Goal: Information Seeking & Learning: Find specific page/section

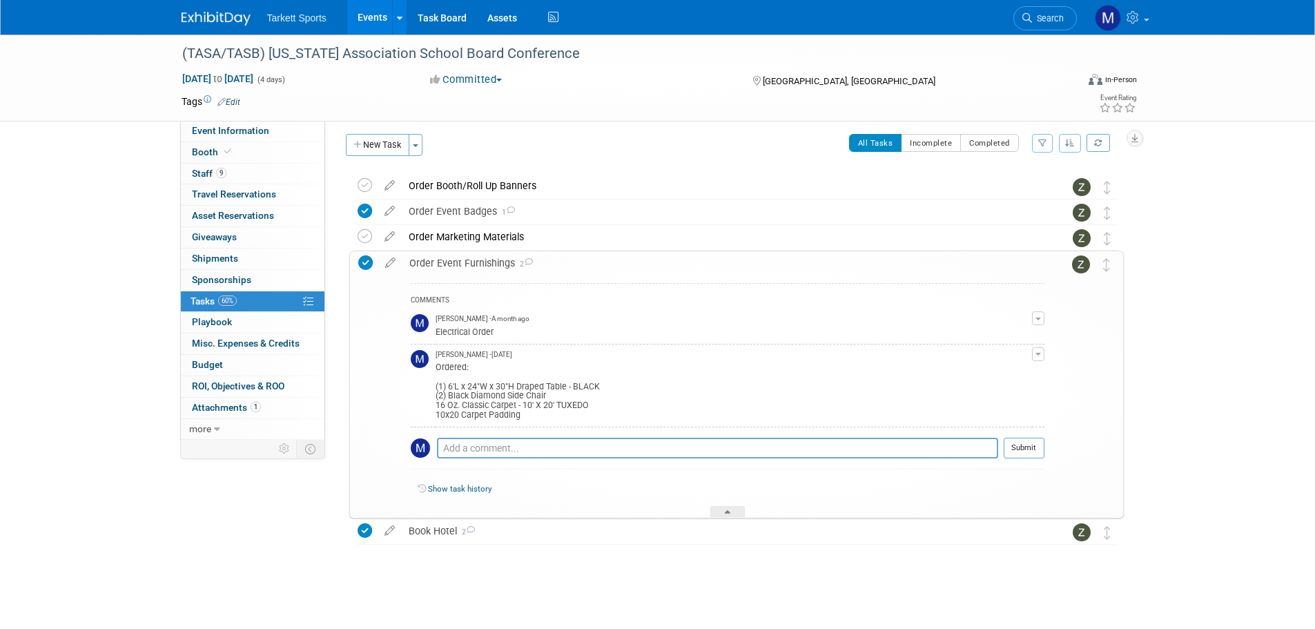
click at [1059, 5] on li "Search" at bounding box center [1044, 17] width 63 height 34
click at [1038, 19] on span "Search" at bounding box center [1048, 18] width 32 height 10
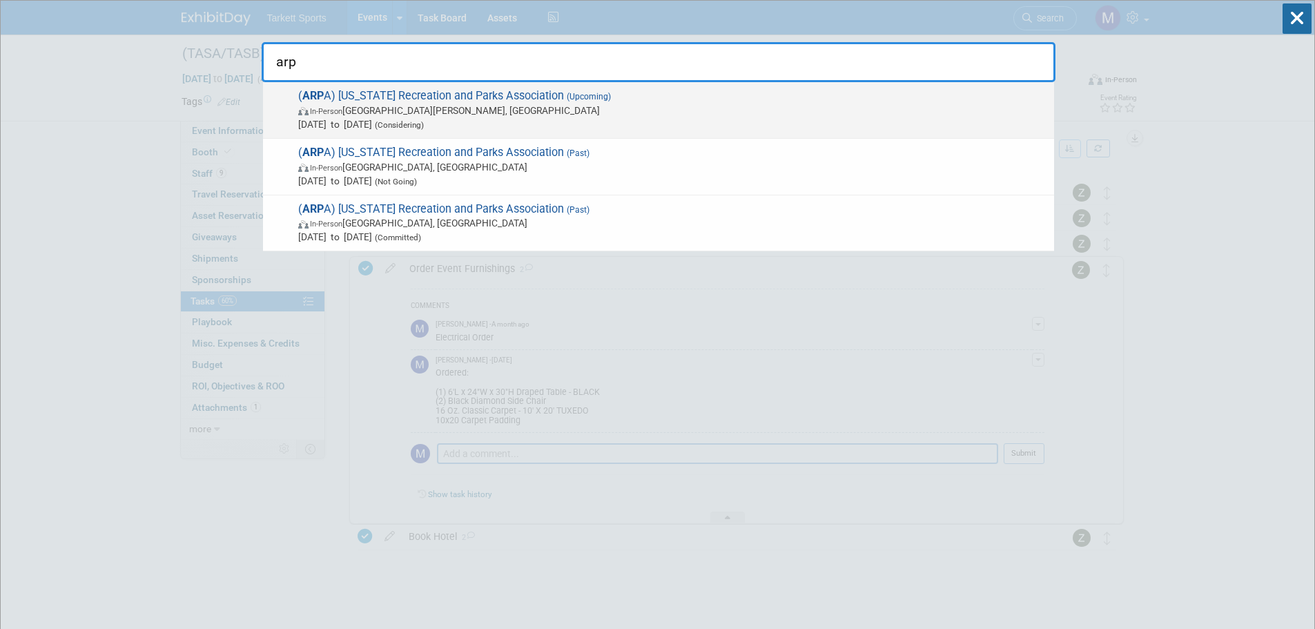
type input "arp"
click at [655, 104] on span "In-Person Fort [PERSON_NAME], [GEOGRAPHIC_DATA]" at bounding box center [672, 111] width 749 height 14
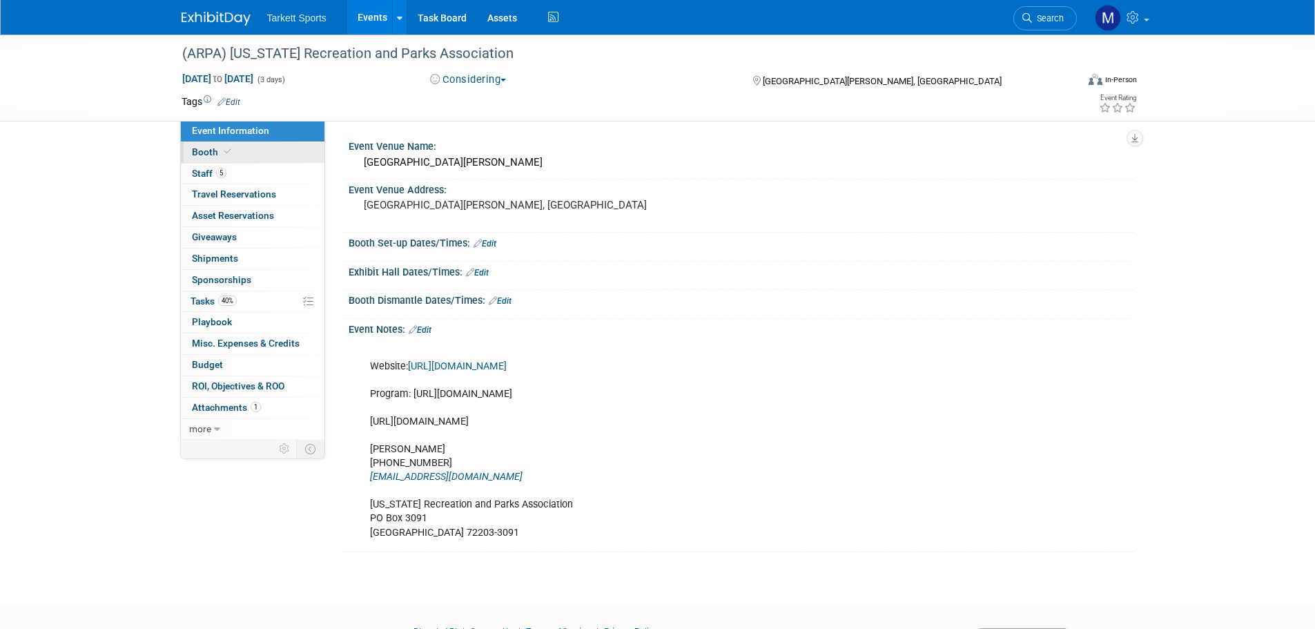
click at [246, 159] on link "Booth" at bounding box center [253, 152] width 144 height 21
select select "FieldTurf, Tarkett Sports Construction"
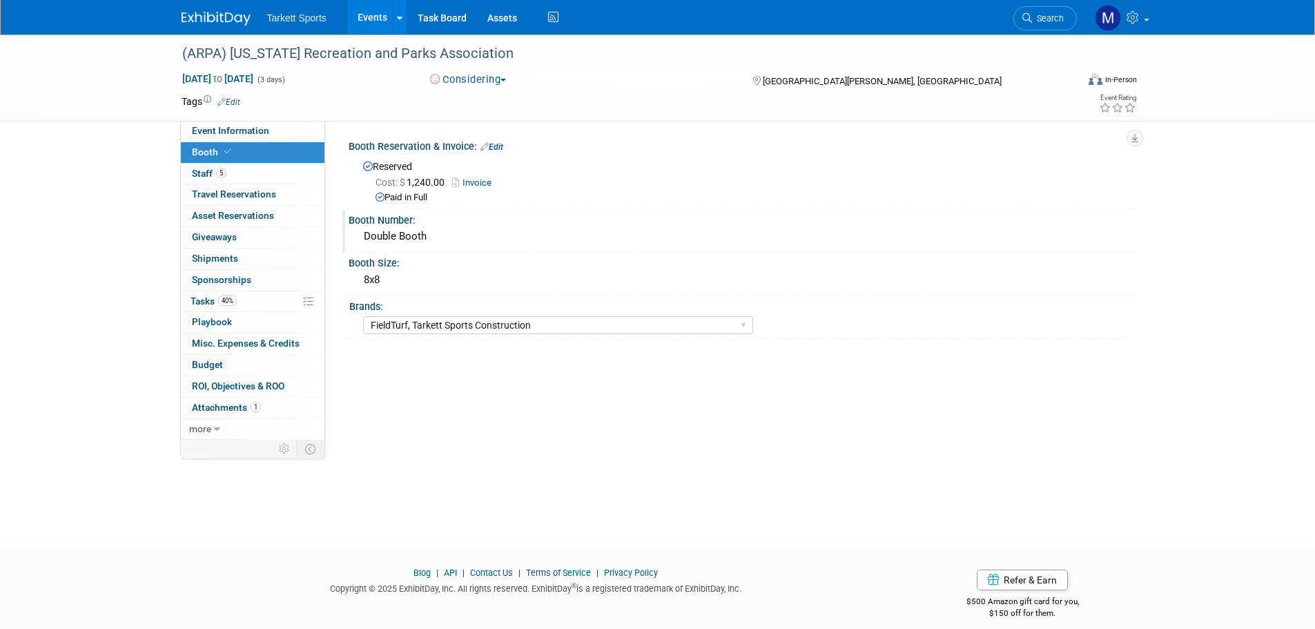
click at [429, 226] on div "Double Booth" at bounding box center [741, 236] width 765 height 21
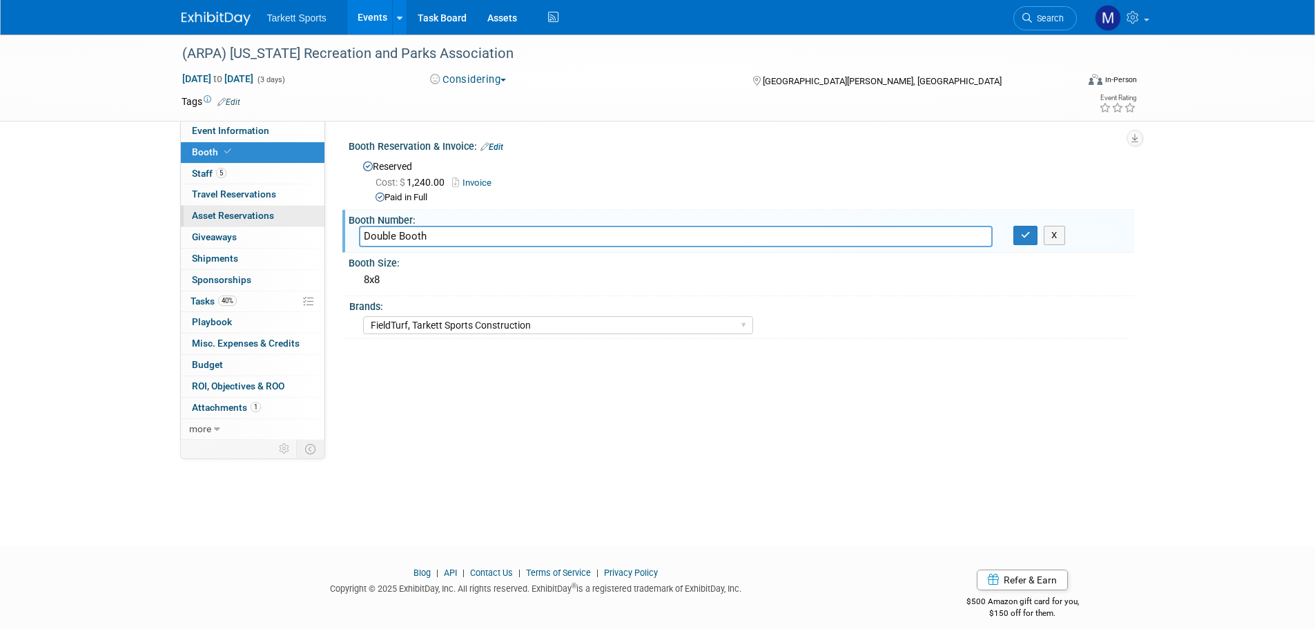
drag, startPoint x: 453, startPoint y: 239, endPoint x: 194, endPoint y: 212, distance: 260.3
click at [195, 212] on div "Event Information Event Info Booth Booth 5 Staff 5 Staff 0 Travel Reservations …" at bounding box center [657, 237] width 973 height 405
type input "49 - 50"
click at [1021, 239] on icon "button" at bounding box center [1026, 235] width 10 height 9
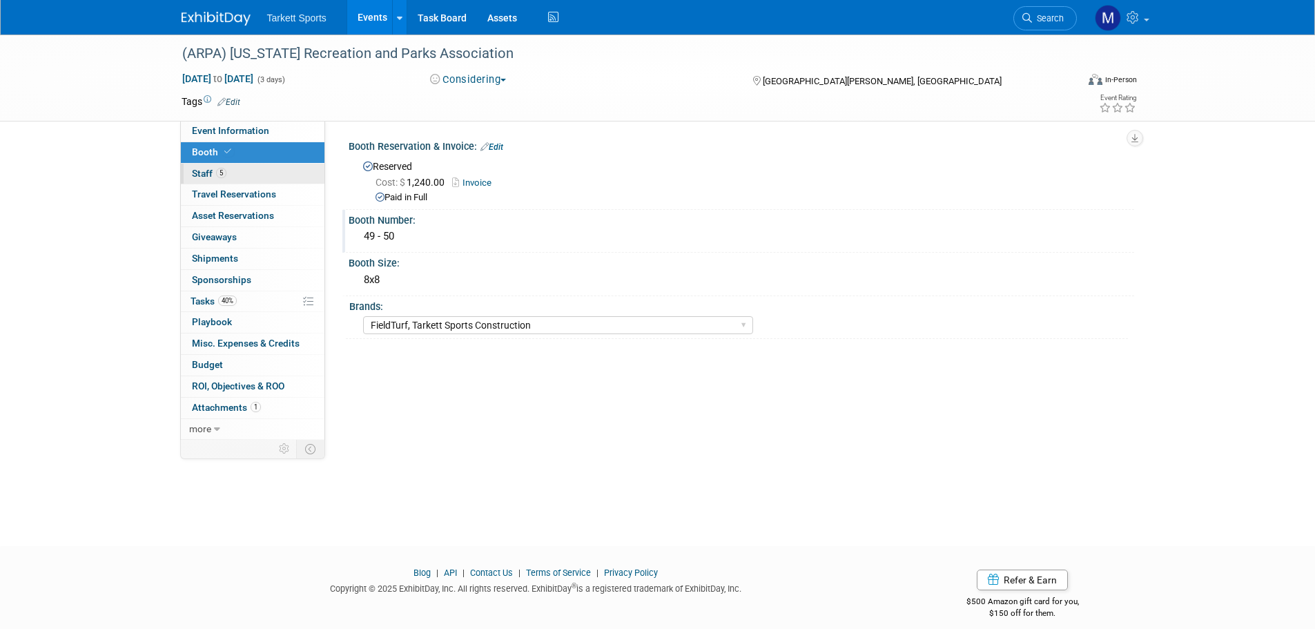
click at [239, 181] on link "5 Staff 5" at bounding box center [253, 174] width 144 height 21
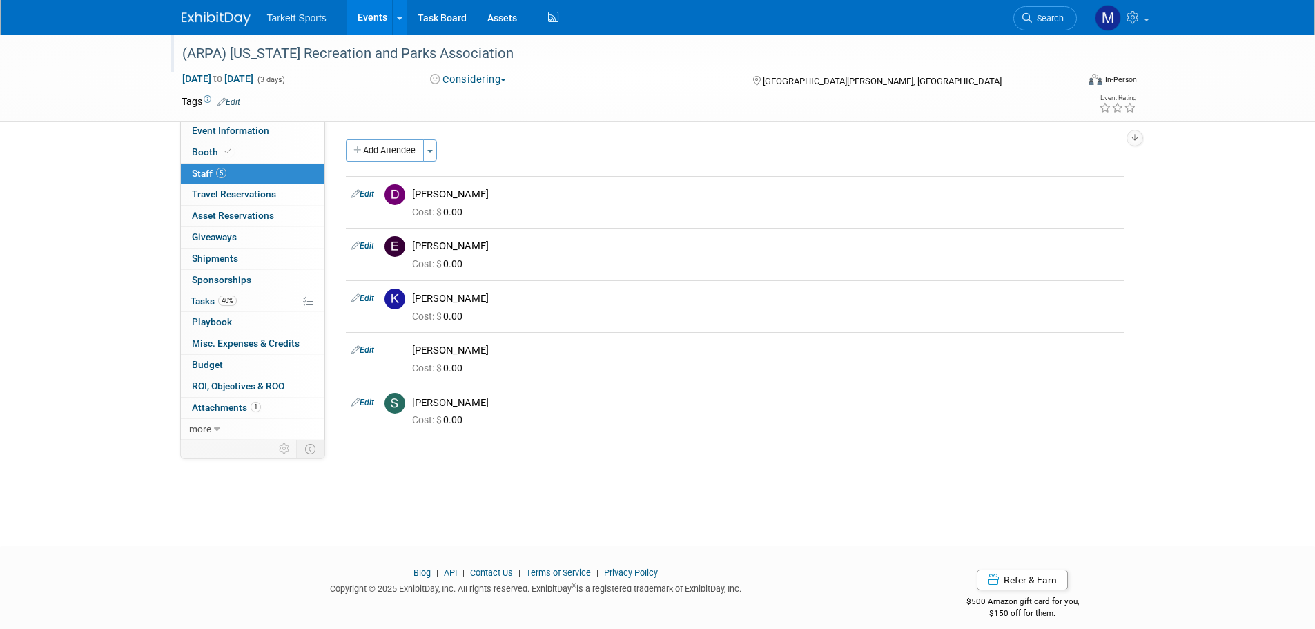
click at [367, 68] on div "(ARPA) [US_STATE] Recreation and Parks Association" at bounding box center [621, 56] width 889 height 23
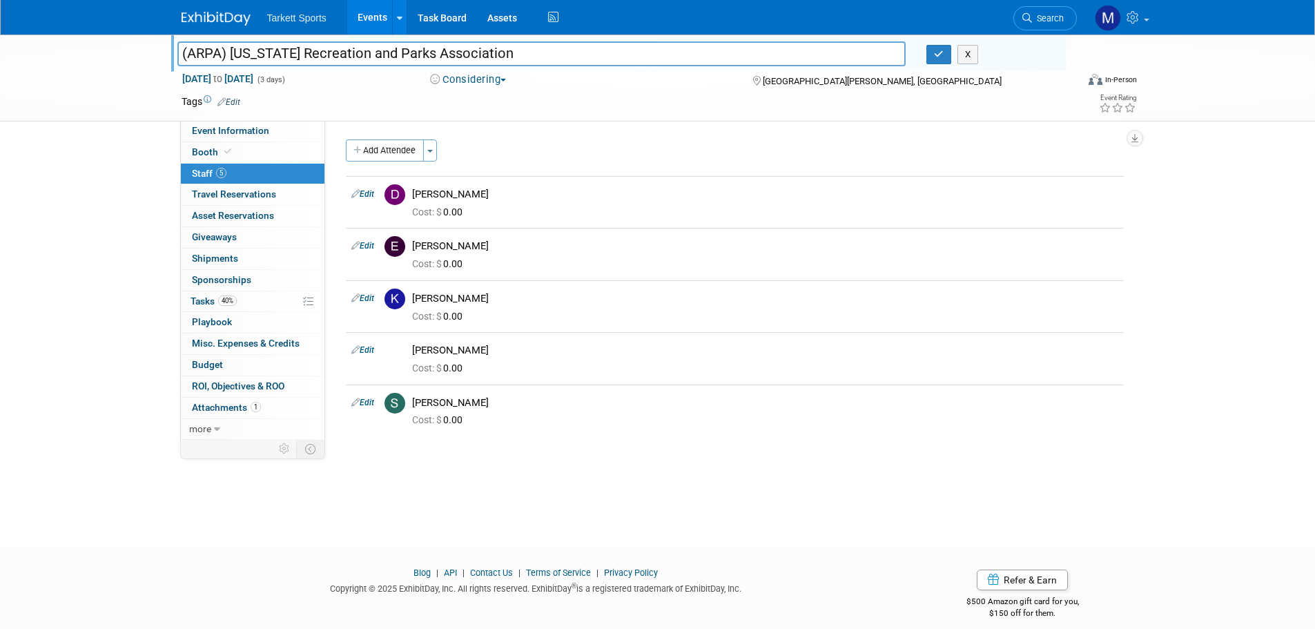
drag, startPoint x: 490, startPoint y: 56, endPoint x: 155, endPoint y: 39, distance: 335.9
click at [155, 39] on div "(ARPA) Arkansas Recreation and Parks Association (ARPA) Arkansas Recreation and…" at bounding box center [657, 78] width 1315 height 87
click at [1055, 8] on link "Search" at bounding box center [1044, 18] width 63 height 24
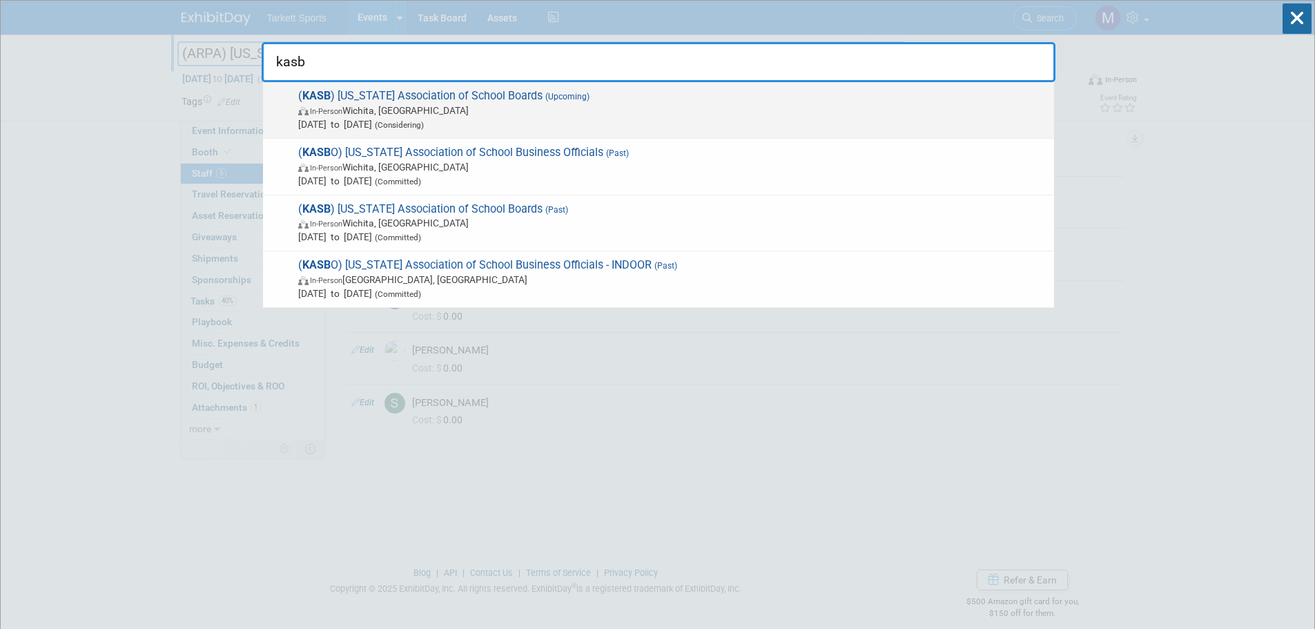
type input "kasb"
click at [542, 99] on span "(Upcoming)" at bounding box center [565, 97] width 47 height 10
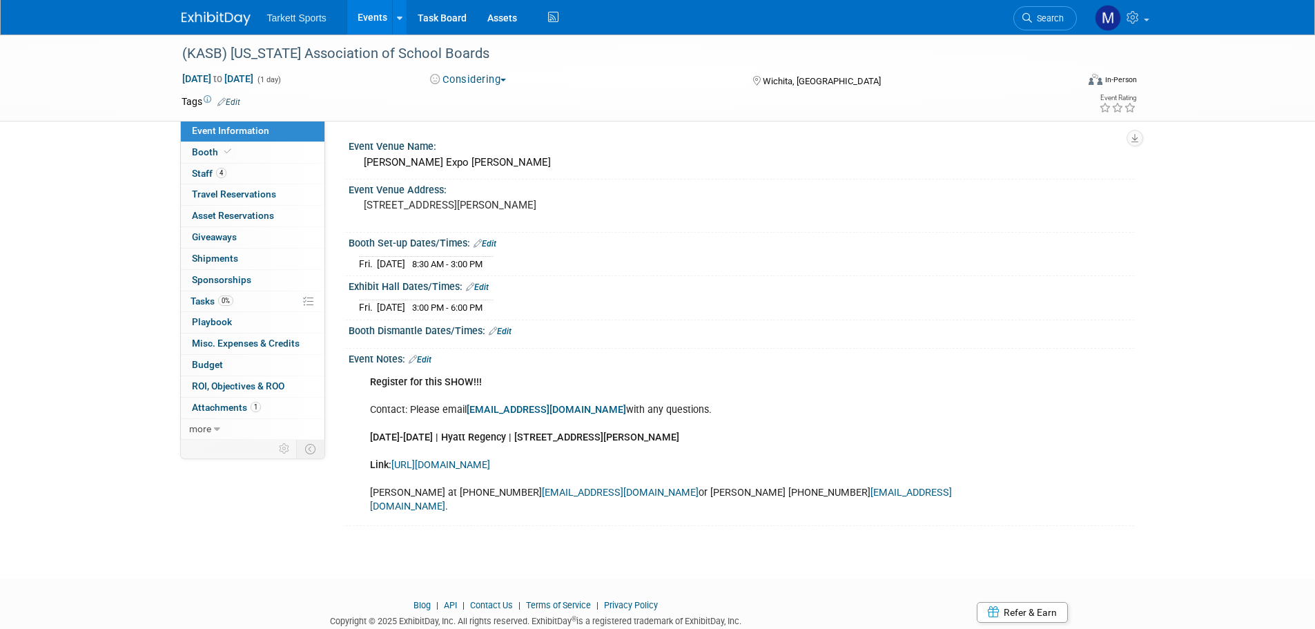
click at [491, 243] on link "Edit" at bounding box center [484, 244] width 23 height 10
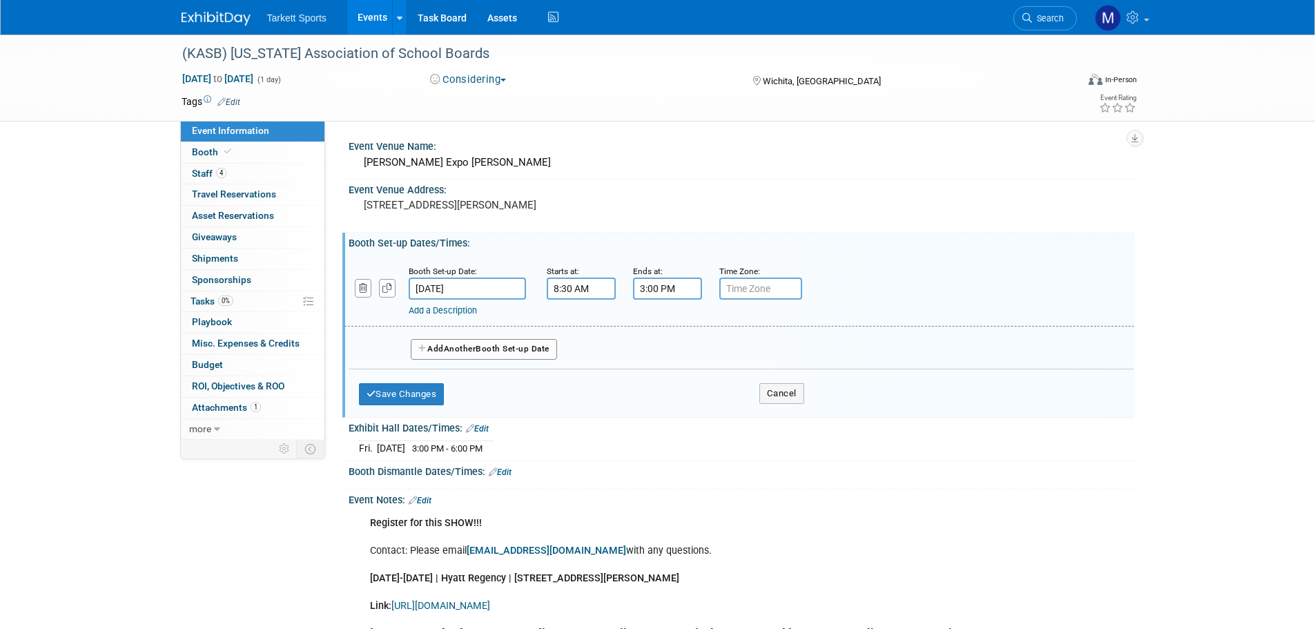
click at [564, 288] on input "8:30 AM" at bounding box center [581, 288] width 69 height 22
click at [578, 351] on span "08" at bounding box center [578, 352] width 26 height 25
drag, startPoint x: 656, startPoint y: 399, endPoint x: 664, endPoint y: 398, distance: 8.4
click at [656, 399] on td "10" at bounding box center [660, 397] width 44 height 37
click at [640, 349] on span "30" at bounding box center [643, 352] width 26 height 25
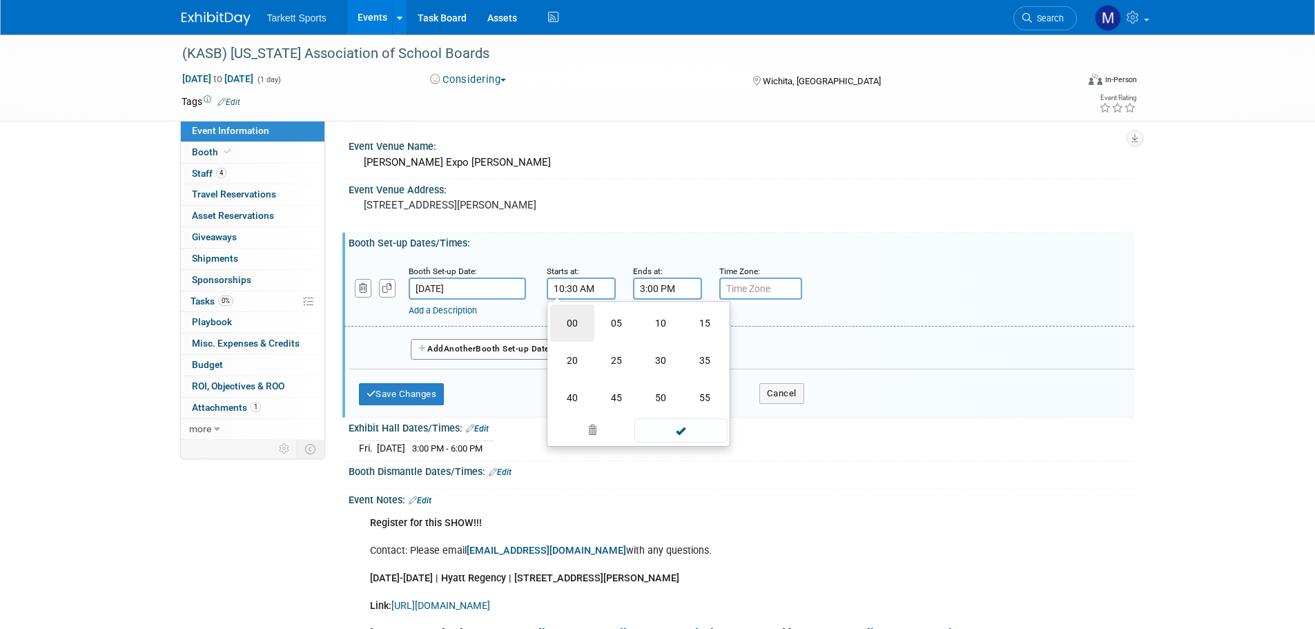
click at [571, 333] on td "00" at bounding box center [572, 322] width 44 height 37
type input "10:00 AM"
drag, startPoint x: 664, startPoint y: 409, endPoint x: 669, endPoint y: 372, distance: 36.9
click at [665, 409] on span at bounding box center [680, 414] width 93 height 24
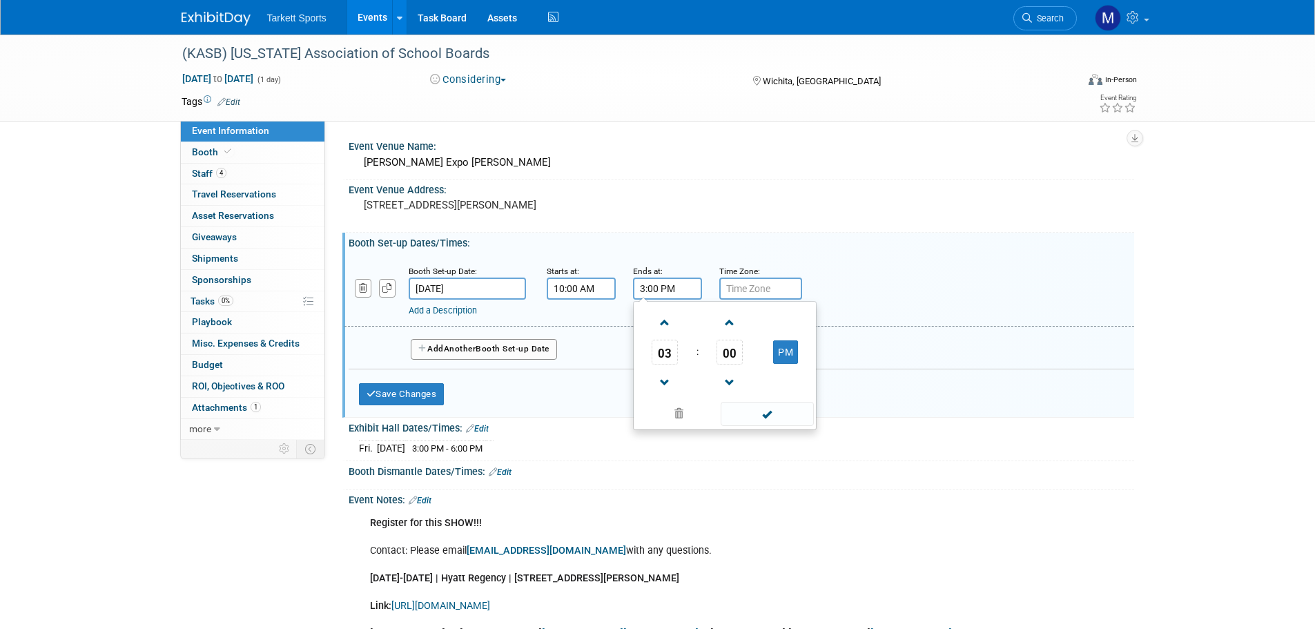
click at [668, 291] on input "3:00 PM" at bounding box center [667, 288] width 69 height 22
click at [670, 351] on span "03" at bounding box center [665, 352] width 26 height 25
click at [732, 323] on td "02" at bounding box center [747, 322] width 44 height 37
click at [727, 345] on span "00" at bounding box center [729, 352] width 26 height 25
click at [751, 355] on td "30" at bounding box center [747, 360] width 44 height 37
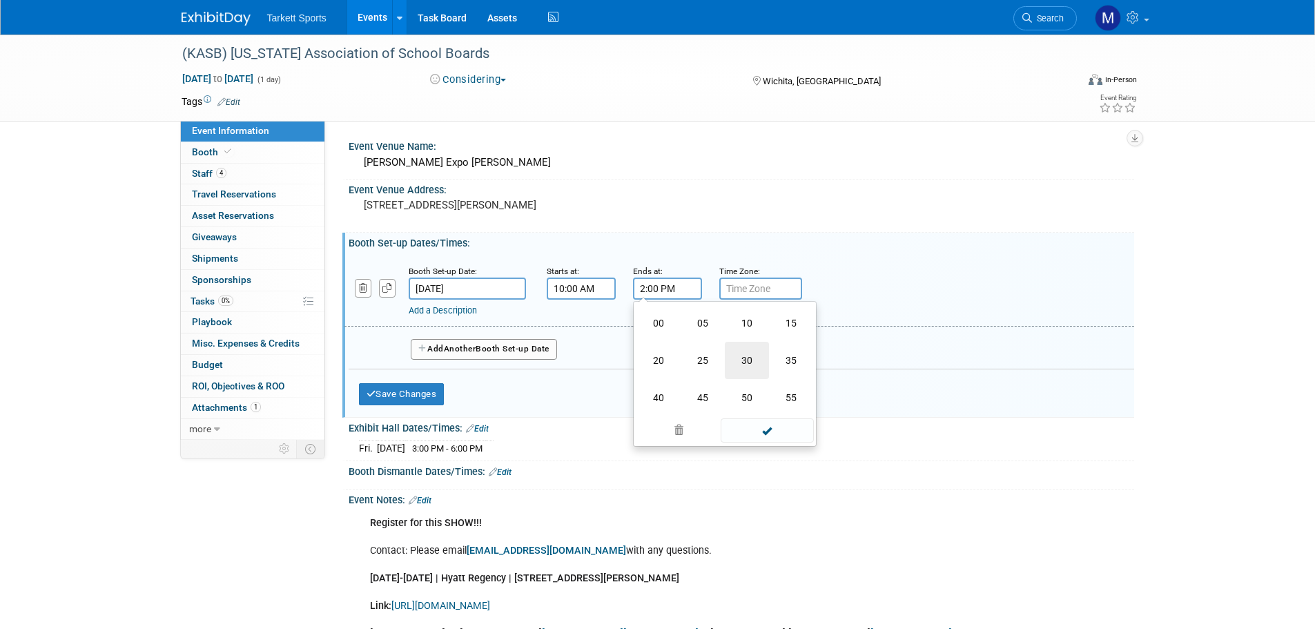
type input "2:30 PM"
click at [754, 410] on span at bounding box center [767, 414] width 93 height 24
click at [422, 390] on button "Save Changes" at bounding box center [402, 394] width 86 height 22
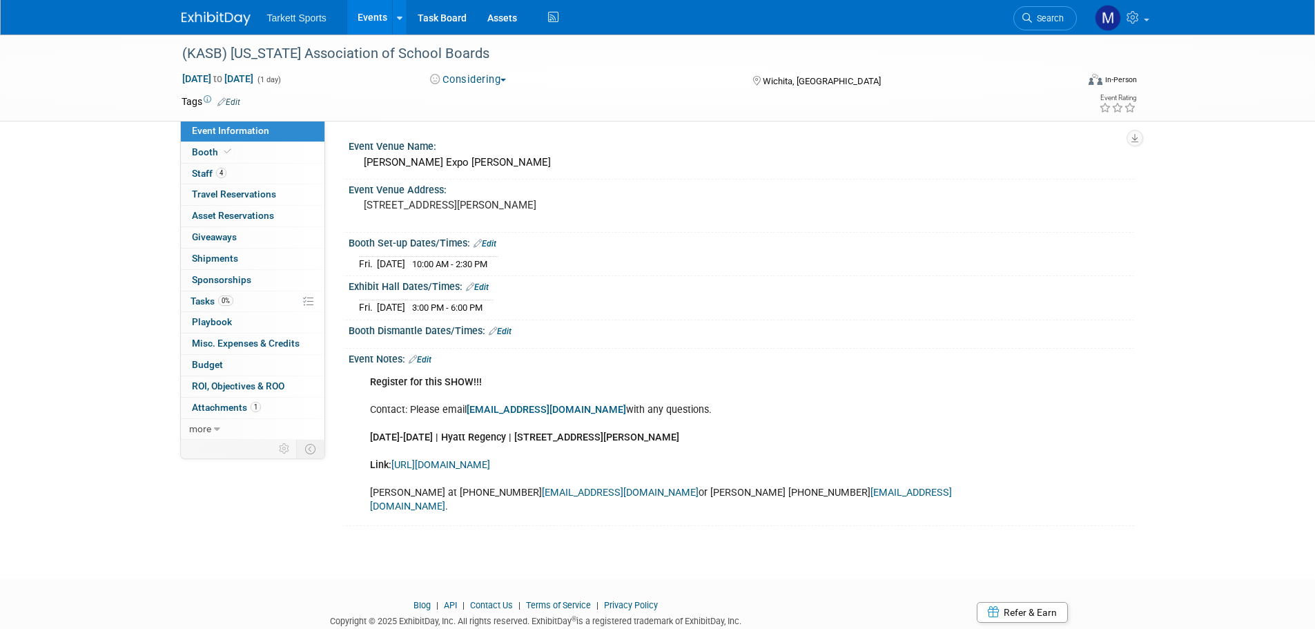
click at [505, 333] on link "Edit" at bounding box center [500, 331] width 23 height 10
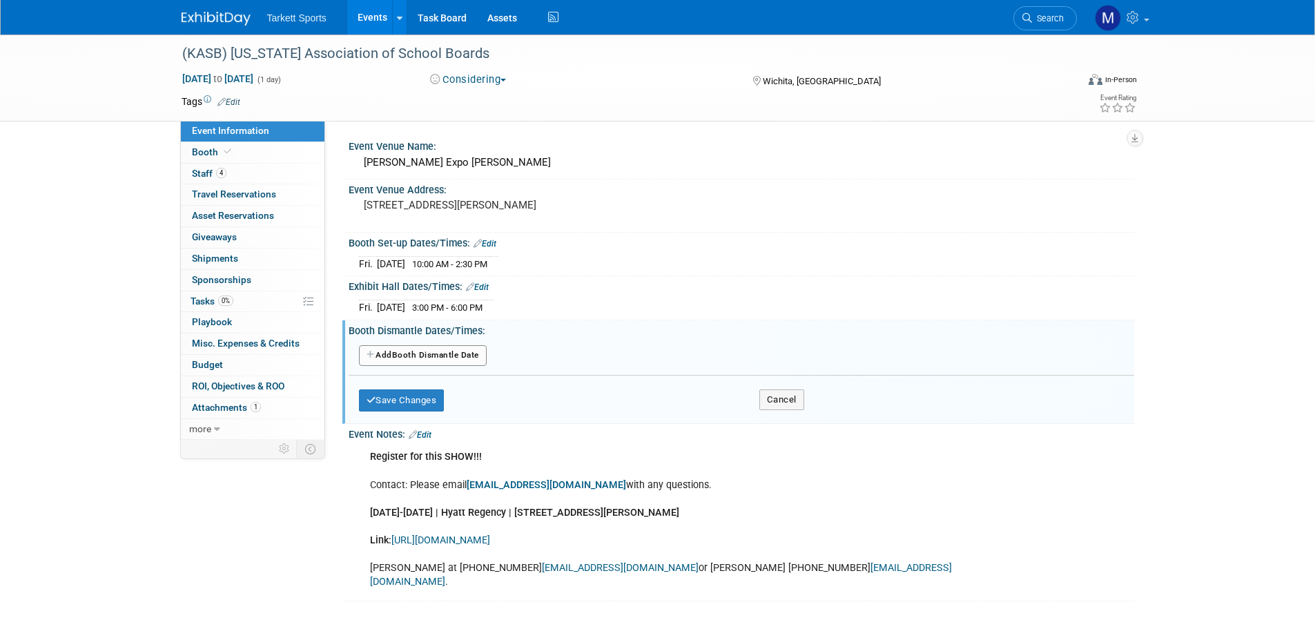
click at [460, 358] on button "Add Another Booth Dismantle Date" at bounding box center [423, 355] width 128 height 21
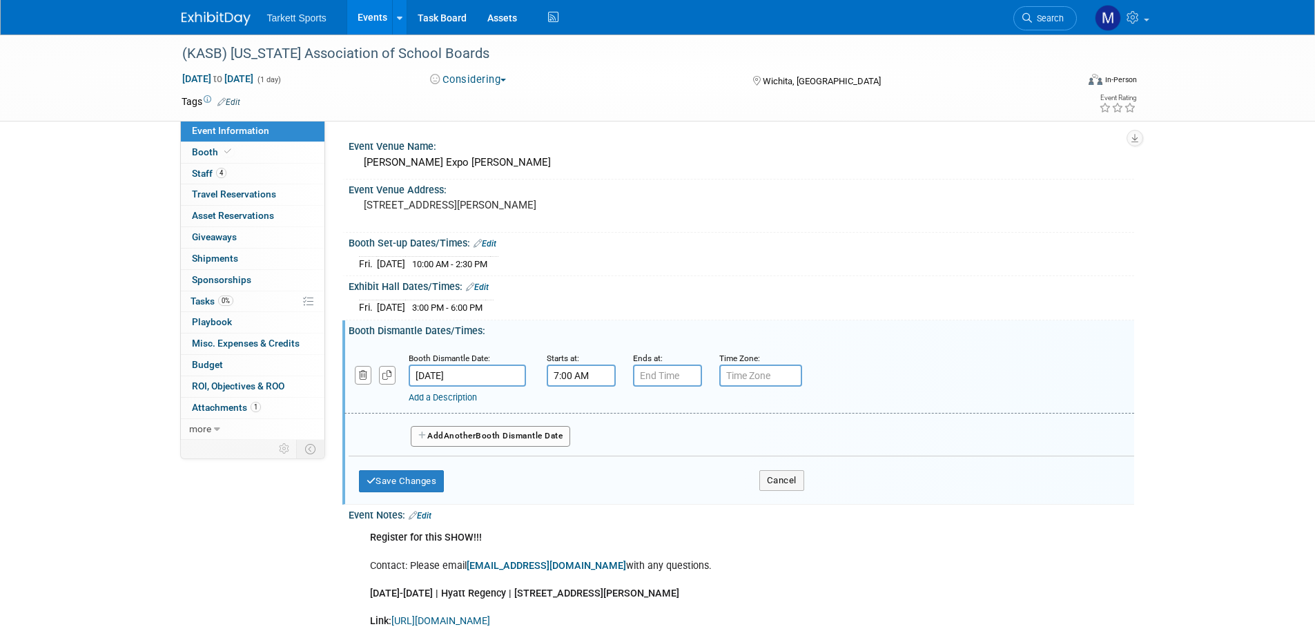
click at [570, 375] on input "7:00 AM" at bounding box center [581, 375] width 69 height 22
click at [585, 443] on span "07" at bounding box center [578, 439] width 26 height 25
click at [673, 445] on td "06" at bounding box center [660, 447] width 44 height 37
click at [699, 445] on button "AM" at bounding box center [699, 438] width 25 height 23
type input "6:00 PM"
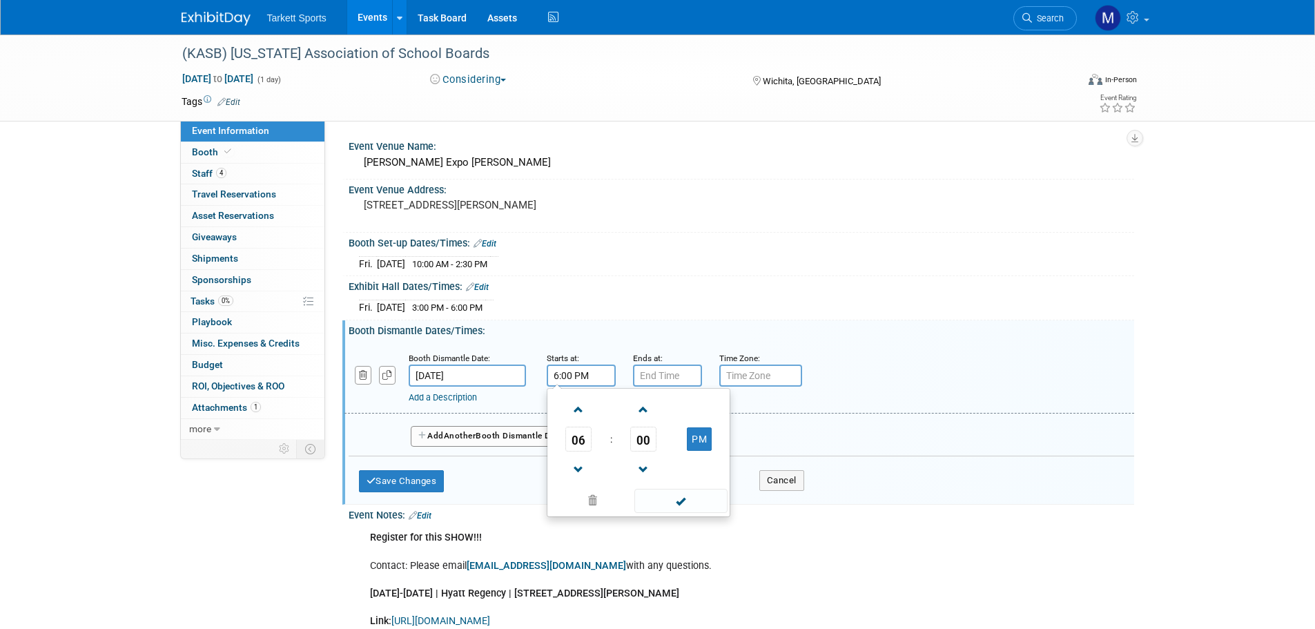
click at [675, 516] on div "Event Notes: Edit" at bounding box center [741, 514] width 785 height 18
type input "7:00 PM"
click at [645, 378] on input "7:00 PM" at bounding box center [667, 375] width 69 height 22
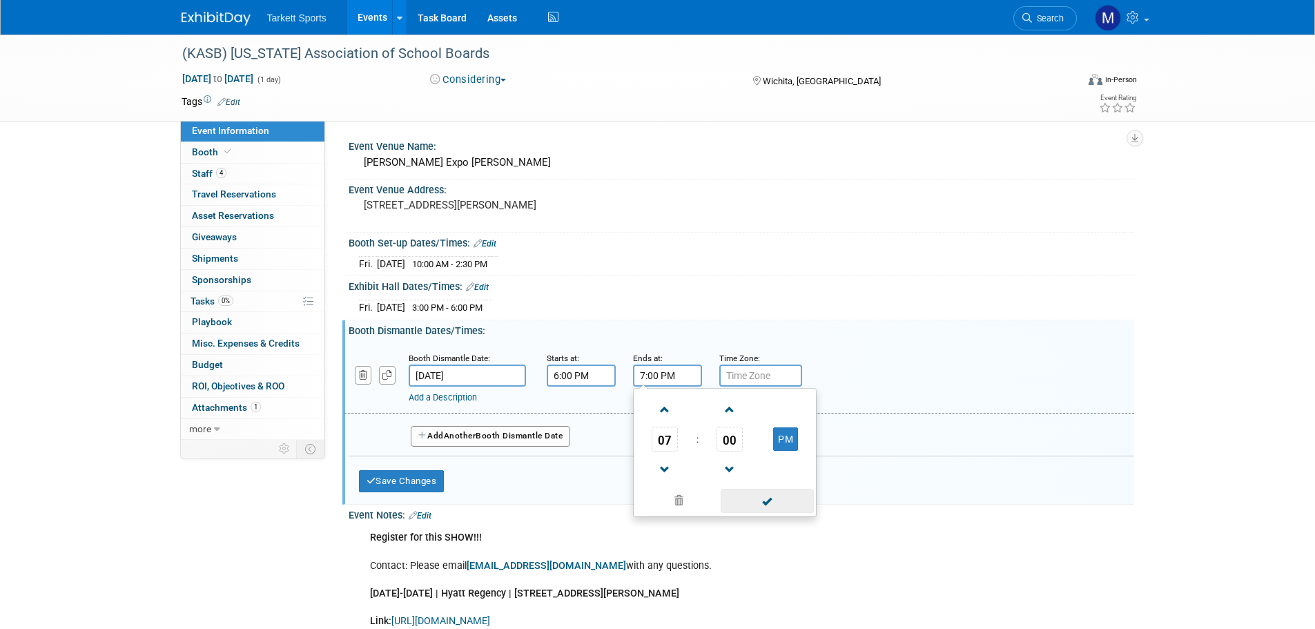
click at [754, 495] on span at bounding box center [767, 501] width 93 height 24
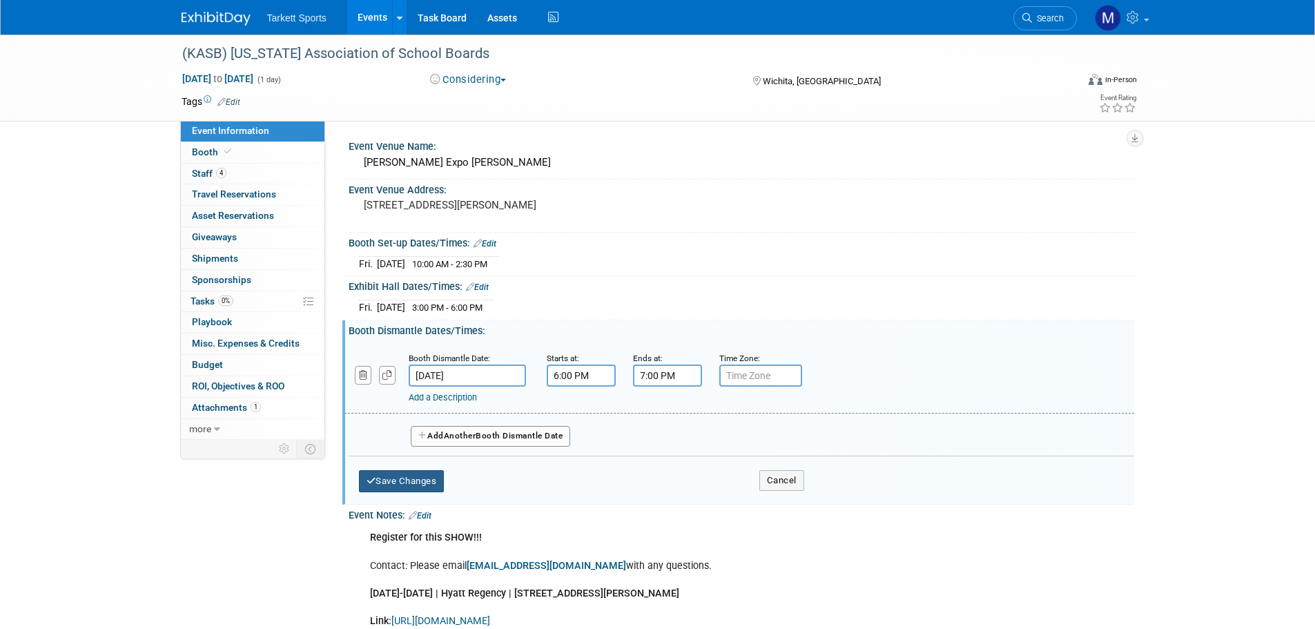
click at [413, 485] on button "Save Changes" at bounding box center [402, 481] width 86 height 22
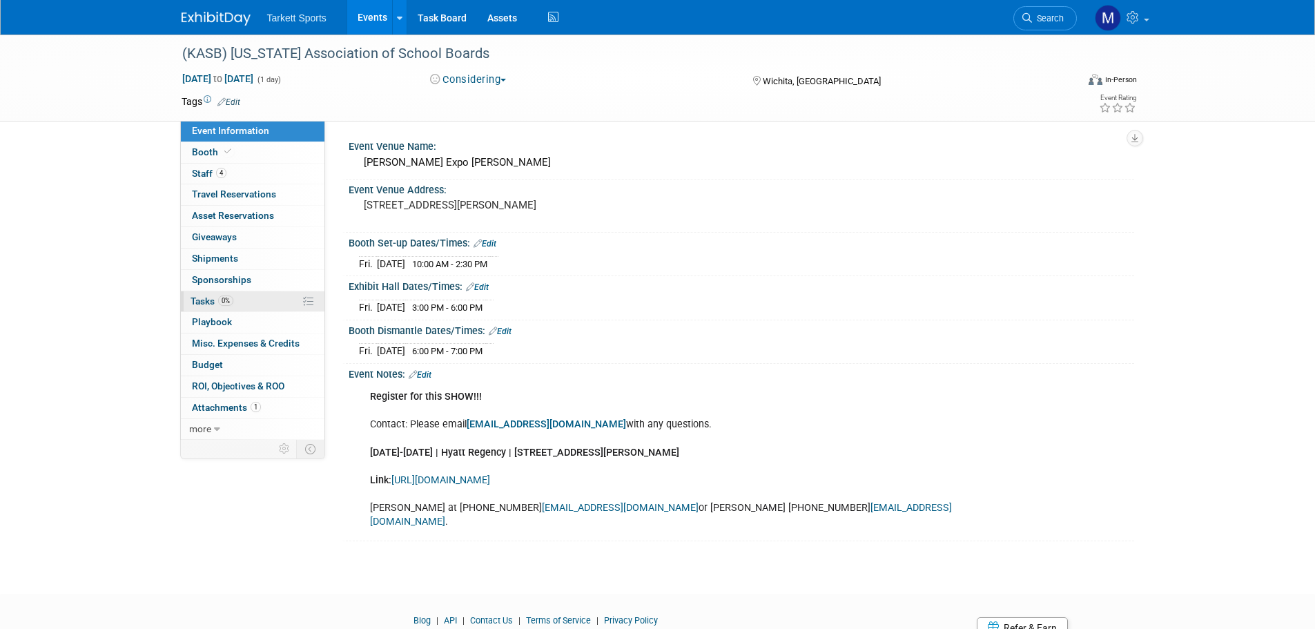
click at [242, 305] on link "0% Tasks 0%" at bounding box center [253, 301] width 144 height 21
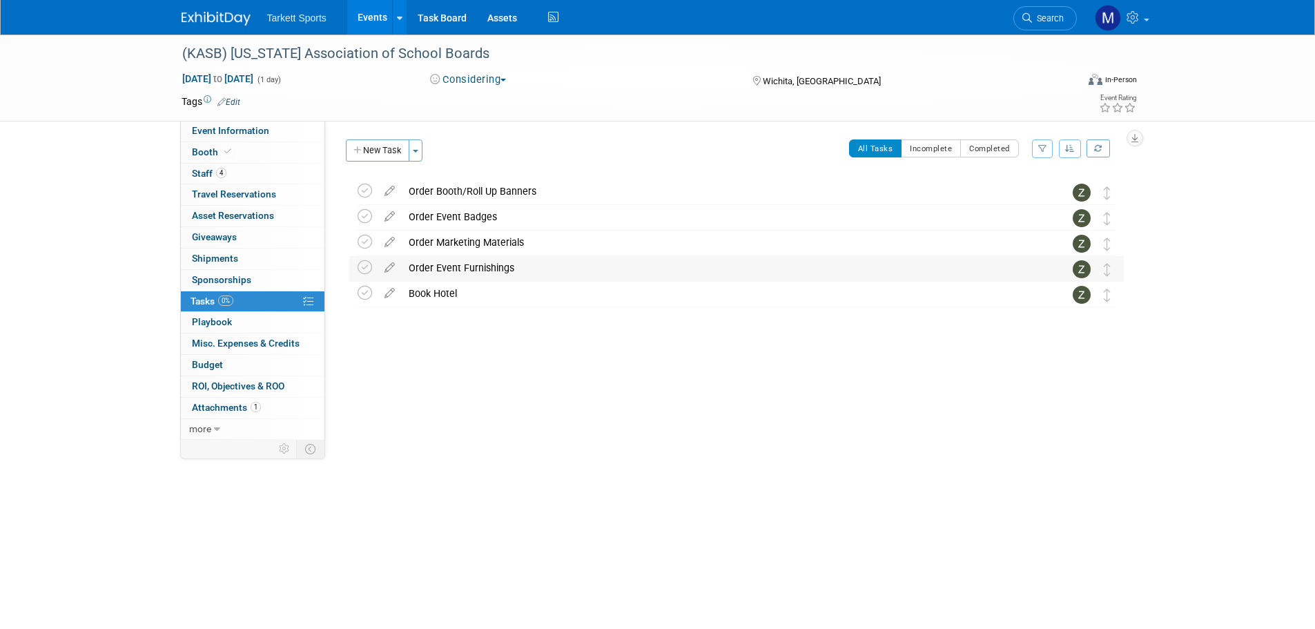
click at [418, 270] on div "Order Event Furnishings" at bounding box center [723, 267] width 643 height 23
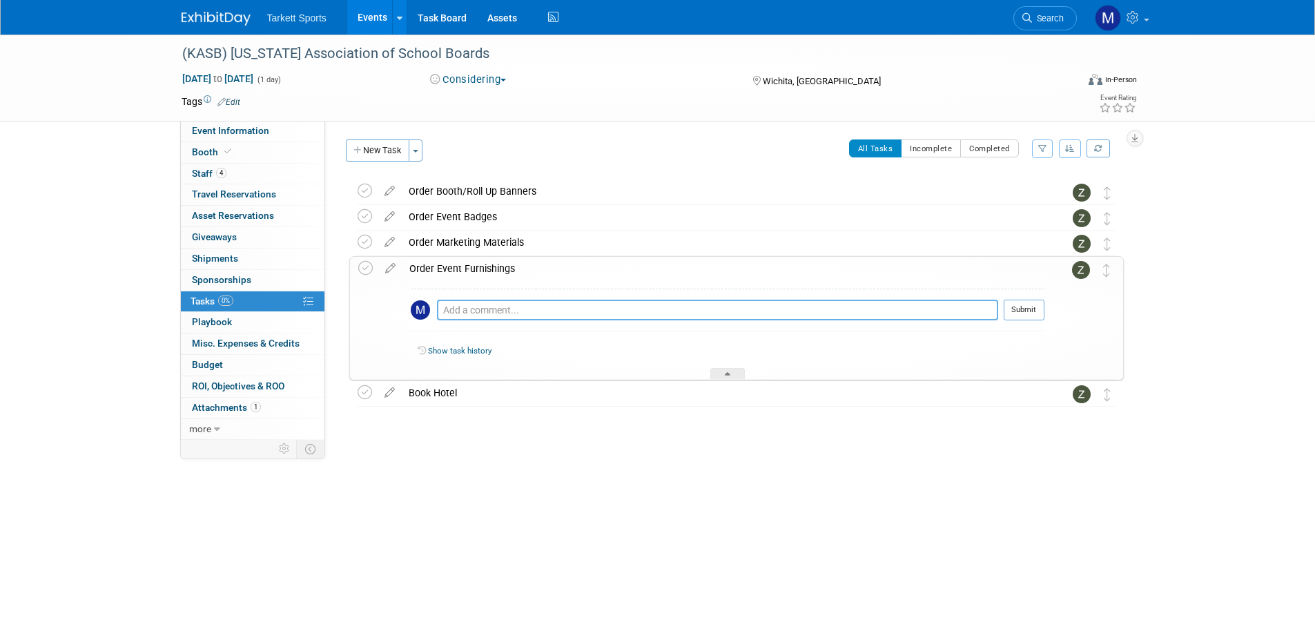
click at [494, 309] on textarea at bounding box center [717, 310] width 561 height 21
paste textarea "All booths will have one 6' table with a black drape, two chairs, a company nam…"
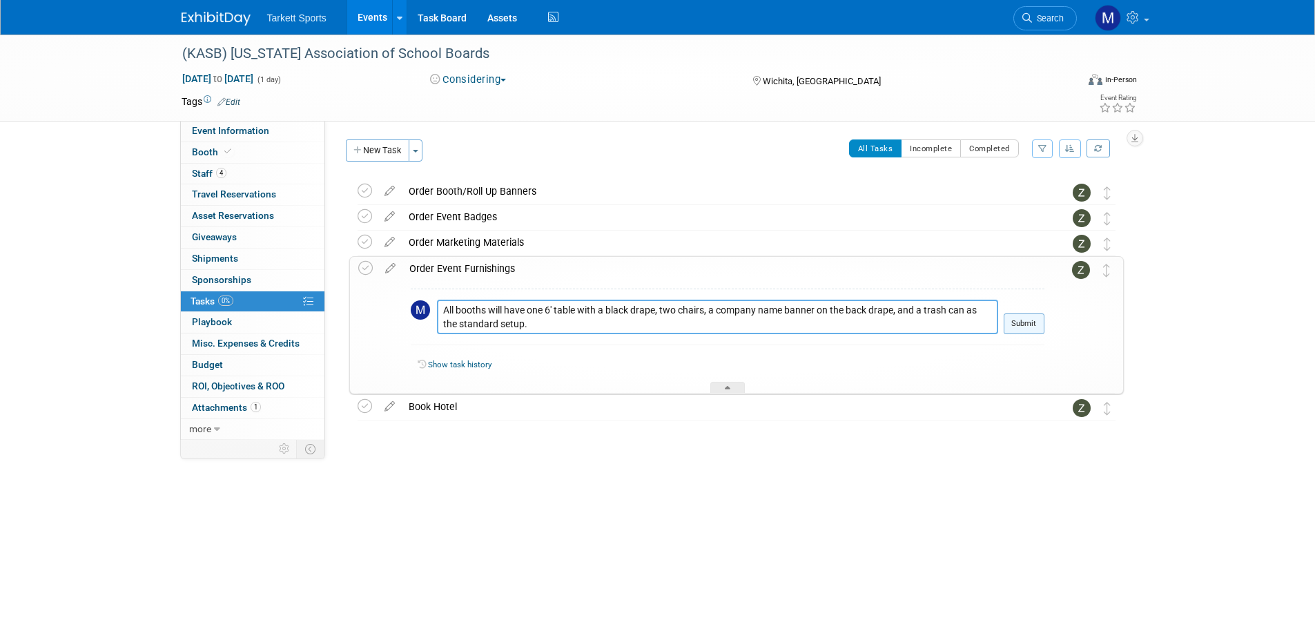
type textarea "All booths will have one 6' table with a black drape, two chairs, a company nam…"
click at [1025, 319] on button "Submit" at bounding box center [1024, 323] width 41 height 21
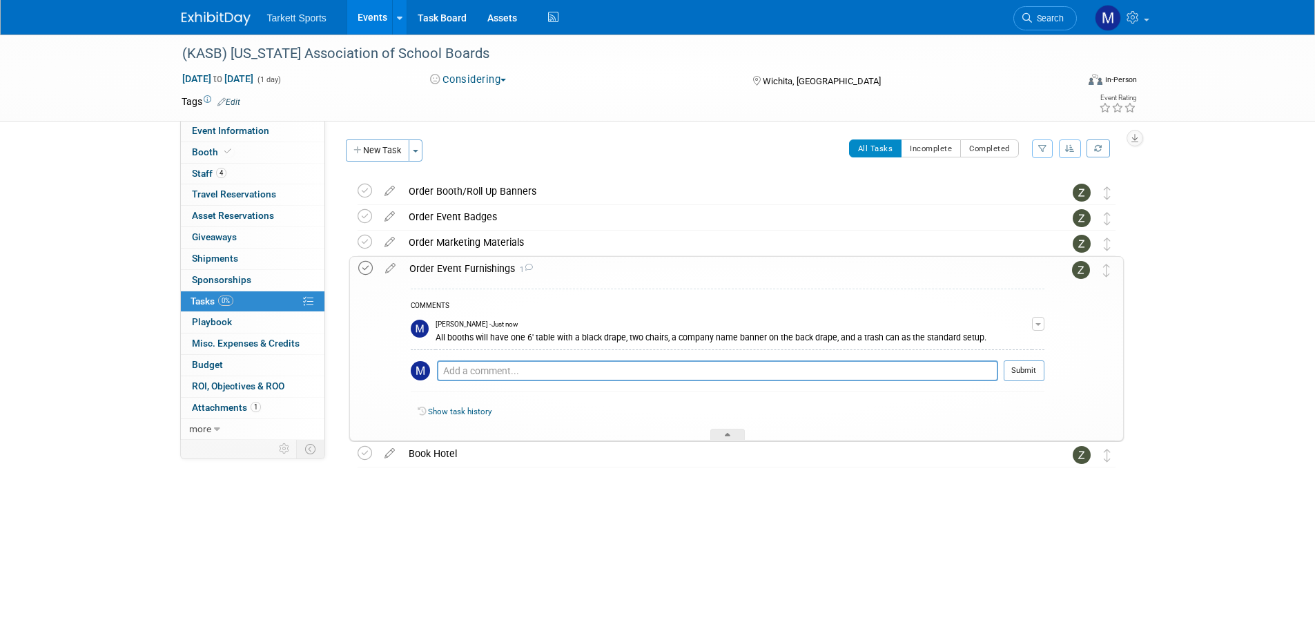
click at [362, 265] on icon at bounding box center [365, 268] width 14 height 14
click at [556, 271] on div "Order Event Furnishings 1" at bounding box center [723, 268] width 642 height 23
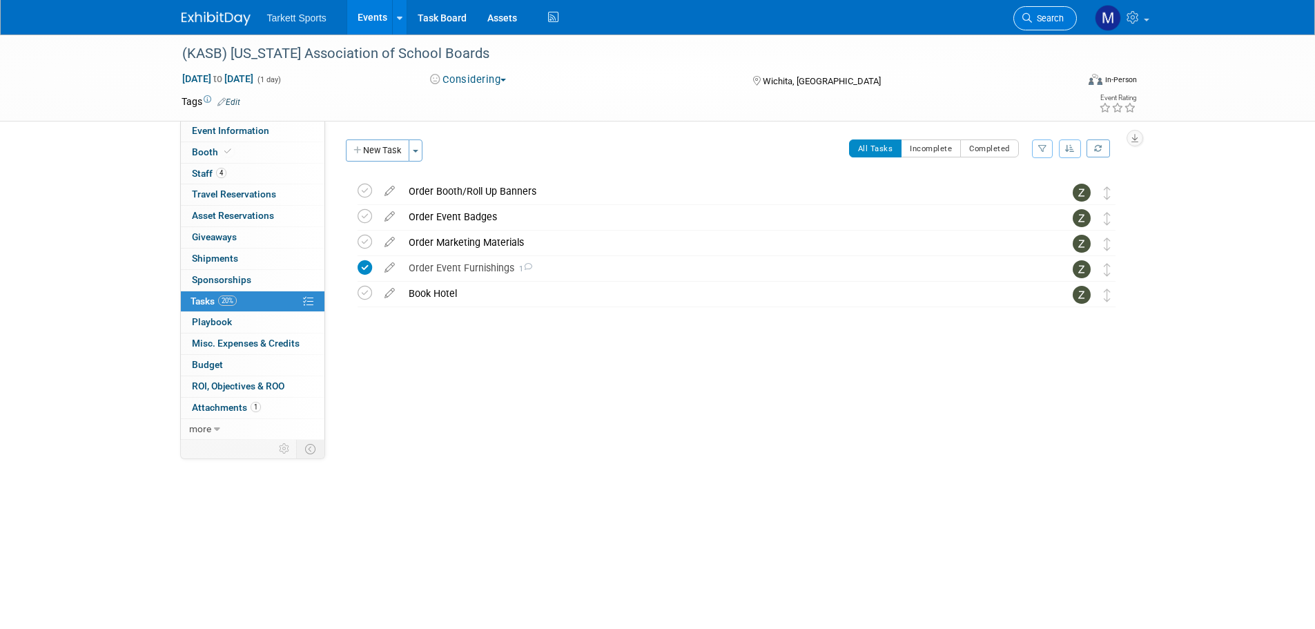
click at [1056, 29] on link "Search" at bounding box center [1044, 18] width 63 height 24
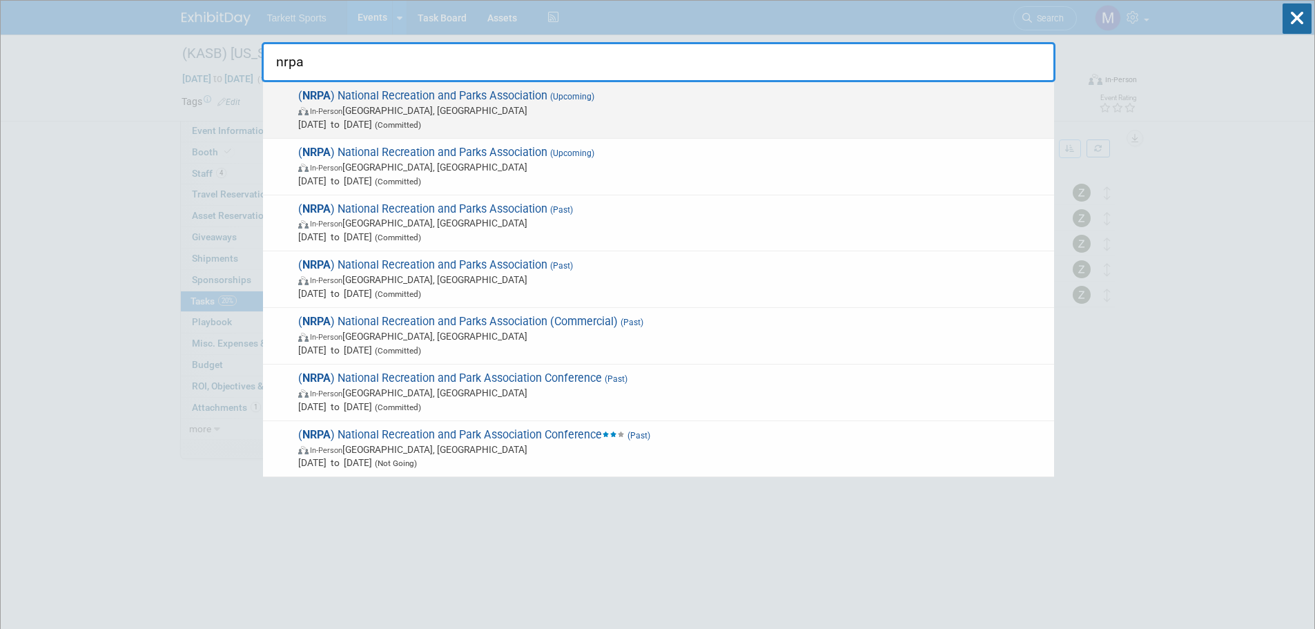
type input "nrpa"
click at [466, 107] on span "In-Person Orlando, FL" at bounding box center [672, 111] width 749 height 14
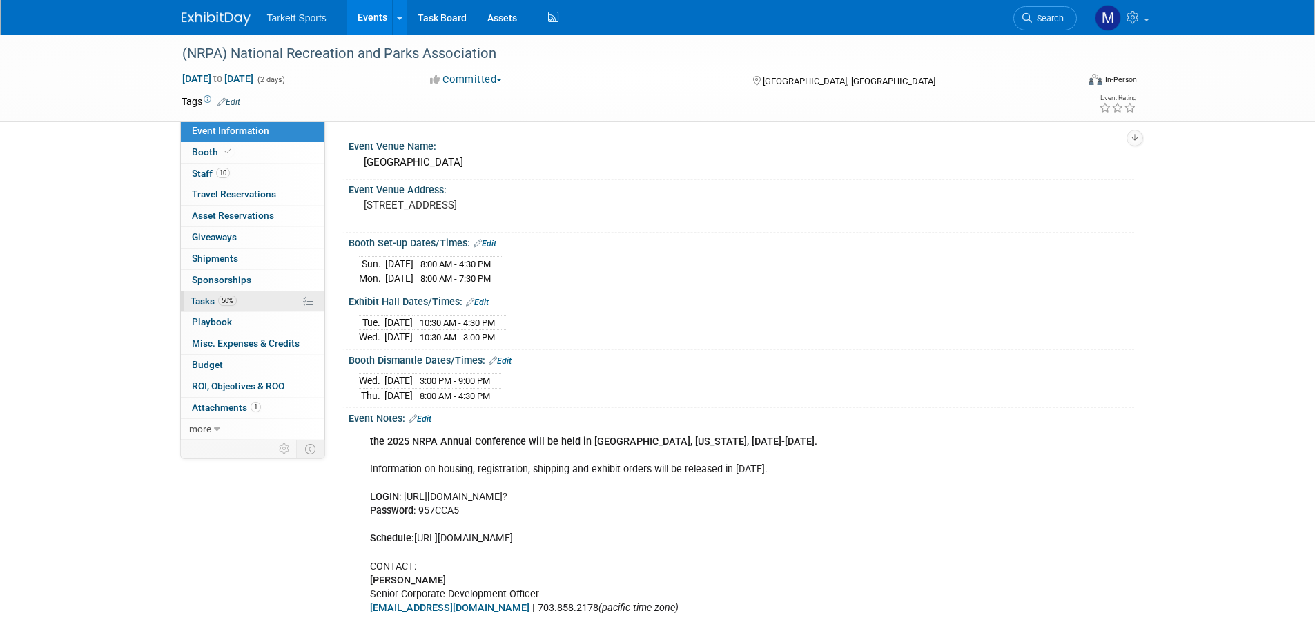
click at [244, 304] on link "50% Tasks 50%" at bounding box center [253, 301] width 144 height 21
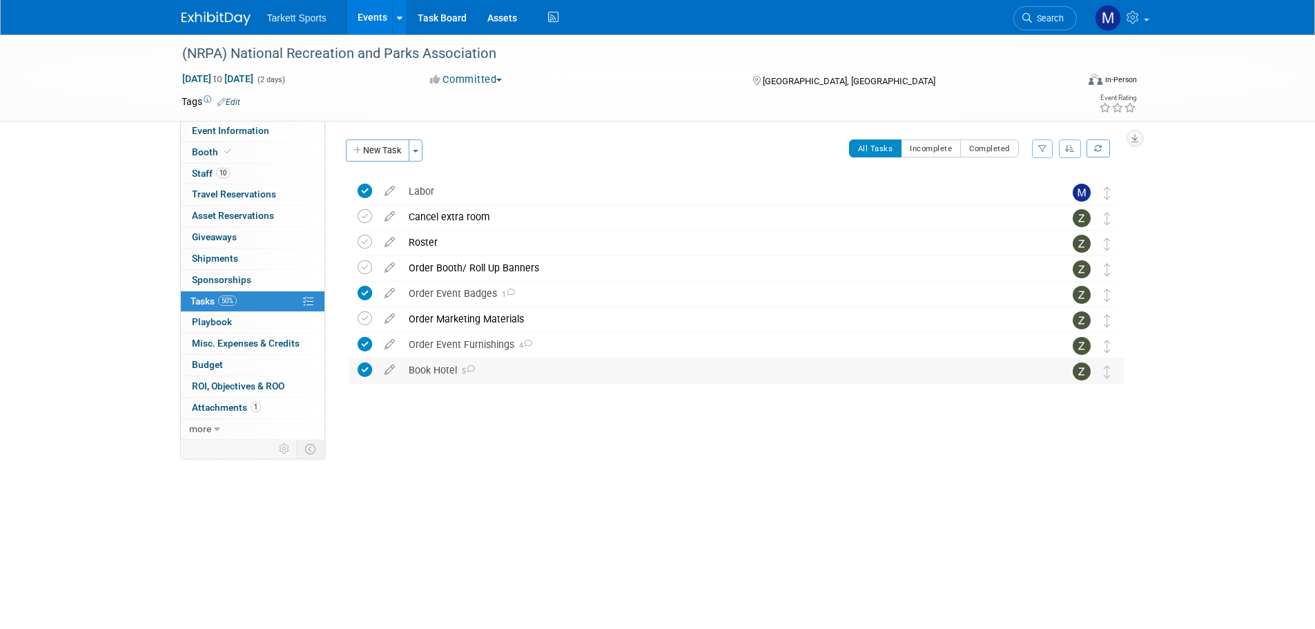
click at [461, 380] on div "Book Hotel 5" at bounding box center [723, 369] width 643 height 23
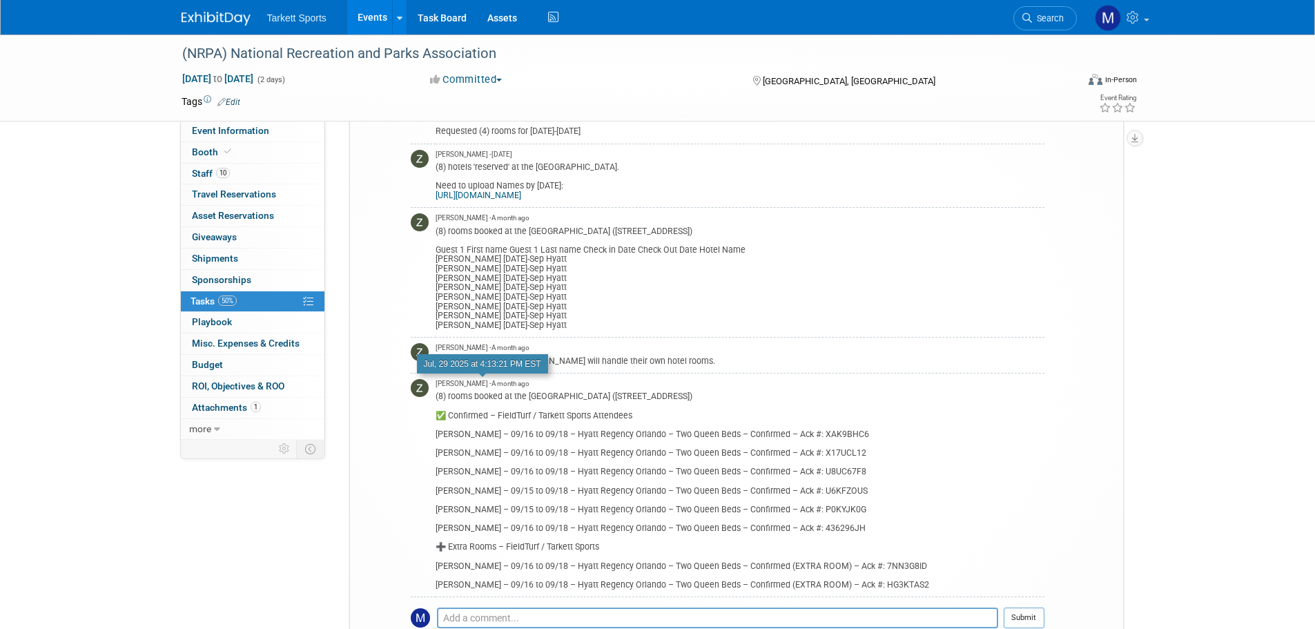
scroll to position [345, 0]
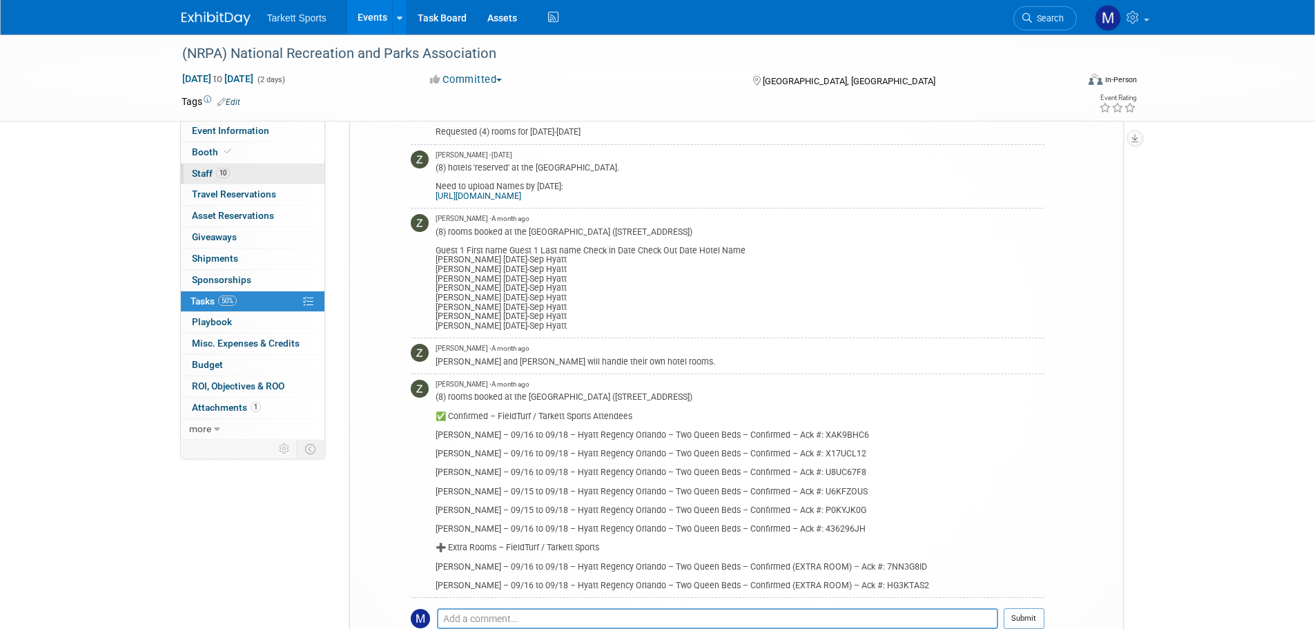
click at [257, 173] on link "10 Staff 10" at bounding box center [253, 174] width 144 height 21
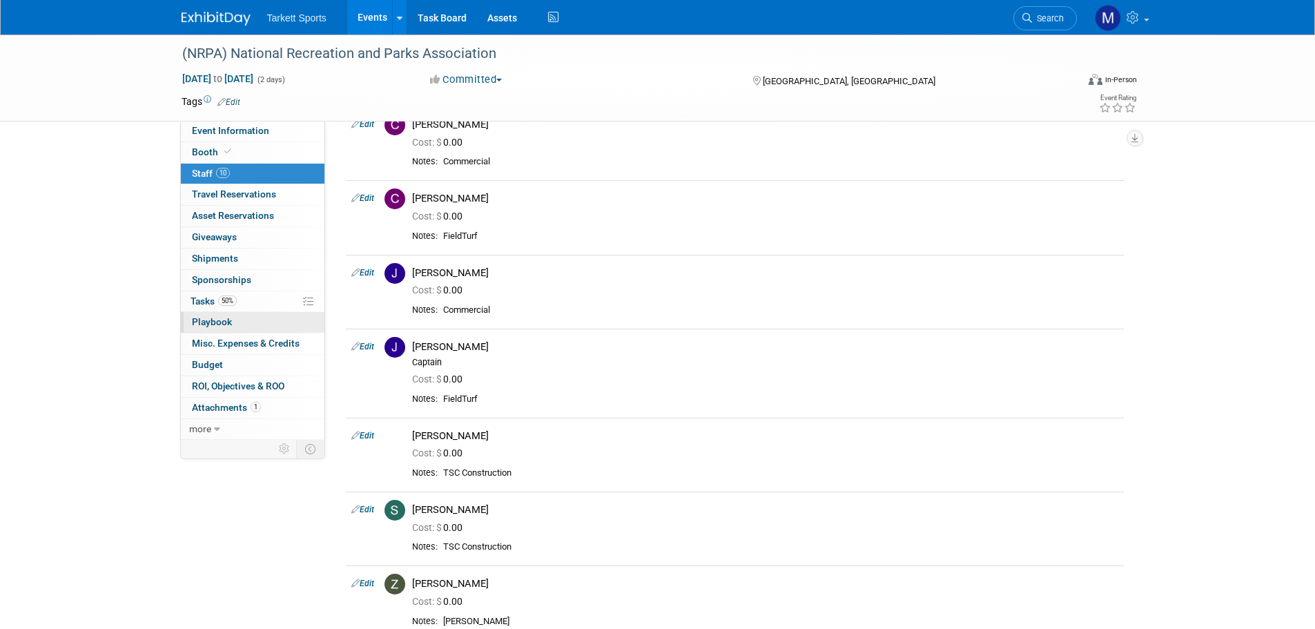
scroll to position [302, 0]
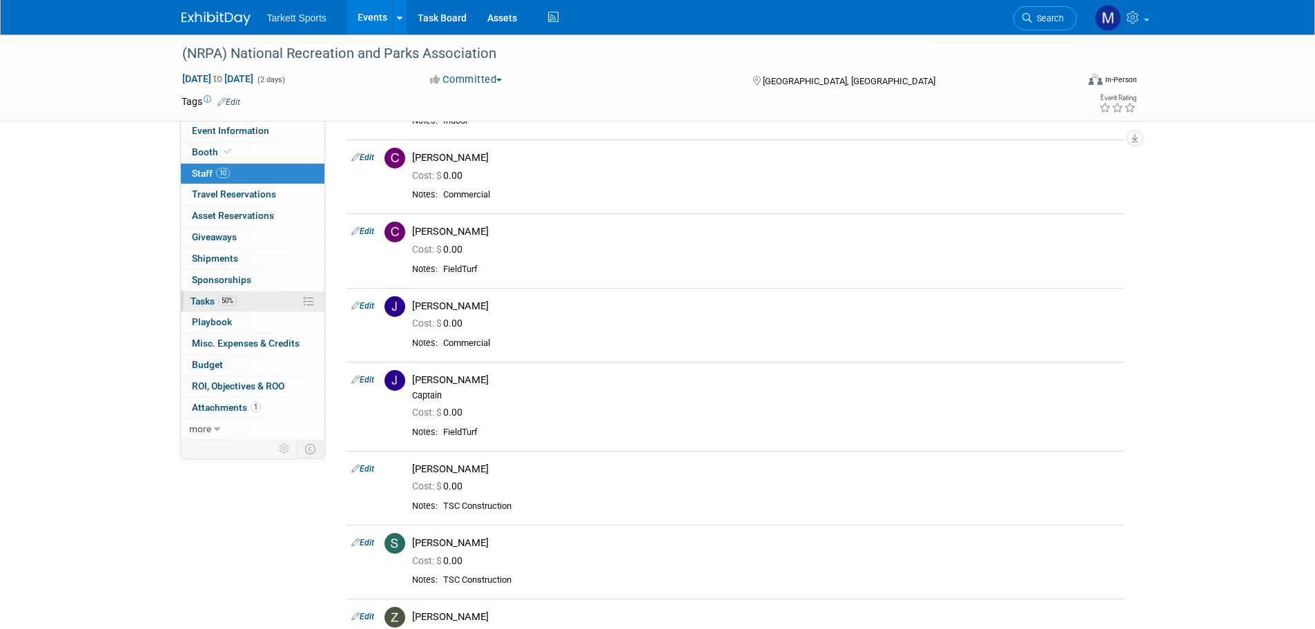
click at [208, 304] on span "Tasks 50%" at bounding box center [213, 300] width 46 height 11
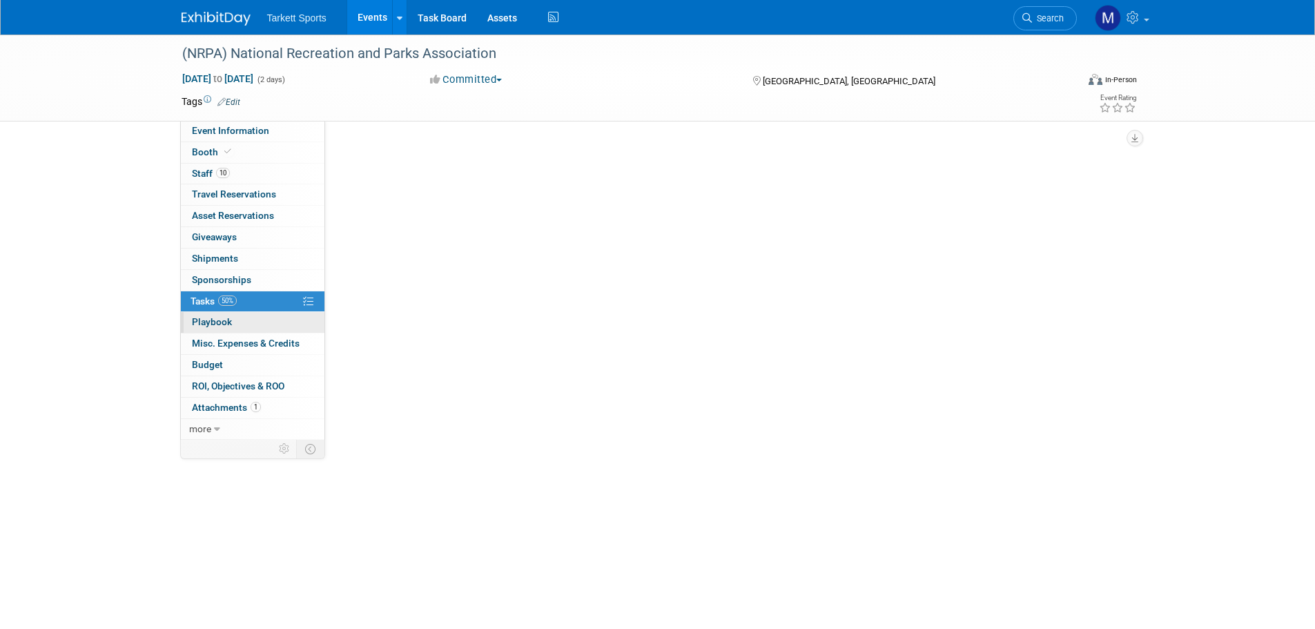
scroll to position [0, 0]
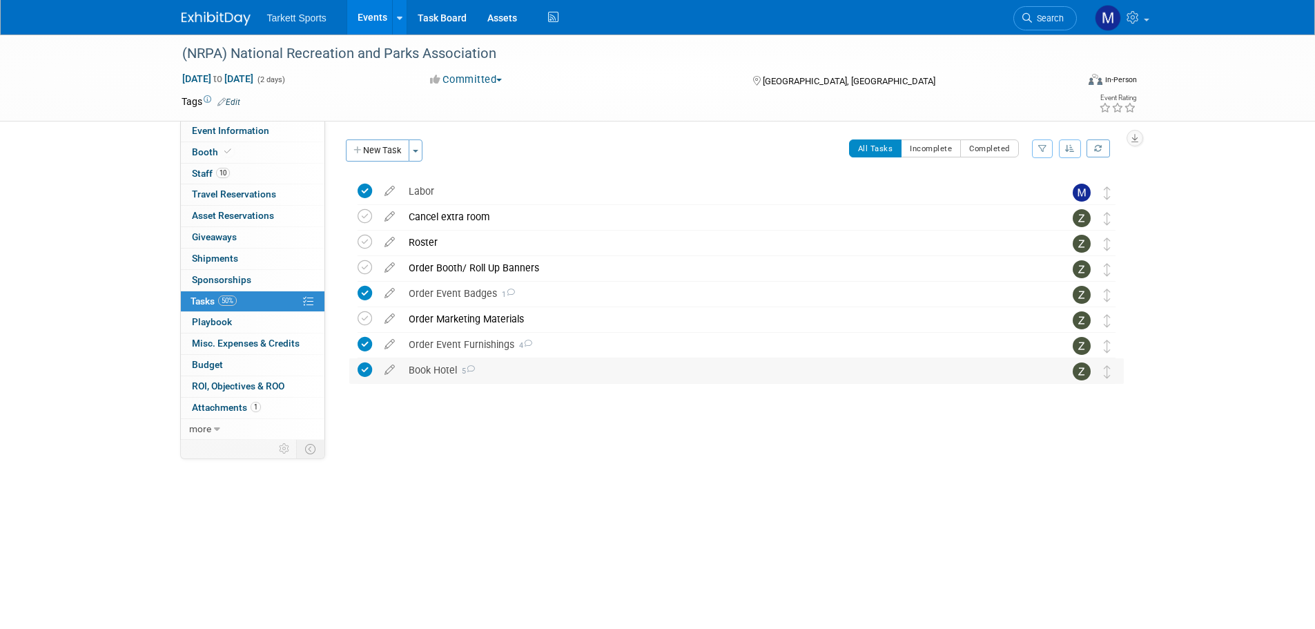
click at [450, 371] on div "Book Hotel 5" at bounding box center [723, 369] width 643 height 23
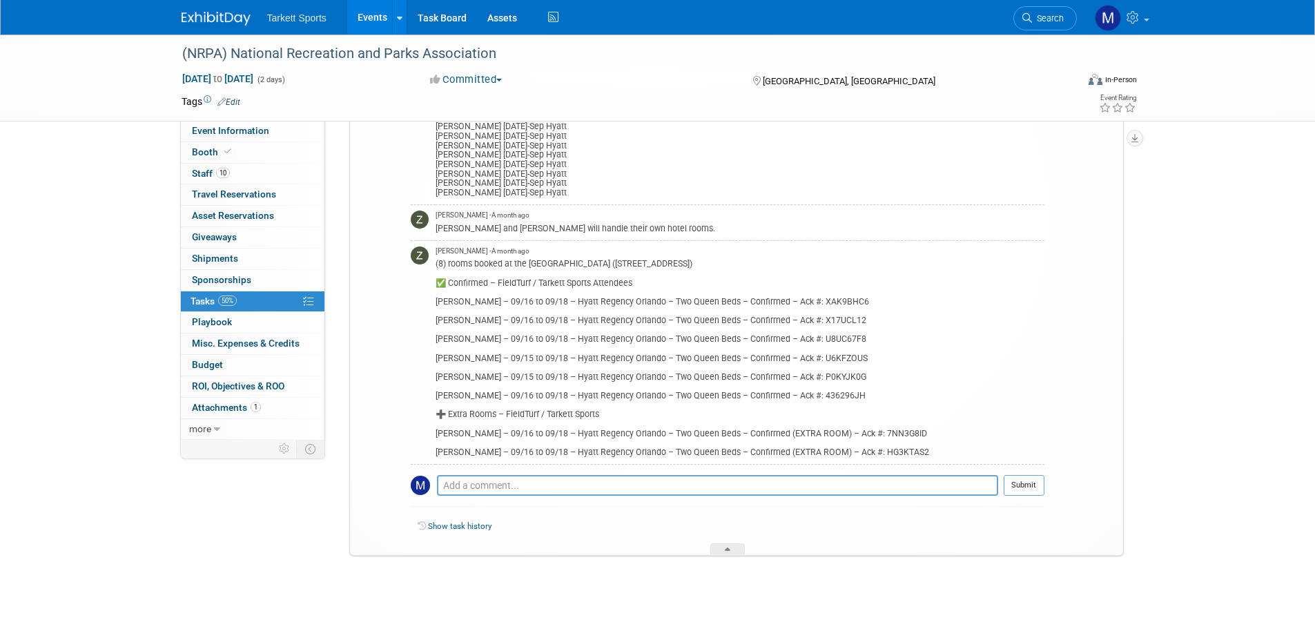
scroll to position [483, 0]
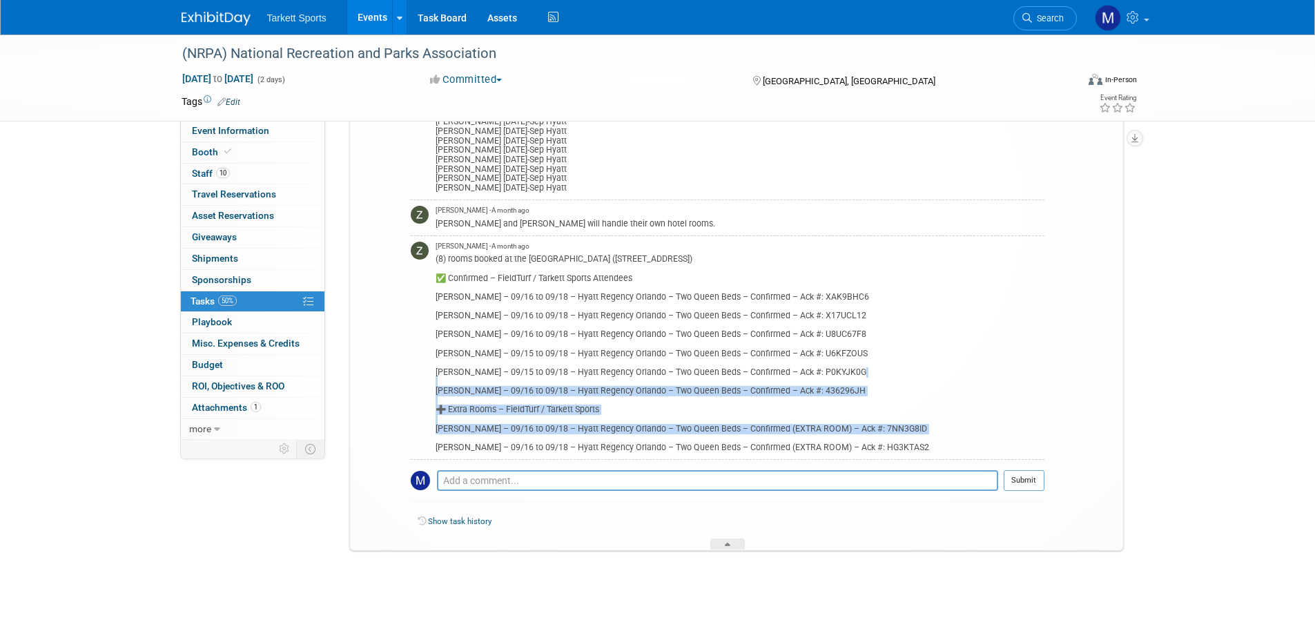
drag, startPoint x: 932, startPoint y: 442, endPoint x: 574, endPoint y: 380, distance: 362.8
click at [574, 380] on div "(8) rooms booked at the Hyatt Regency Orlando (9801 International Dr, Orlando, …" at bounding box center [740, 351] width 609 height 201
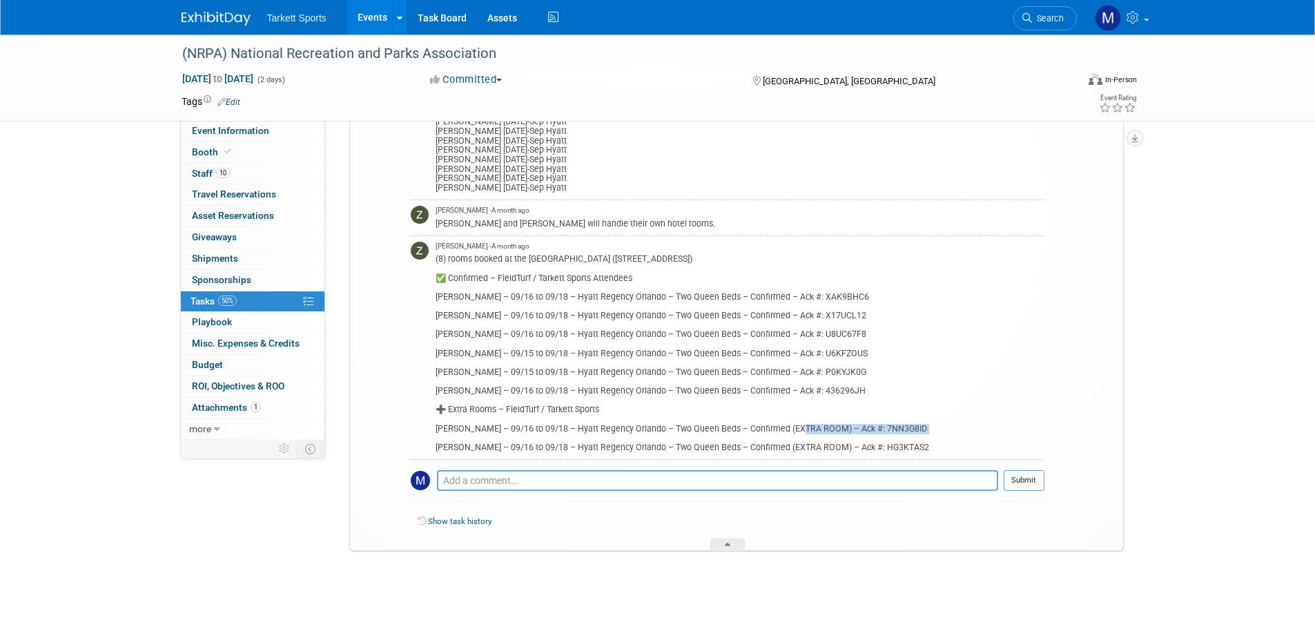
drag, startPoint x: 940, startPoint y: 441, endPoint x: 797, endPoint y: 432, distance: 143.1
click at [797, 432] on div "(8) rooms booked at the Hyatt Regency Orlando (9801 International Dr, Orlando, …" at bounding box center [740, 351] width 609 height 201
click at [923, 446] on div "(8) rooms booked at the Hyatt Regency Orlando (9801 International Dr, Orlando, …" at bounding box center [740, 351] width 609 height 201
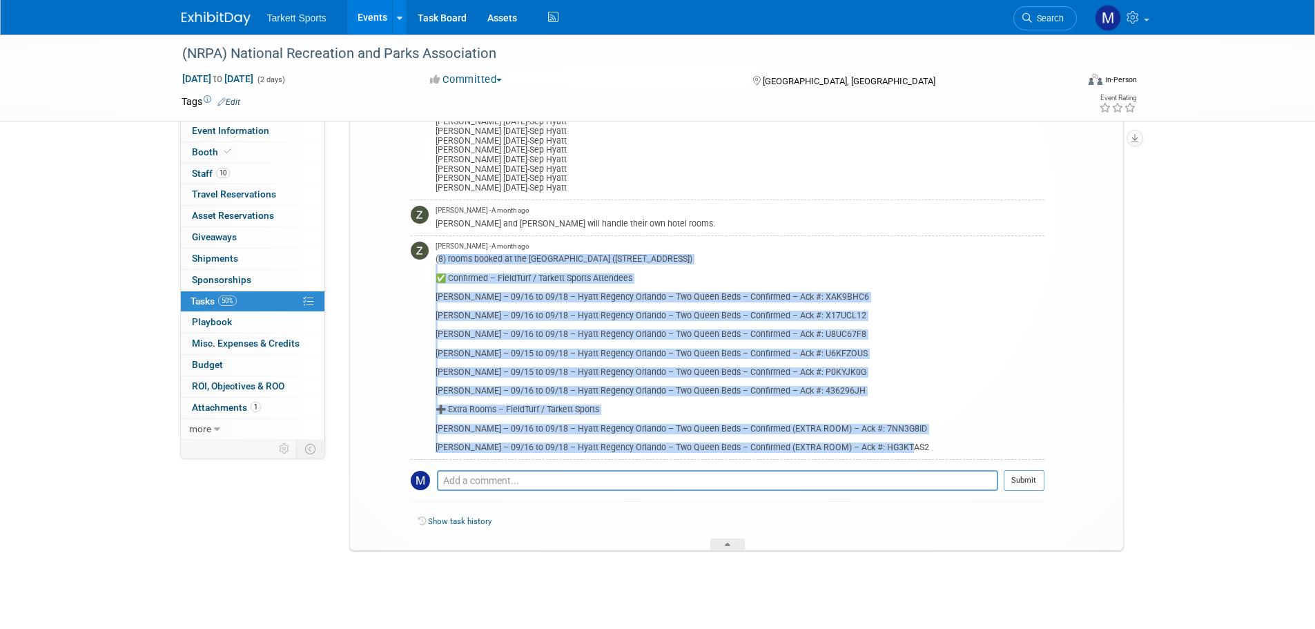
drag, startPoint x: 923, startPoint y: 446, endPoint x: 436, endPoint y: 259, distance: 521.9
click at [436, 259] on div "(8) rooms booked at the Hyatt Regency Orlando (9801 International Dr, Orlando, …" at bounding box center [740, 351] width 609 height 201
copy div "(8) rooms booked at the Hyatt Regency Orlando (9801 International Dr, Orlando, …"
click at [1068, 22] on link "Search" at bounding box center [1044, 18] width 63 height 24
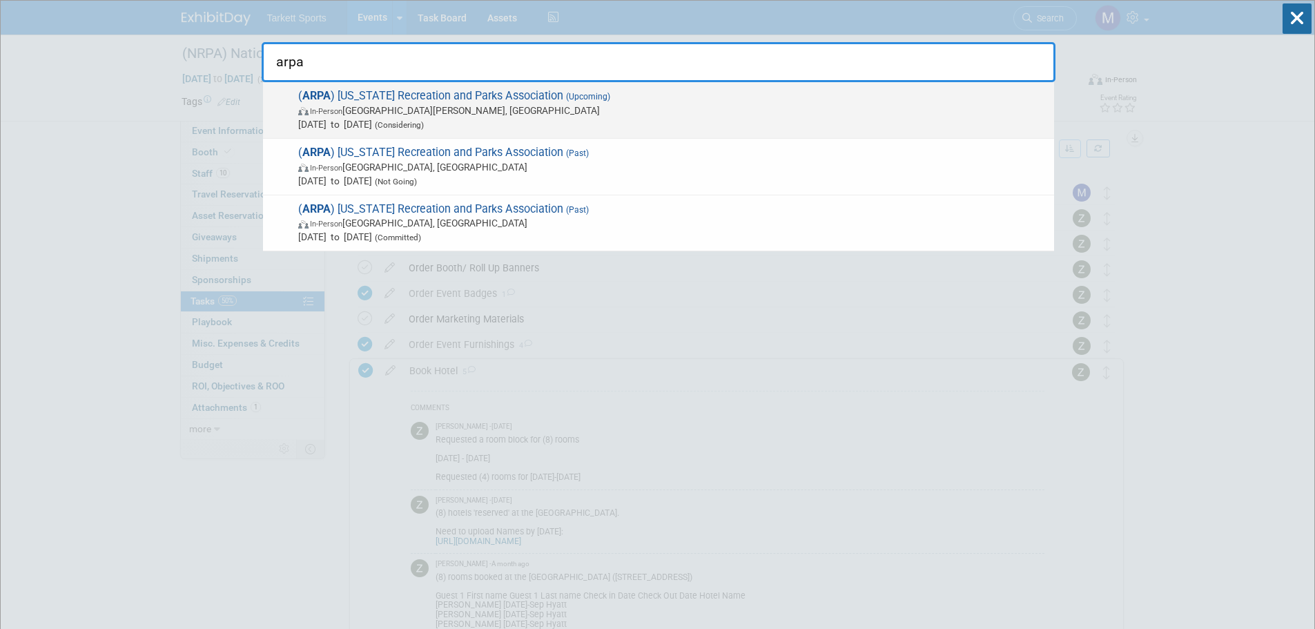
type input "arpa"
click at [382, 119] on span "Oct 1, 2025 to Oct 3, 2025 (Considering)" at bounding box center [672, 124] width 749 height 14
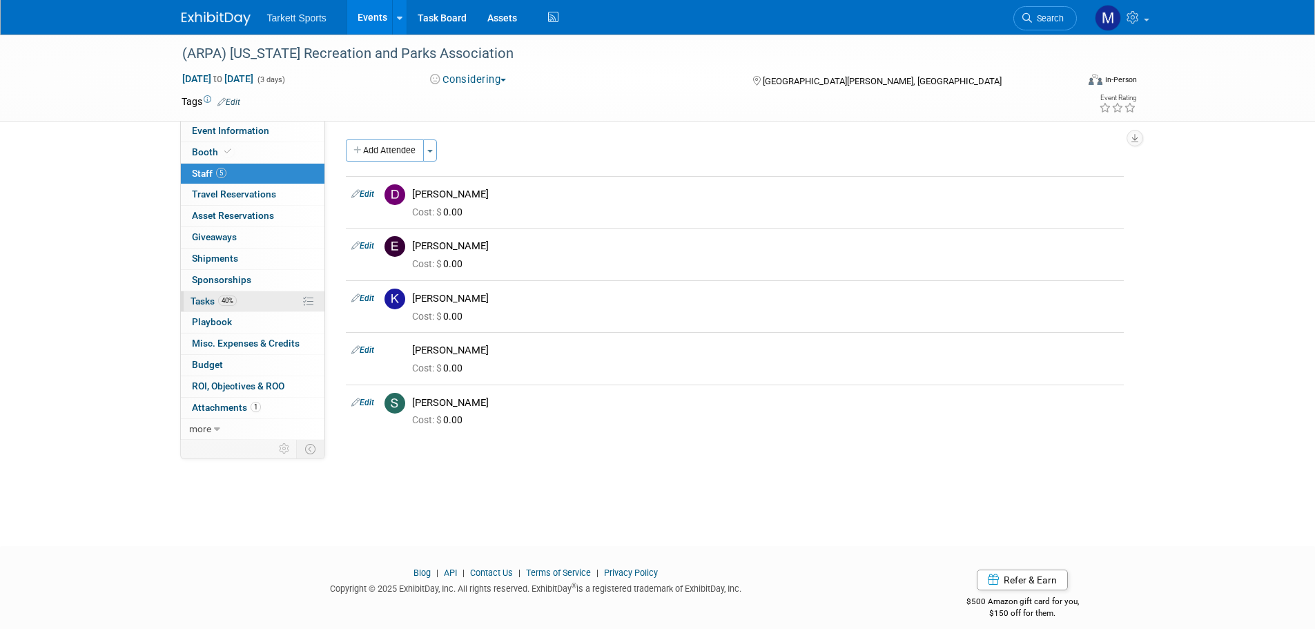
click at [246, 300] on link "40% Tasks 40%" at bounding box center [253, 301] width 144 height 21
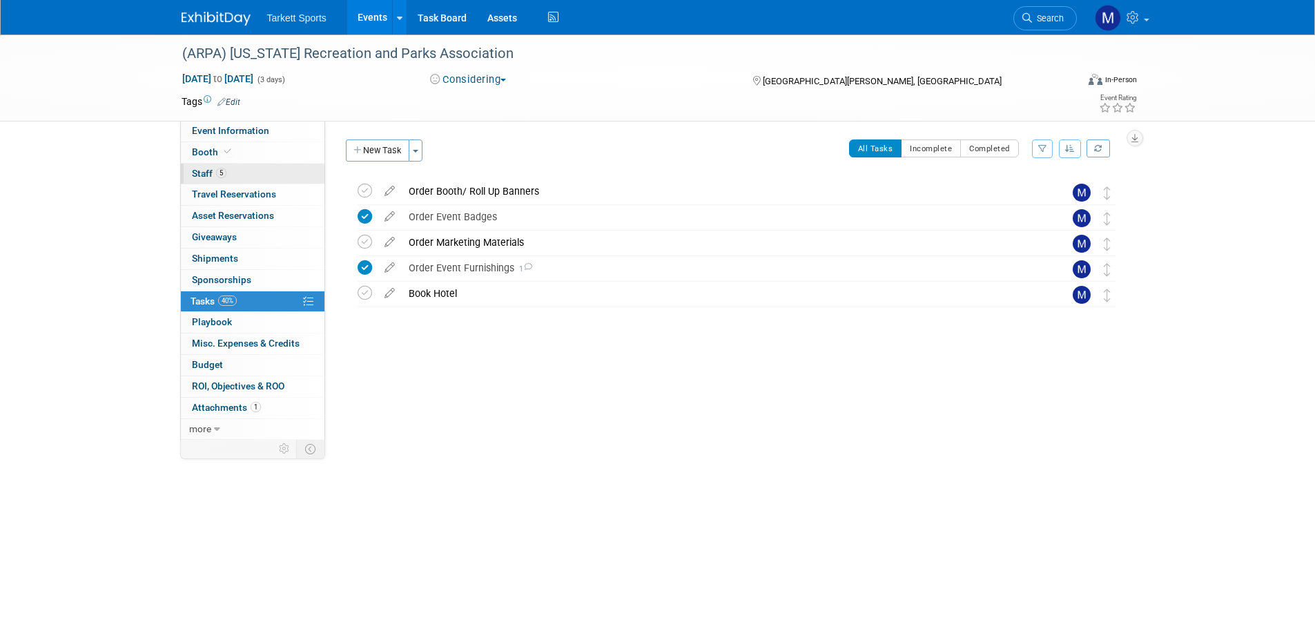
drag, startPoint x: 251, startPoint y: 171, endPoint x: 264, endPoint y: 170, distance: 13.2
click at [252, 170] on link "5 Staff 5" at bounding box center [253, 174] width 144 height 21
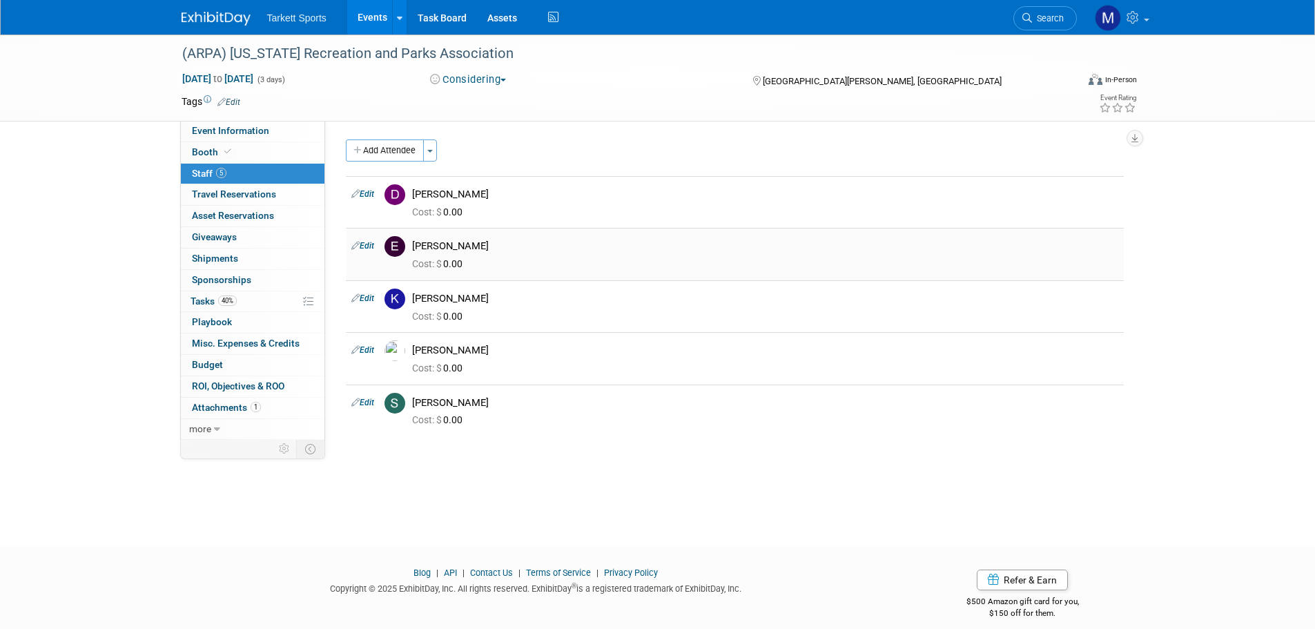
click at [358, 247] on icon at bounding box center [355, 245] width 8 height 14
select select "505f497c-1228-4b6c-b770-80b22fa82dfc"
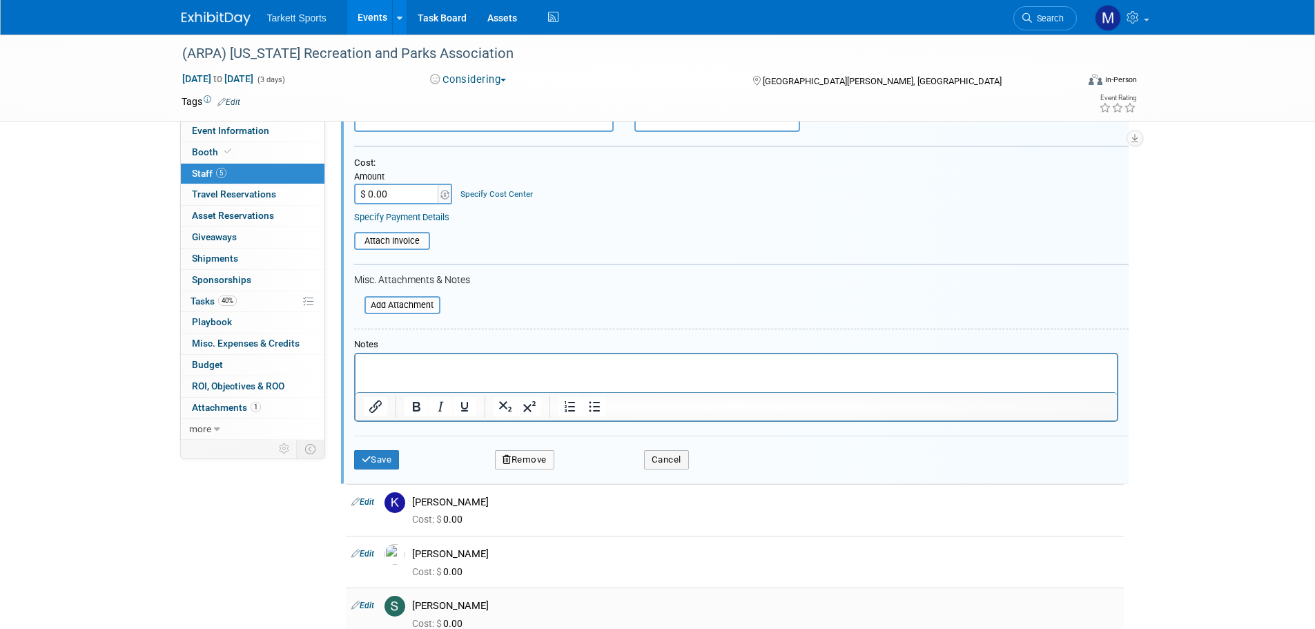
scroll to position [416, 0]
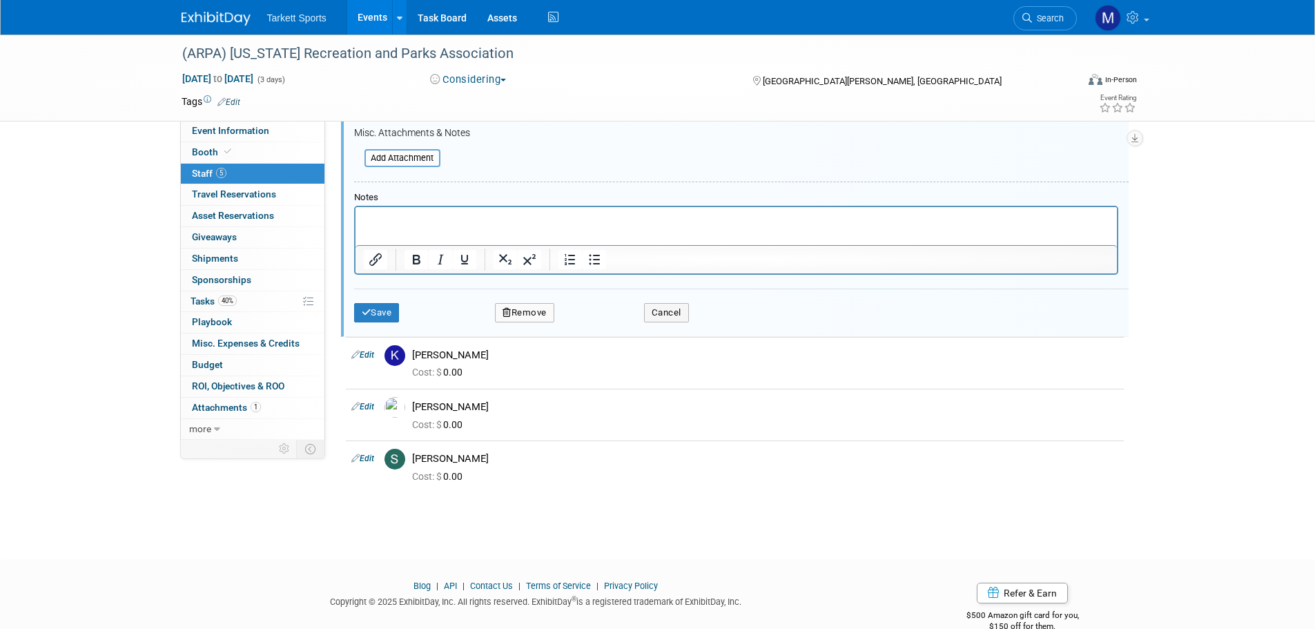
click at [503, 307] on button "Remove" at bounding box center [524, 312] width 59 height 19
click at [599, 327] on link "Yes" at bounding box center [600, 324] width 40 height 22
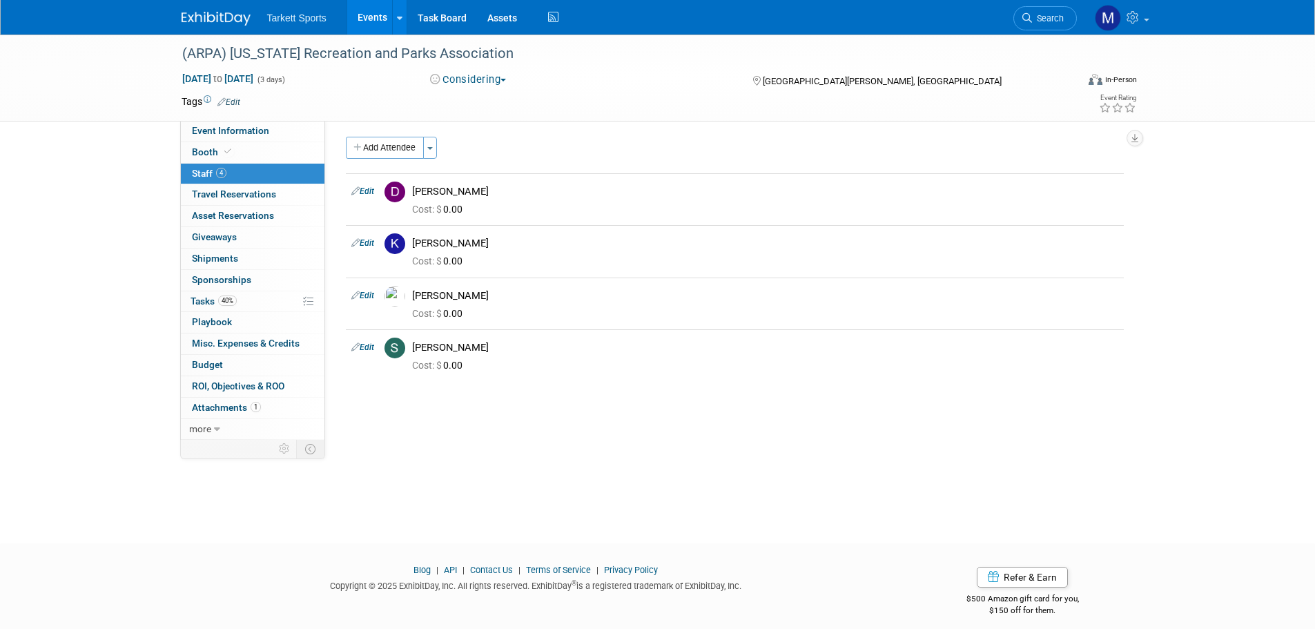
scroll to position [0, 0]
click at [1053, 21] on span "Search" at bounding box center [1048, 18] width 32 height 10
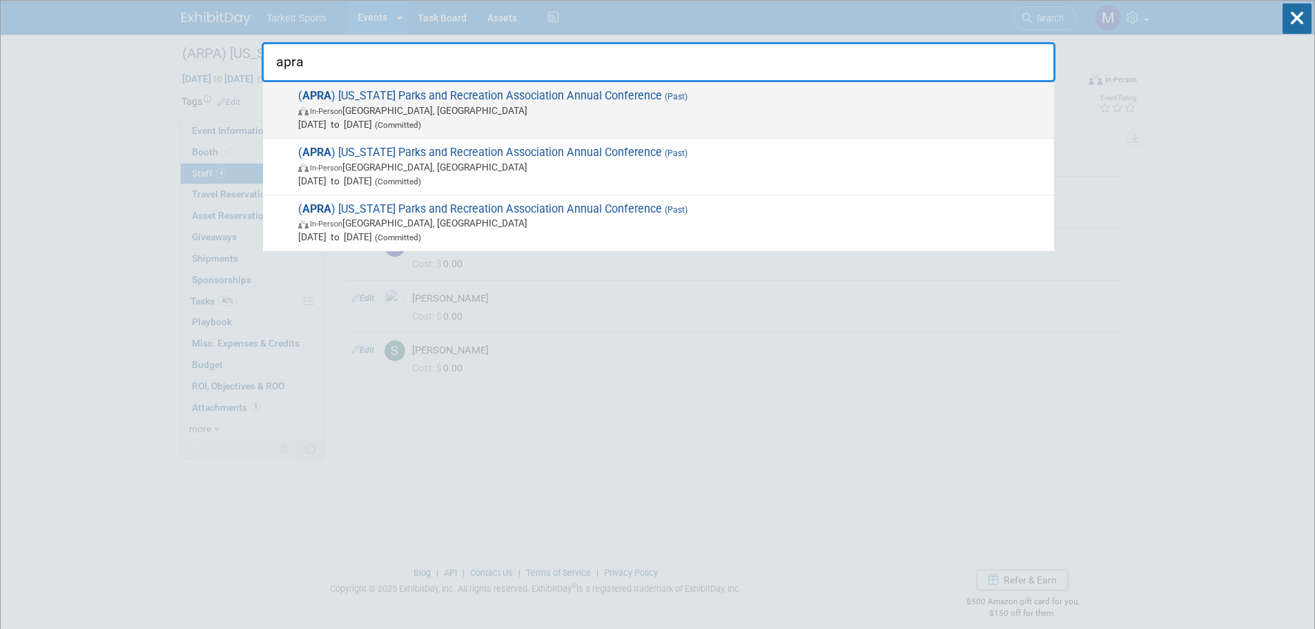
type input "apra"
click at [452, 111] on span "In-Person Phoenix, AZ" at bounding box center [672, 111] width 749 height 14
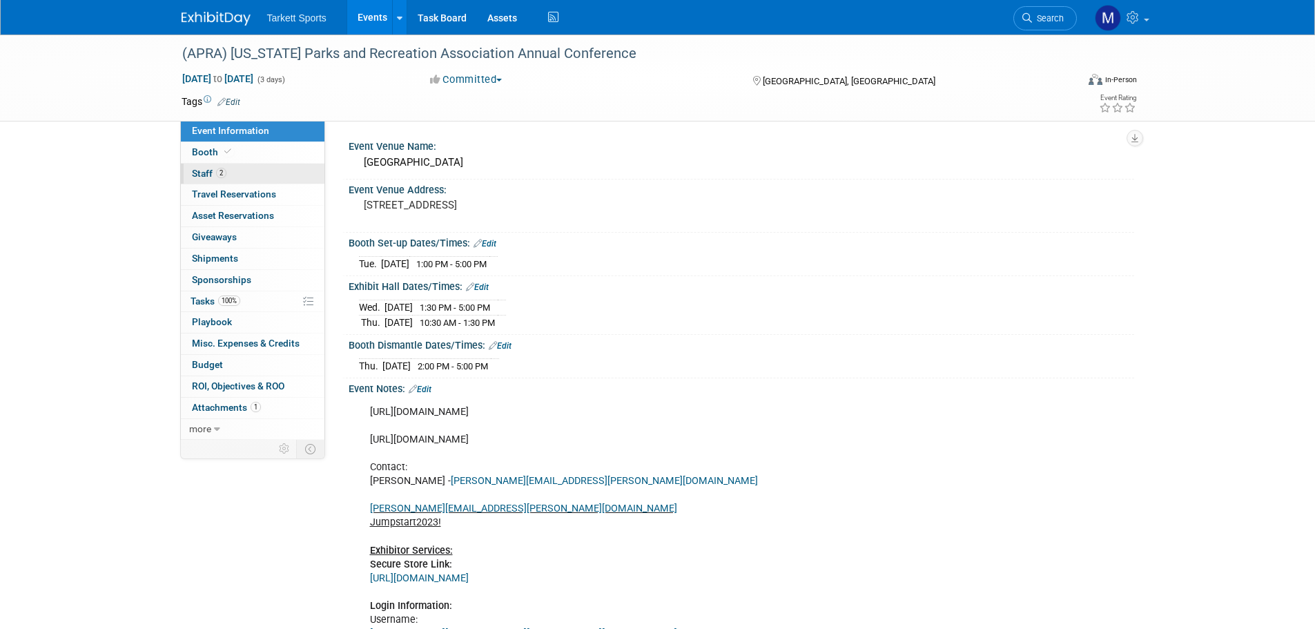
click at [222, 175] on span "2" at bounding box center [221, 173] width 10 height 10
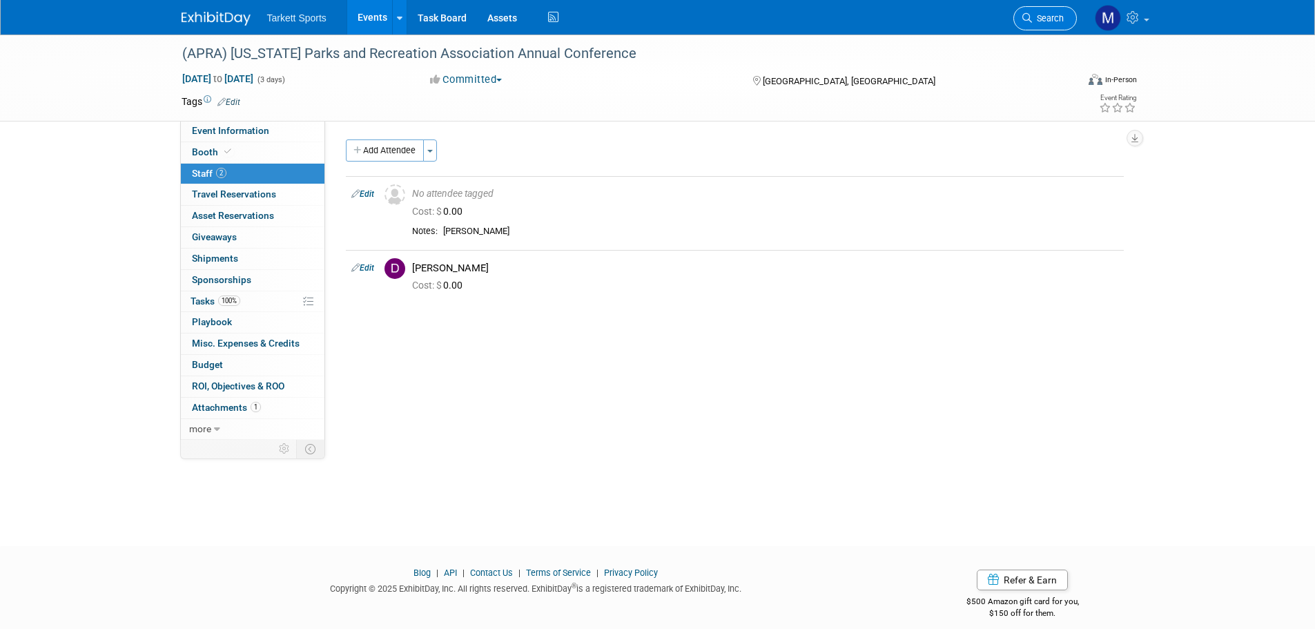
click at [1033, 8] on link "Search" at bounding box center [1044, 18] width 63 height 24
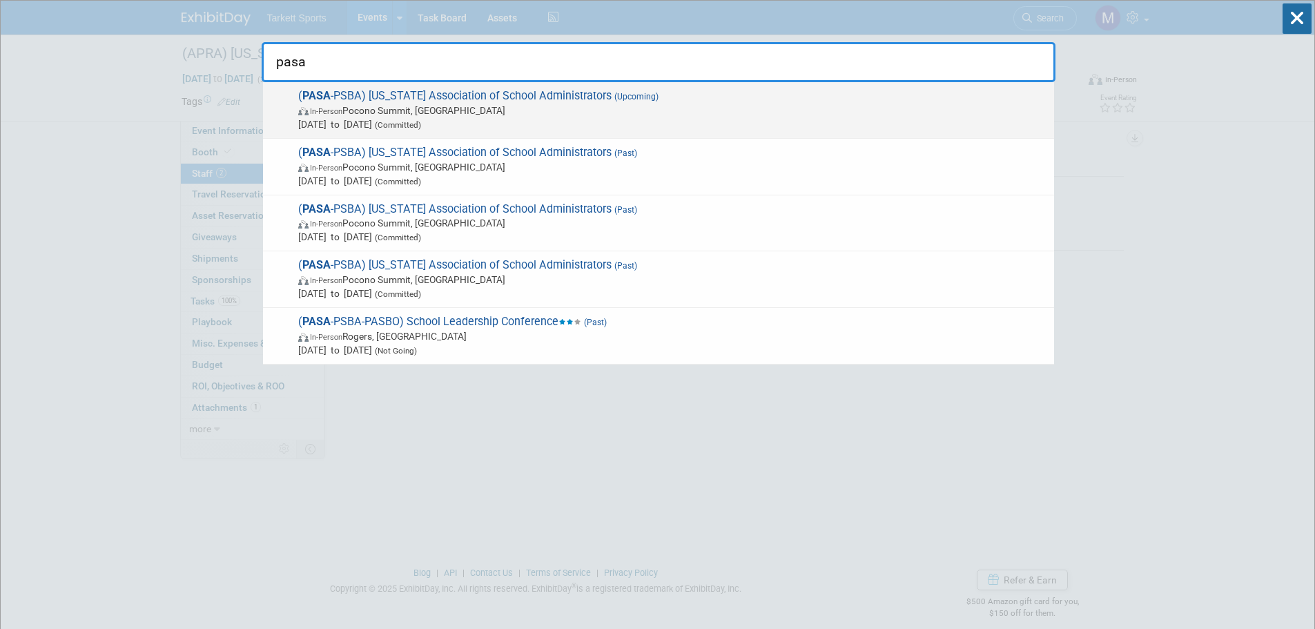
type input "pasa"
click at [520, 99] on span "( PASA -PSBA) Pennsylvania Association of School Administrators (Upcoming) In-P…" at bounding box center [670, 110] width 753 height 42
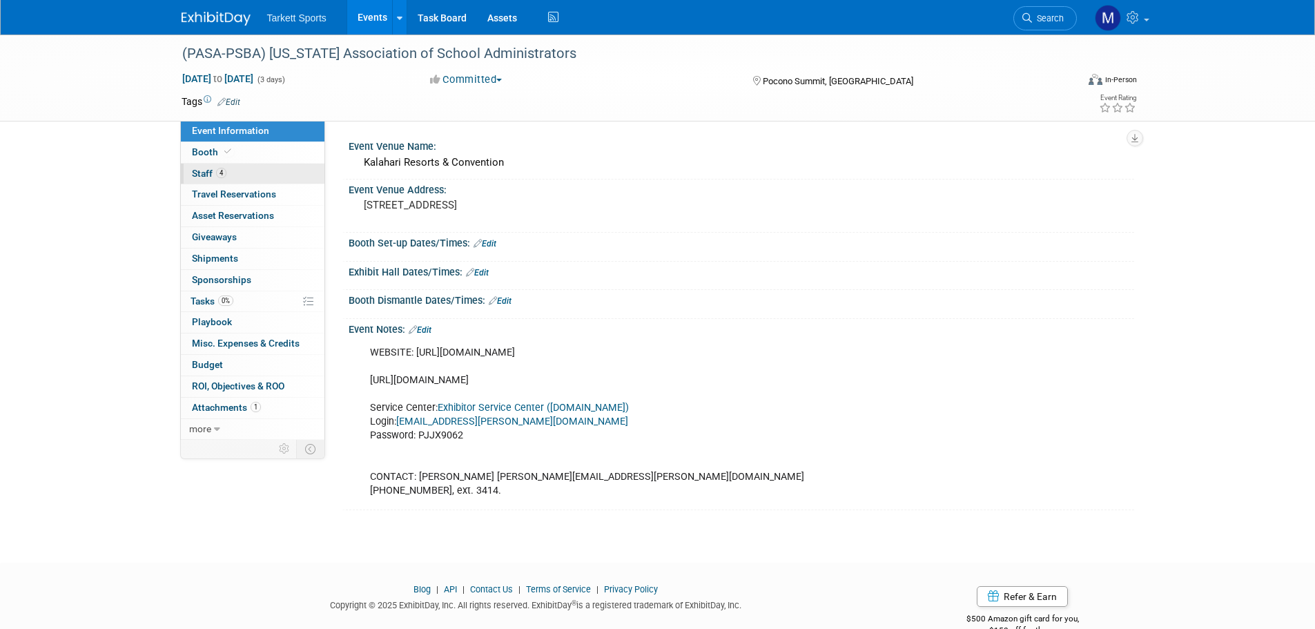
click at [251, 172] on link "4 Staff 4" at bounding box center [253, 174] width 144 height 21
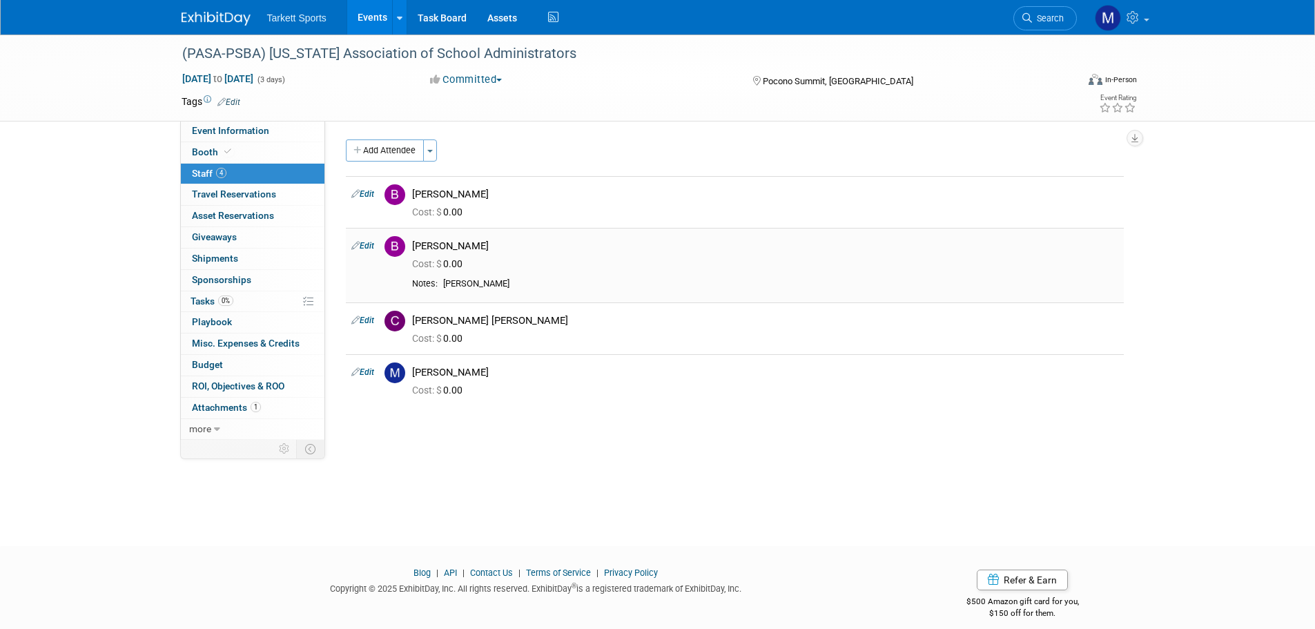
click at [363, 241] on link "Edit" at bounding box center [362, 246] width 23 height 10
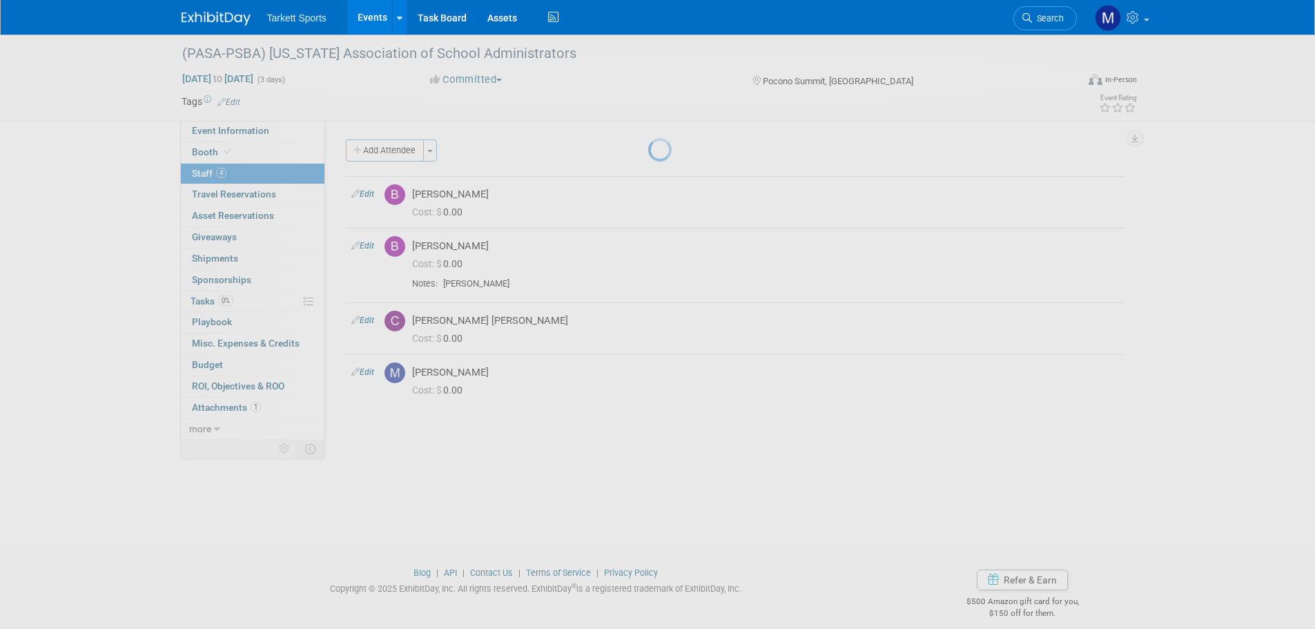
select select "ad93a08e-1220-4632-ba6c-f2eb9a7ce44b"
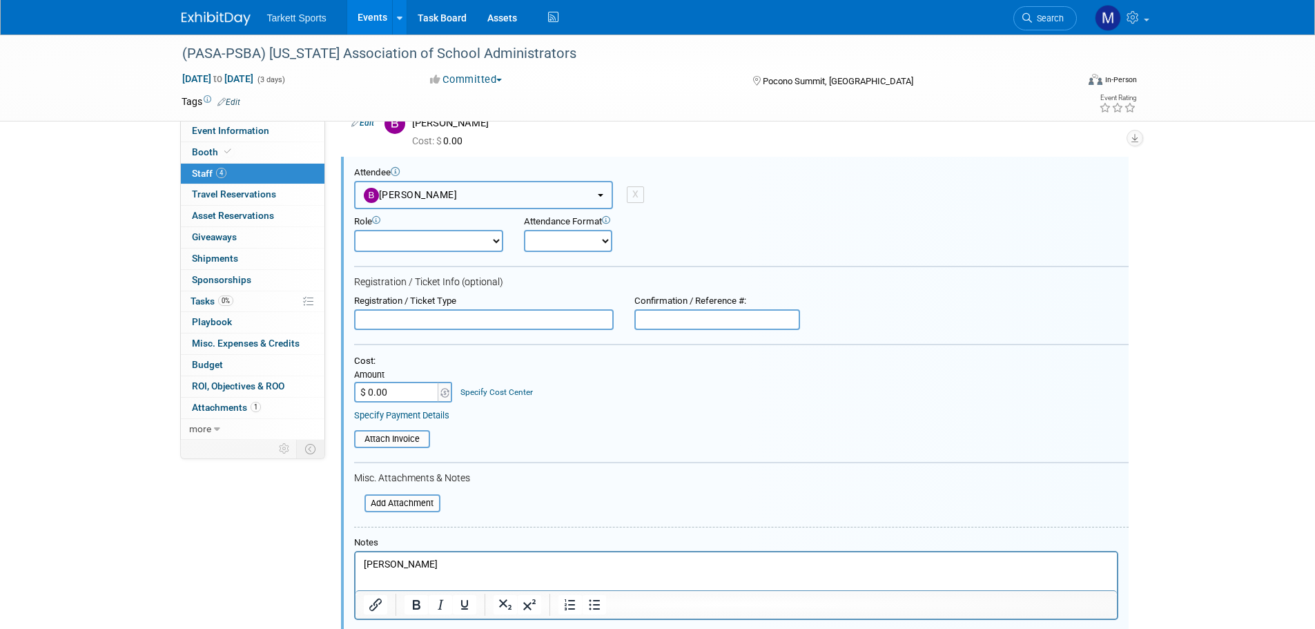
click at [476, 185] on button "[PERSON_NAME]" at bounding box center [483, 195] width 259 height 28
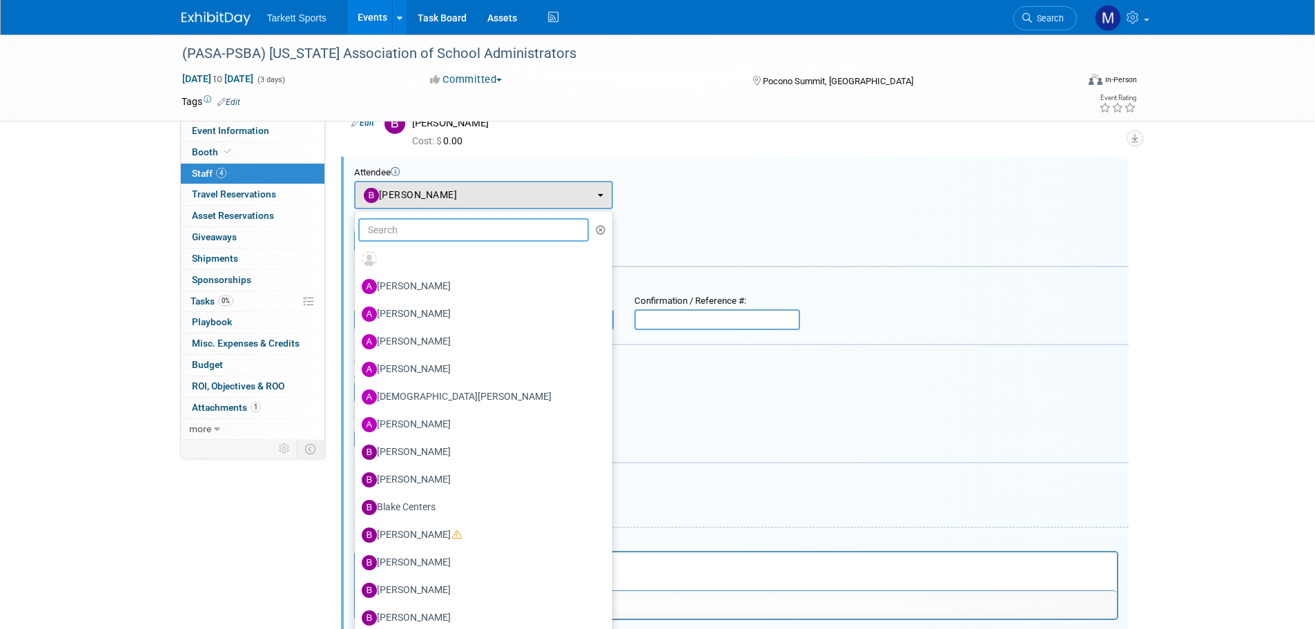
click at [469, 226] on input "text" at bounding box center [473, 229] width 231 height 23
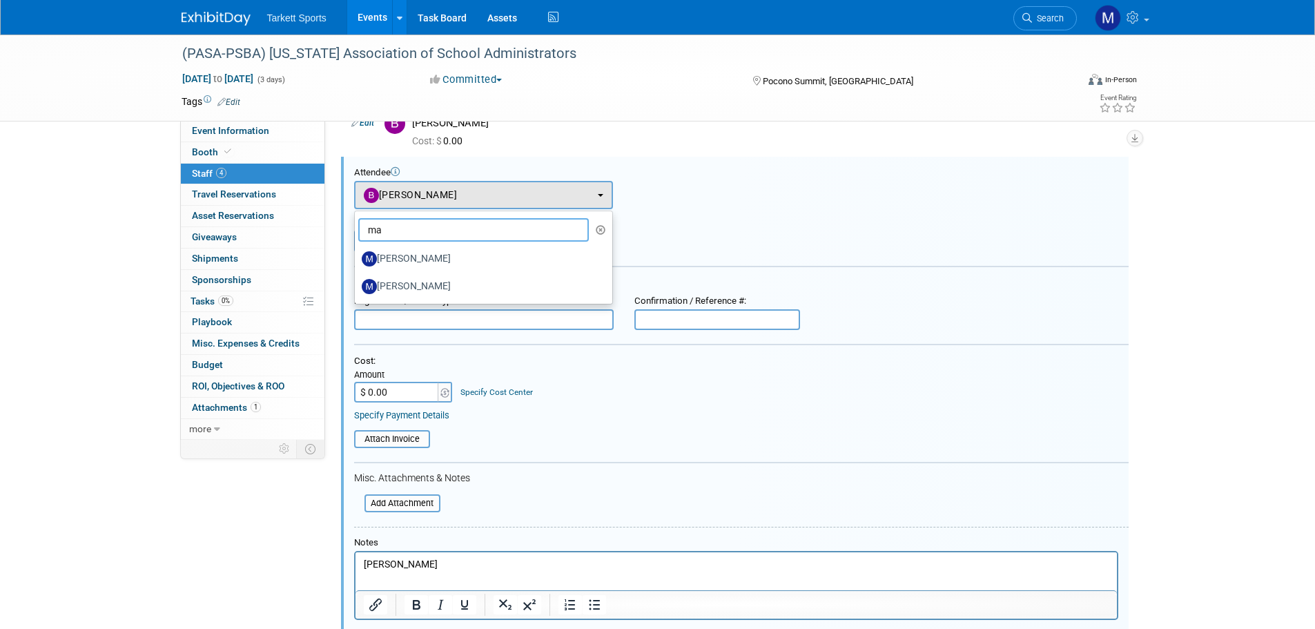
type input "m"
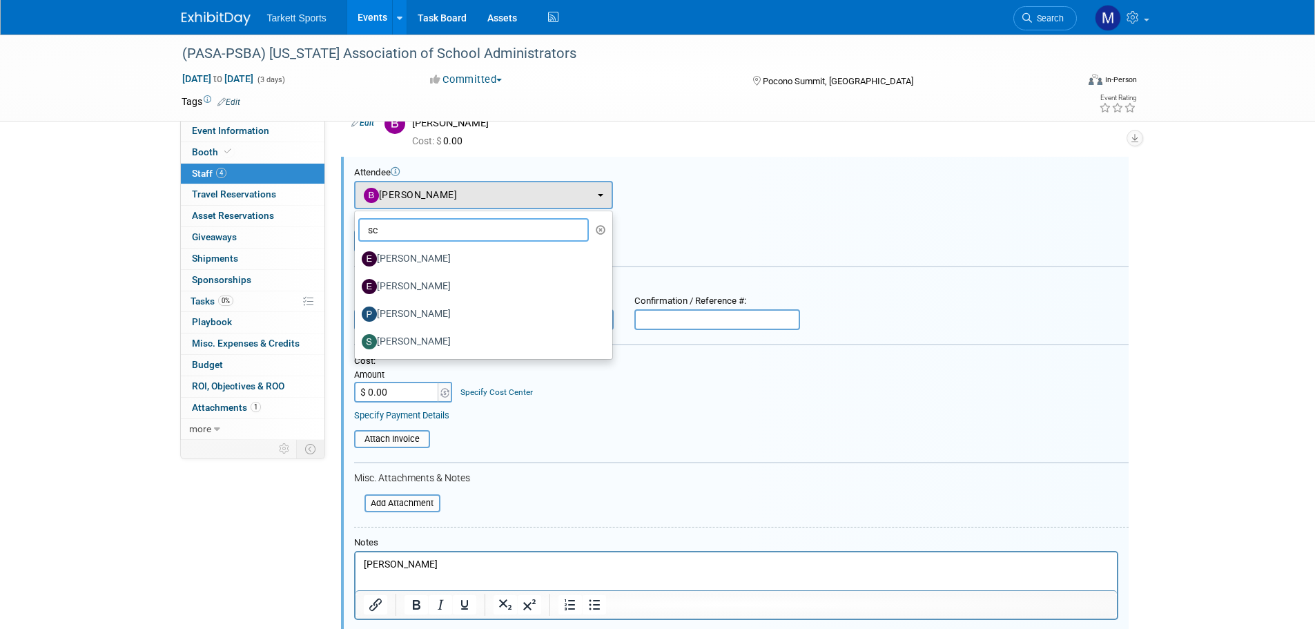
type input "s"
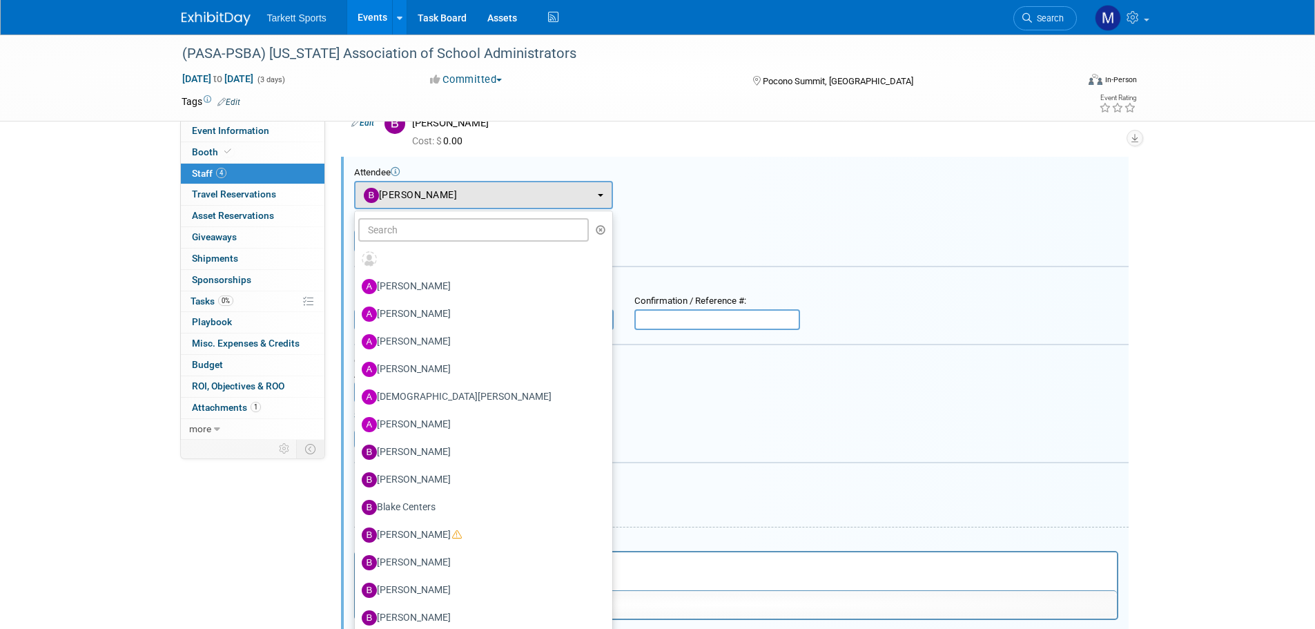
click at [683, 235] on div "Attendance Format Onsite Remote" at bounding box center [613, 234] width 178 height 36
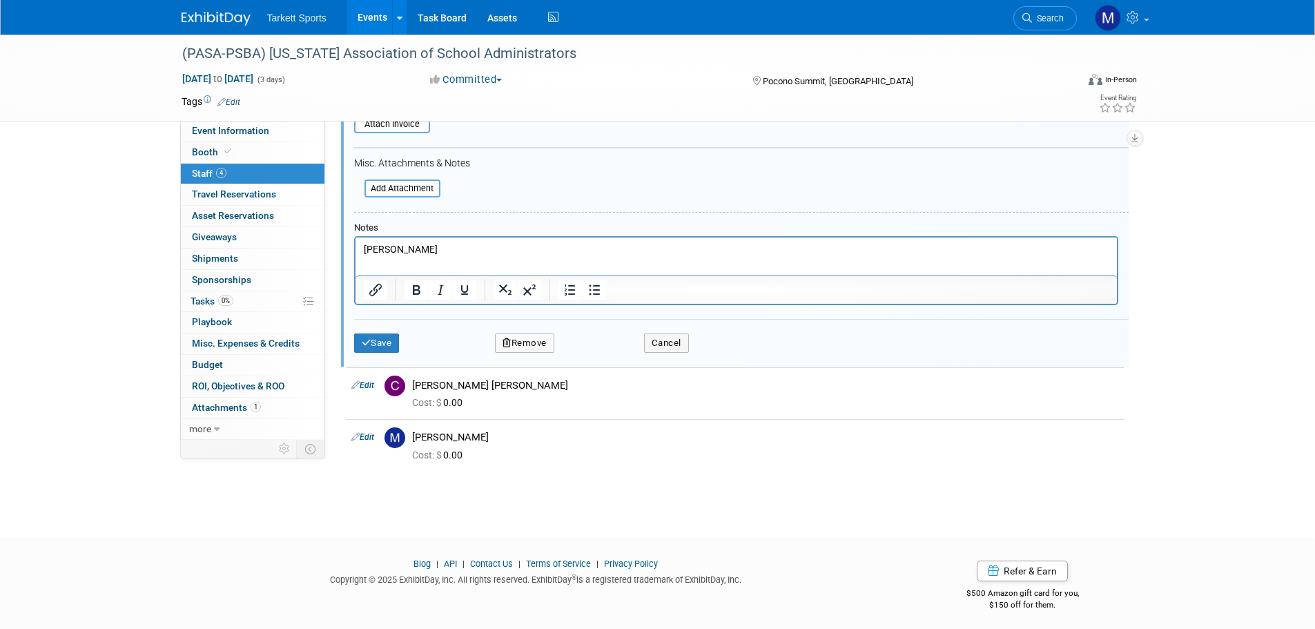
scroll to position [391, 0]
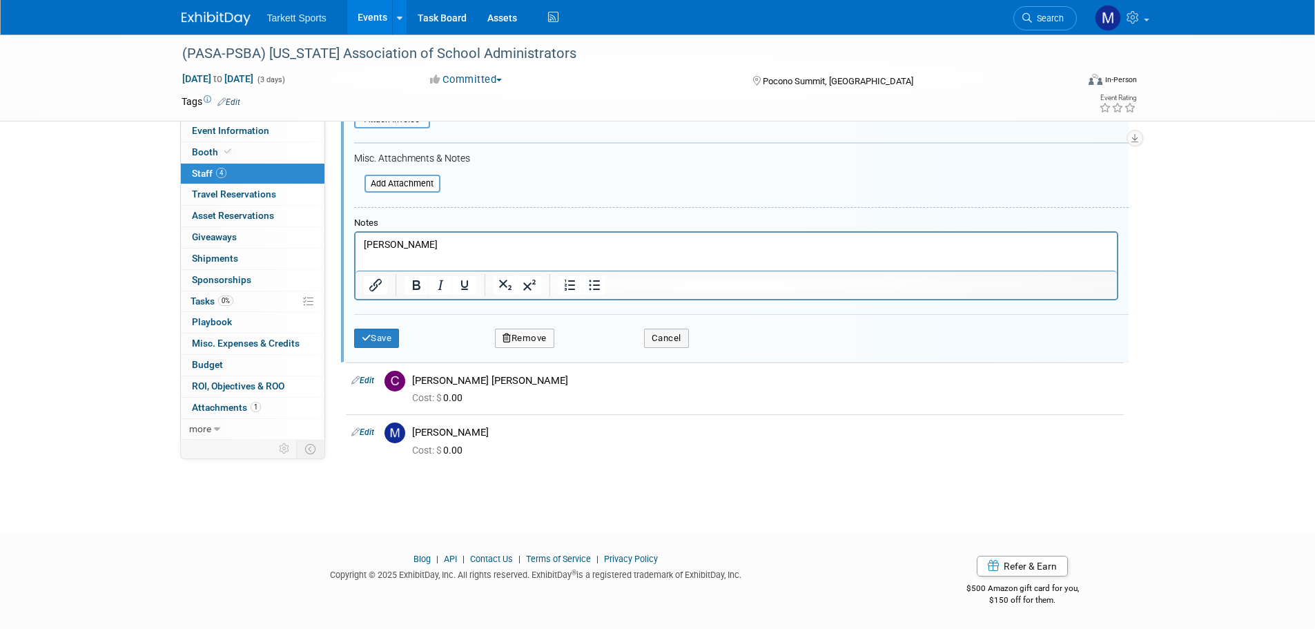
click at [545, 337] on button "Remove" at bounding box center [524, 338] width 59 height 19
click at [588, 351] on icon at bounding box center [590, 350] width 8 height 8
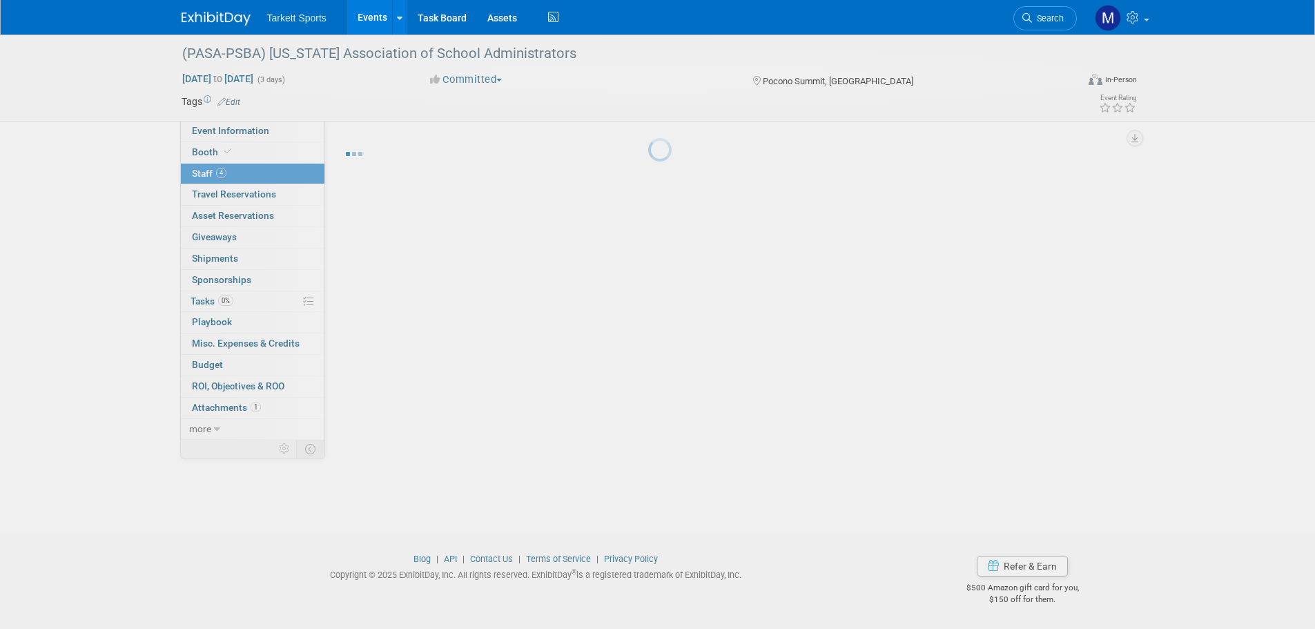
scroll to position [14, 0]
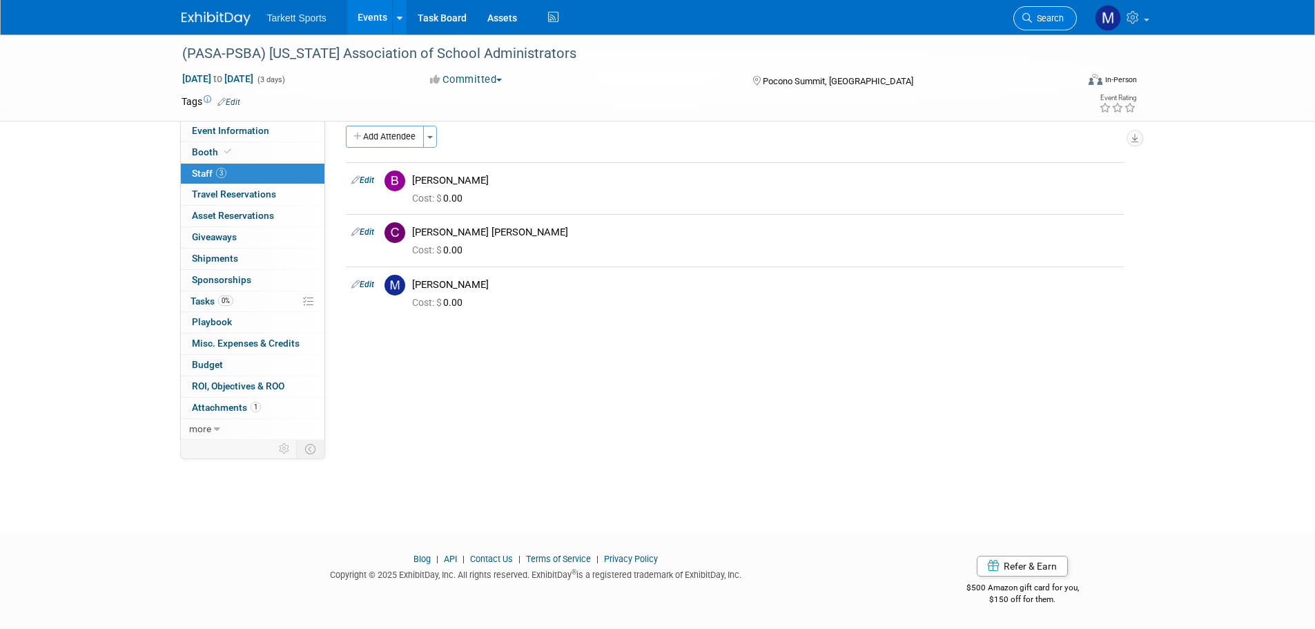
click at [1038, 23] on link "Search" at bounding box center [1044, 18] width 63 height 24
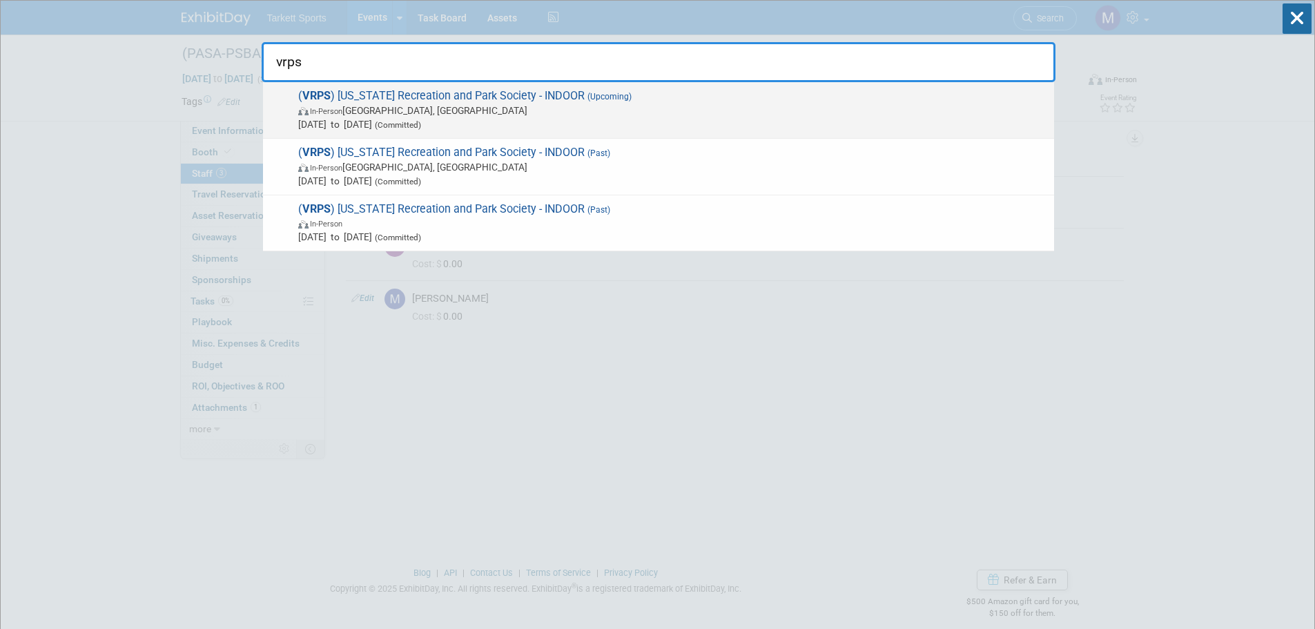
type input "vrps"
click at [819, 113] on span "In-Person Roanoke, VA" at bounding box center [672, 111] width 749 height 14
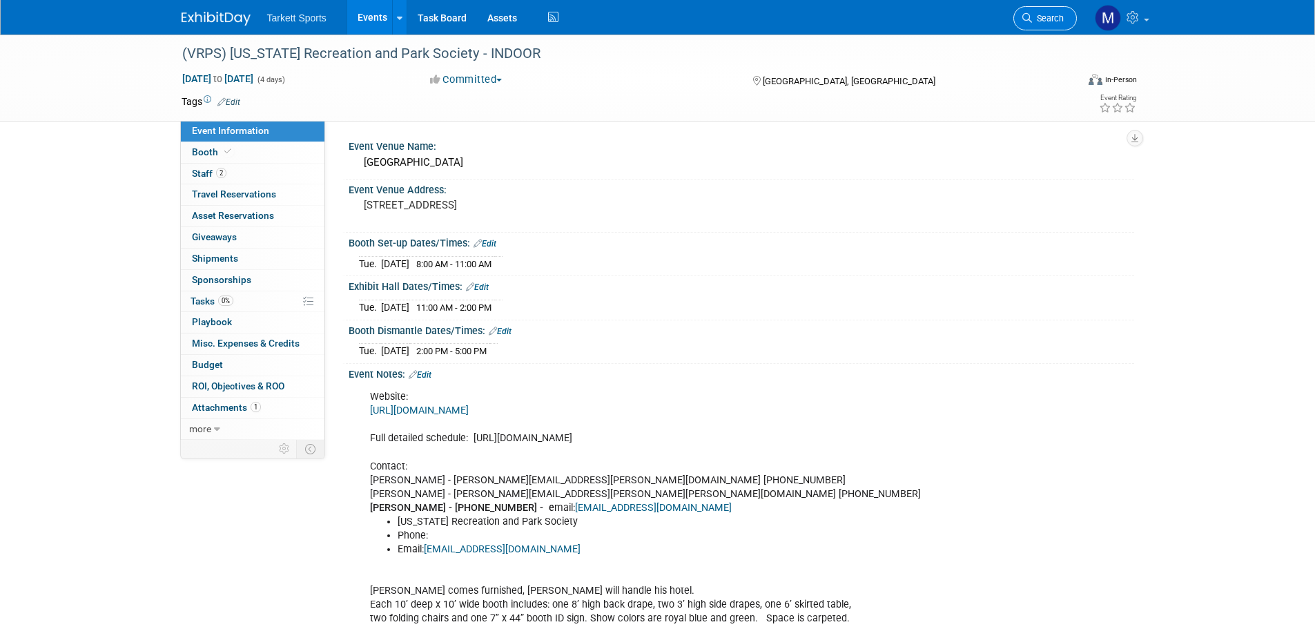
click at [1046, 21] on span "Search" at bounding box center [1048, 18] width 32 height 10
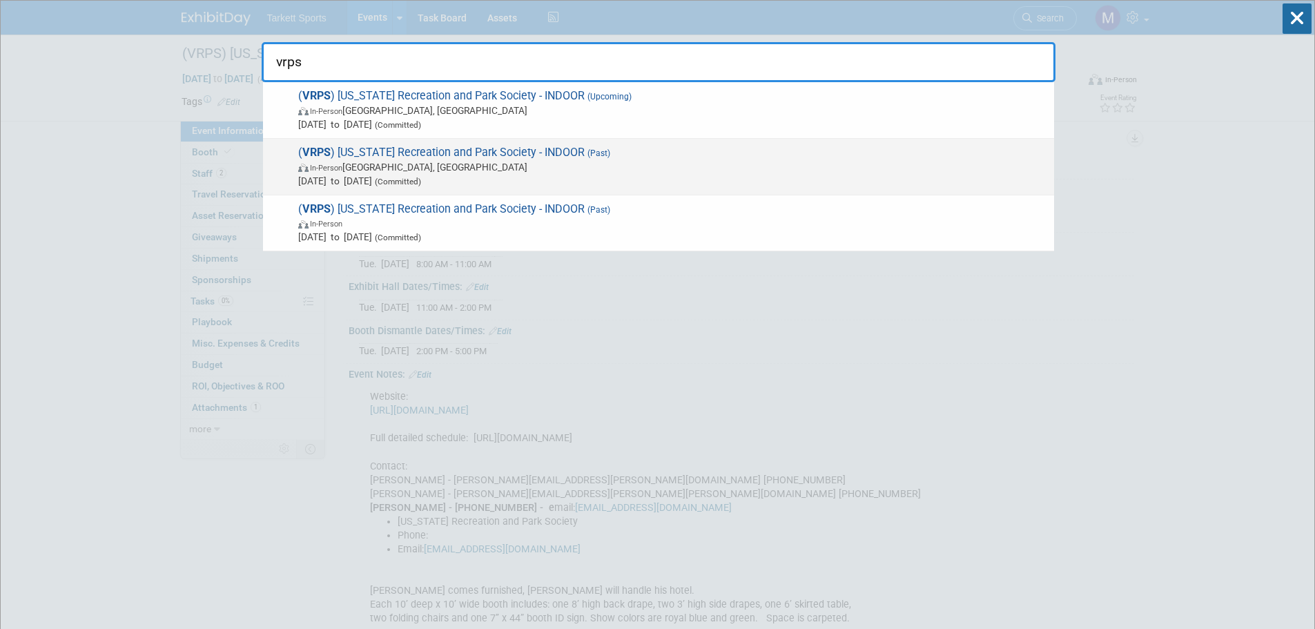
type input "vrps"
click at [848, 155] on span "( VRPS ) [US_STATE] Recreation and Park Society - INDOOR (Past) In-Person [GEOG…" at bounding box center [670, 167] width 753 height 42
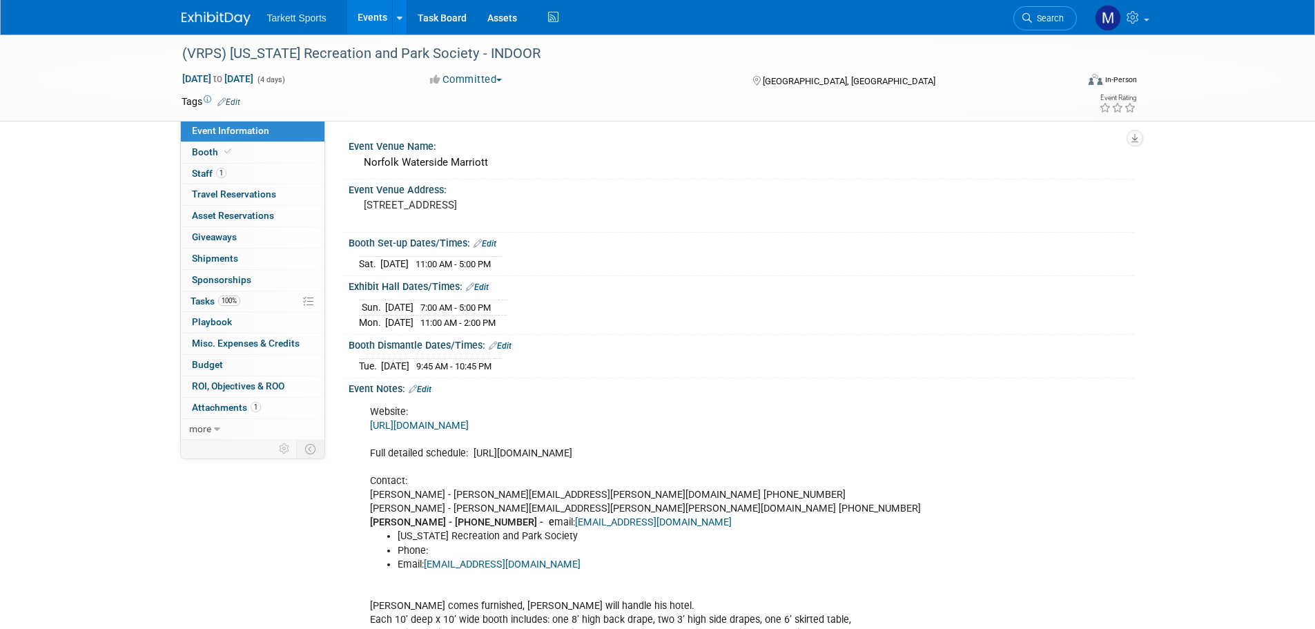
click at [267, 290] on link "0 Sponsorships 0" at bounding box center [253, 280] width 144 height 21
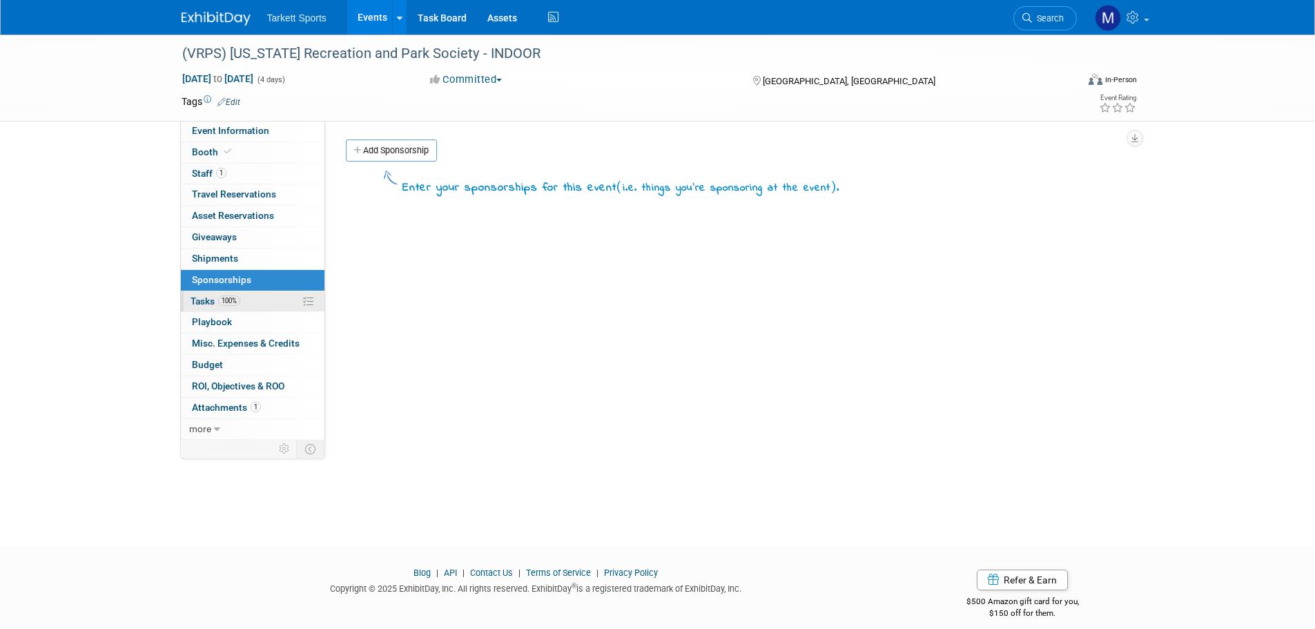
click at [262, 299] on link "100% Tasks 100%" at bounding box center [253, 301] width 144 height 21
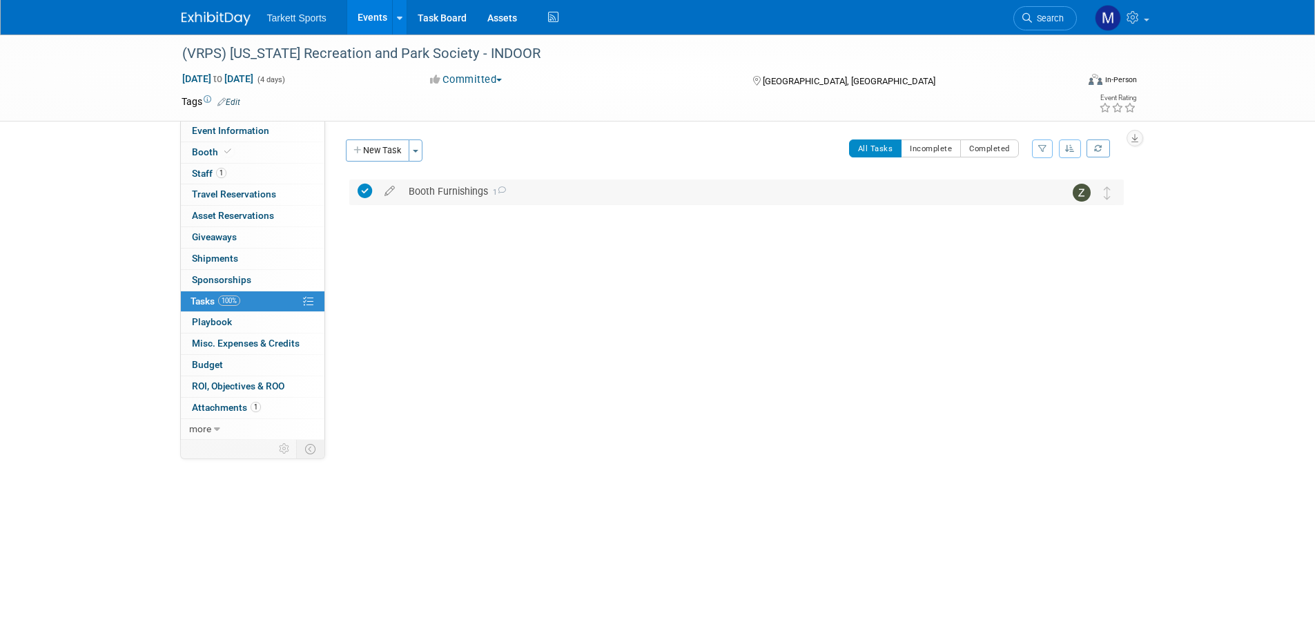
click at [455, 204] on div "(VRPS) Virginia Recreation and Park Society - INDOOR Norfolk, VA Sep 14, 2024 t…" at bounding box center [732, 212] width 781 height 66
click at [456, 197] on div "Booth Furnishings 1" at bounding box center [723, 190] width 643 height 23
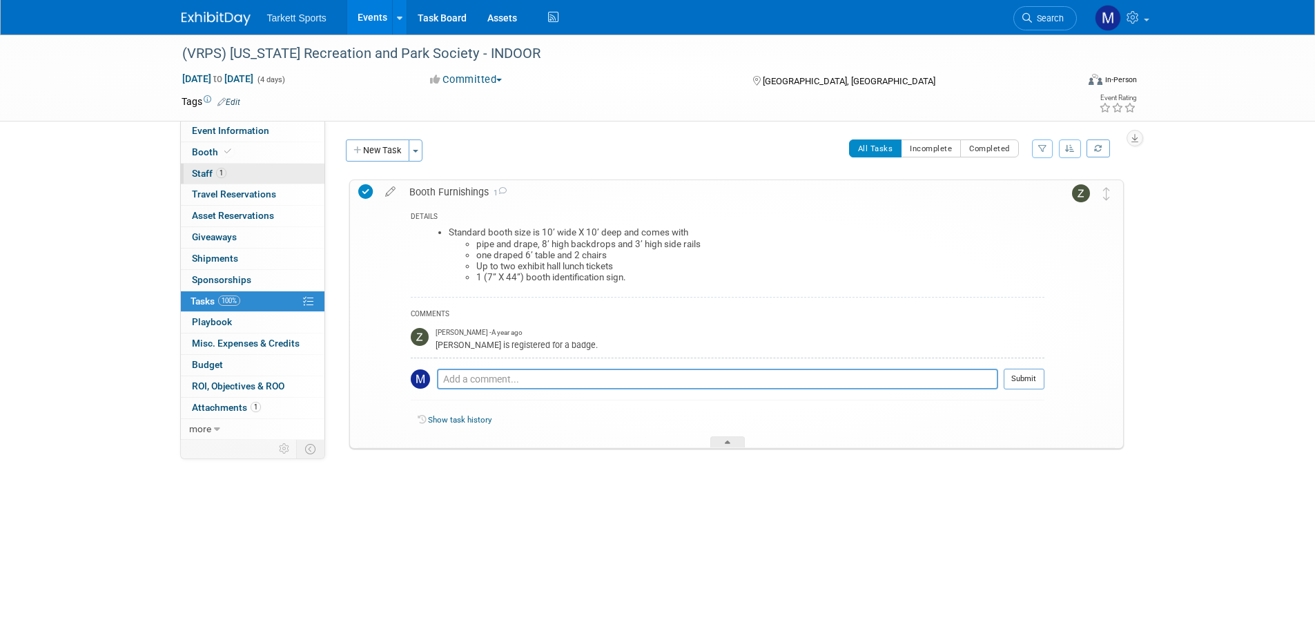
click at [284, 175] on link "1 Staff 1" at bounding box center [253, 174] width 144 height 21
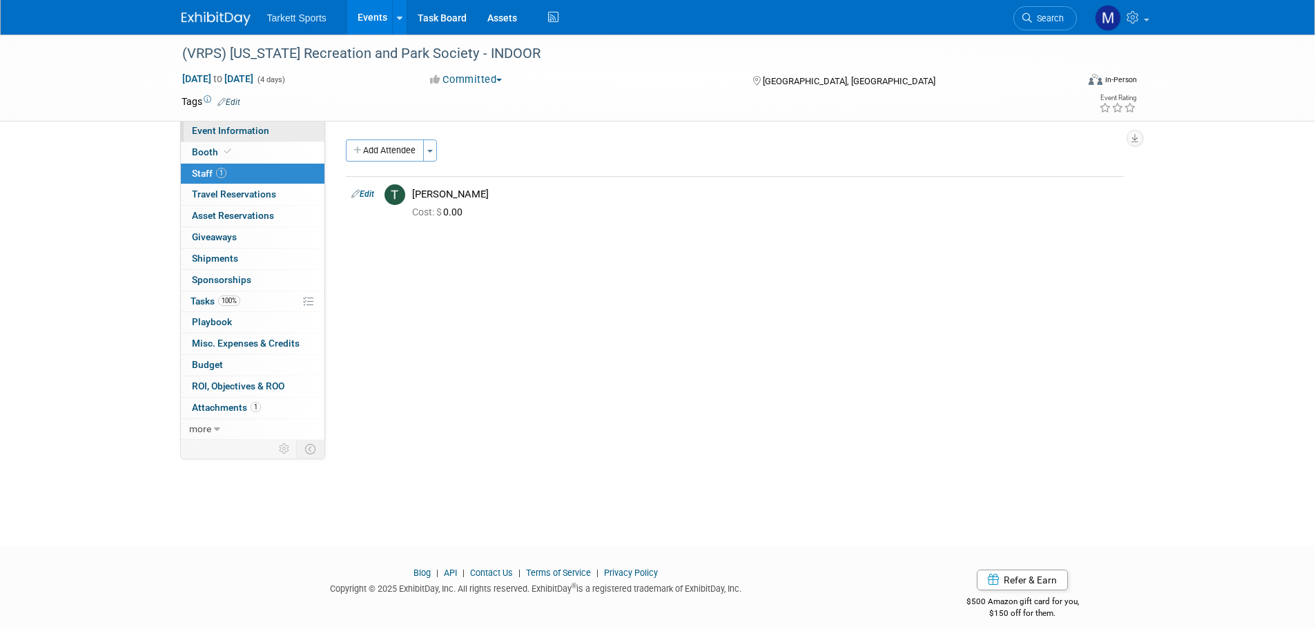
click at [242, 135] on span "Event Information" at bounding box center [230, 130] width 77 height 11
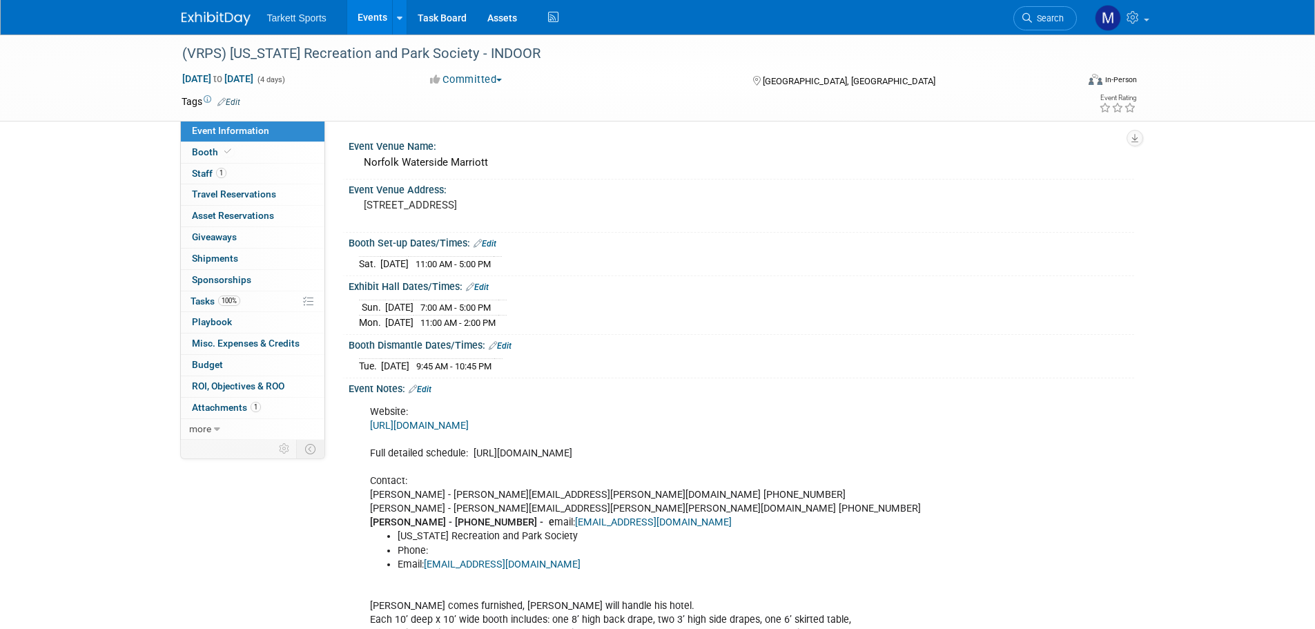
click at [469, 421] on link "https://vrps.memberclicks.net/assets/Conference/2023VRPSExhibitorsTemplateJoyMa…" at bounding box center [419, 426] width 99 height 12
click at [437, 59] on div "(VRPS) [US_STATE] Recreation and Park Society - INDOOR" at bounding box center [616, 53] width 879 height 25
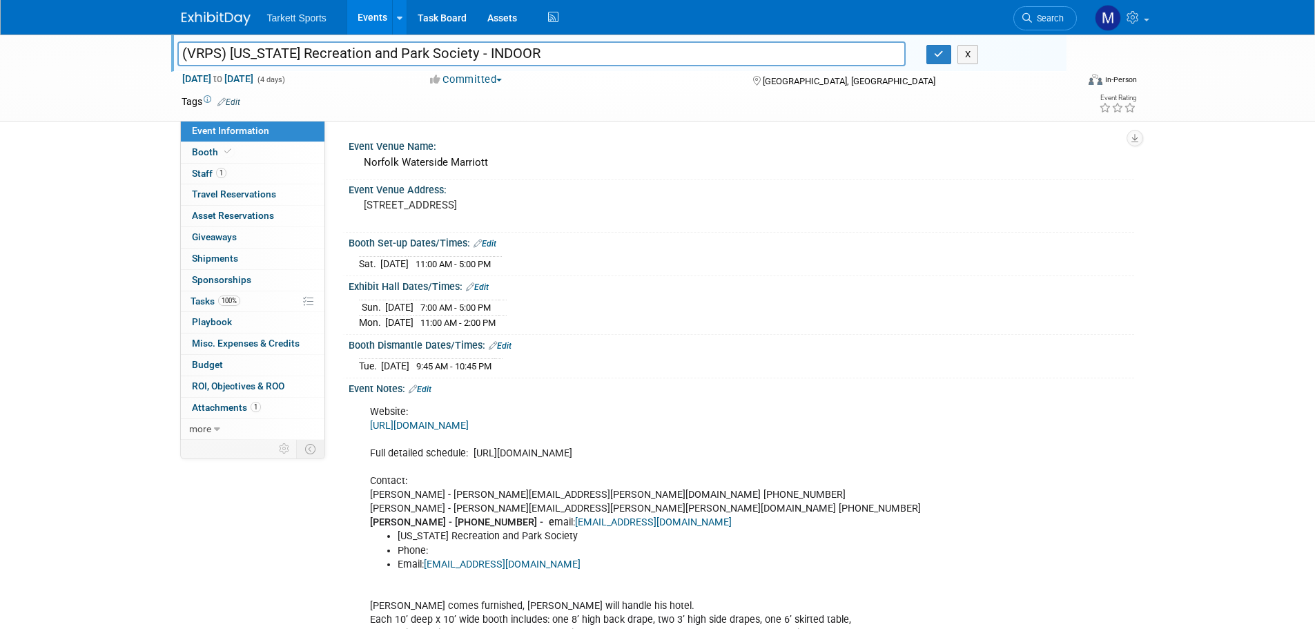
drag, startPoint x: 454, startPoint y: 48, endPoint x: 230, endPoint y: 49, distance: 224.3
click at [230, 49] on input "(VRPS) [US_STATE] Recreation and Park Society - INDOOR" at bounding box center [541, 53] width 729 height 24
click at [1033, 18] on span "Search" at bounding box center [1048, 18] width 32 height 10
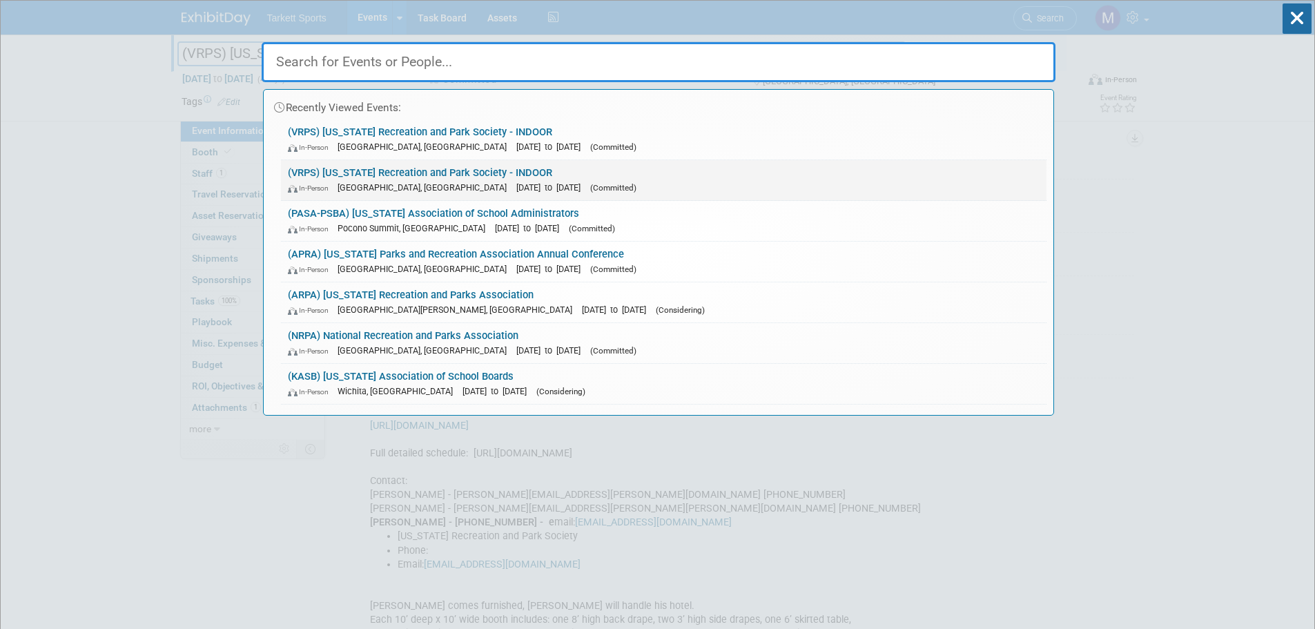
click at [489, 169] on link "(VRPS) Virginia Recreation and Park Society - INDOOR In-Person Roanoke, VA Oct …" at bounding box center [663, 180] width 765 height 40
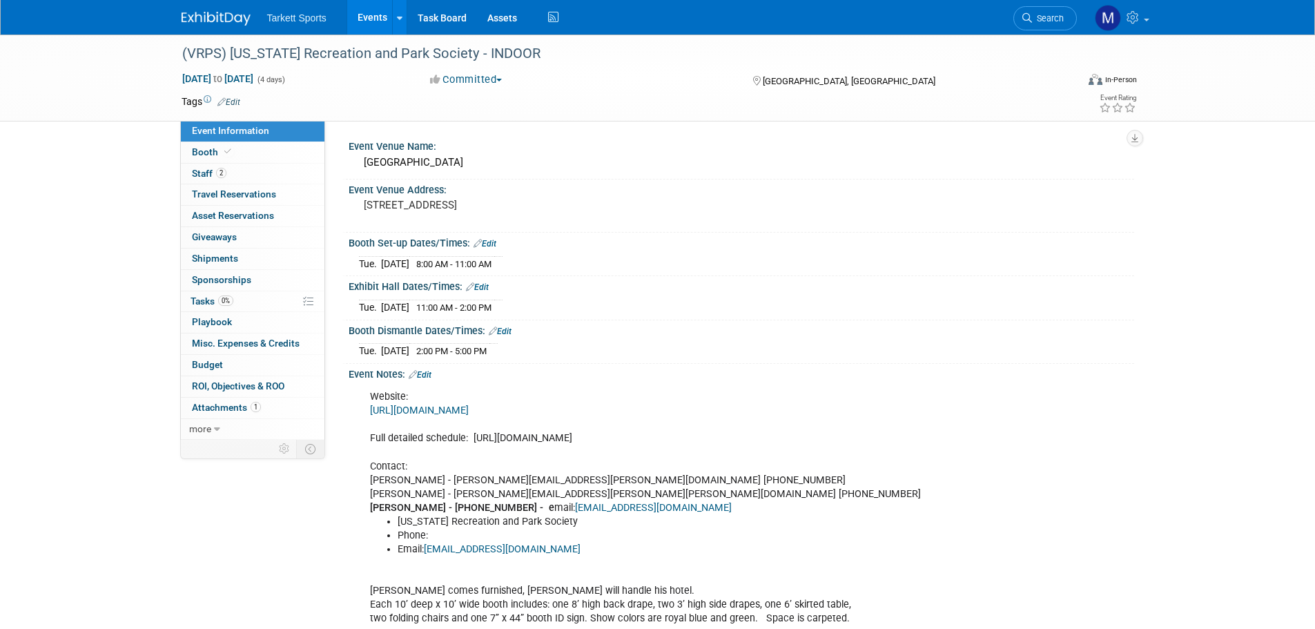
drag, startPoint x: 1054, startPoint y: 14, endPoint x: 1038, endPoint y: 17, distance: 16.0
click at [1054, 14] on span "Search" at bounding box center [1048, 18] width 32 height 10
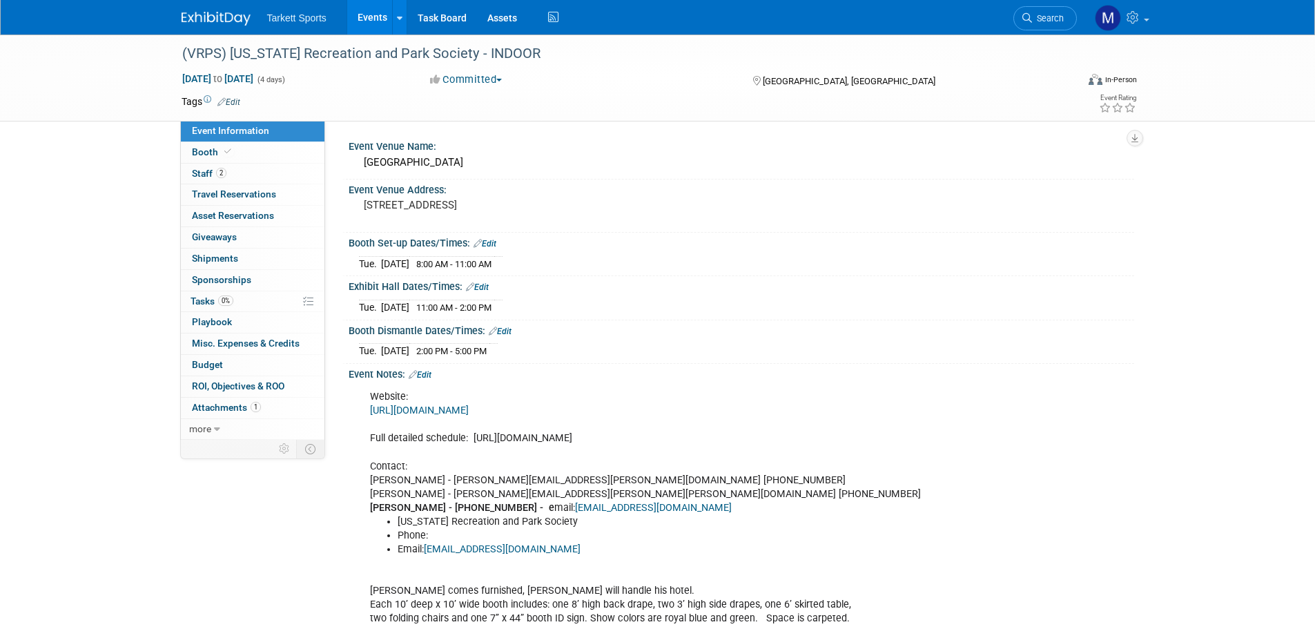
click at [363, 21] on link "Events" at bounding box center [372, 17] width 50 height 35
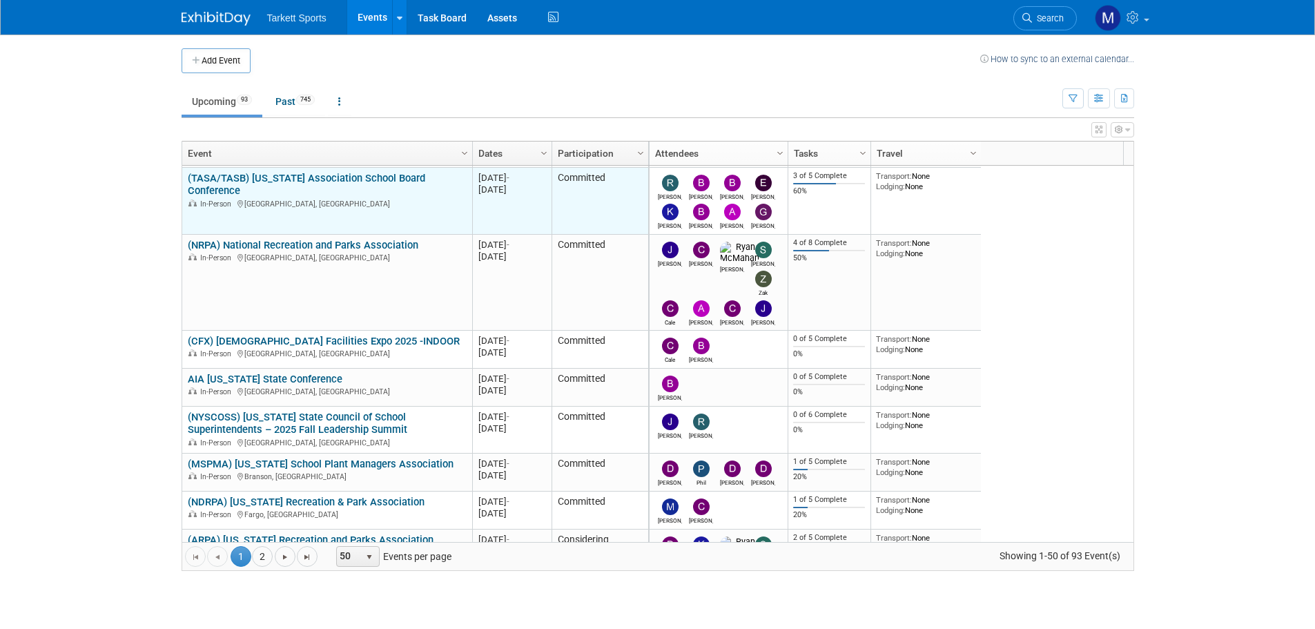
scroll to position [166, 0]
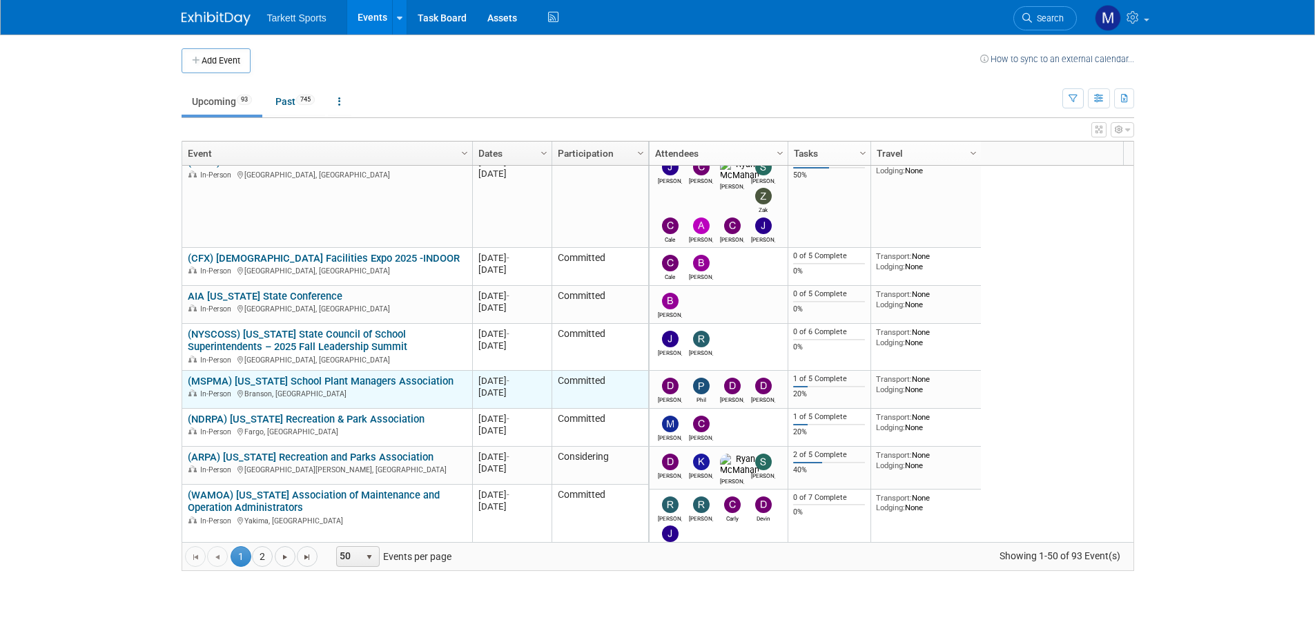
click at [394, 384] on link "(MSPMA) [US_STATE] School Plant Managers Association" at bounding box center [321, 381] width 266 height 12
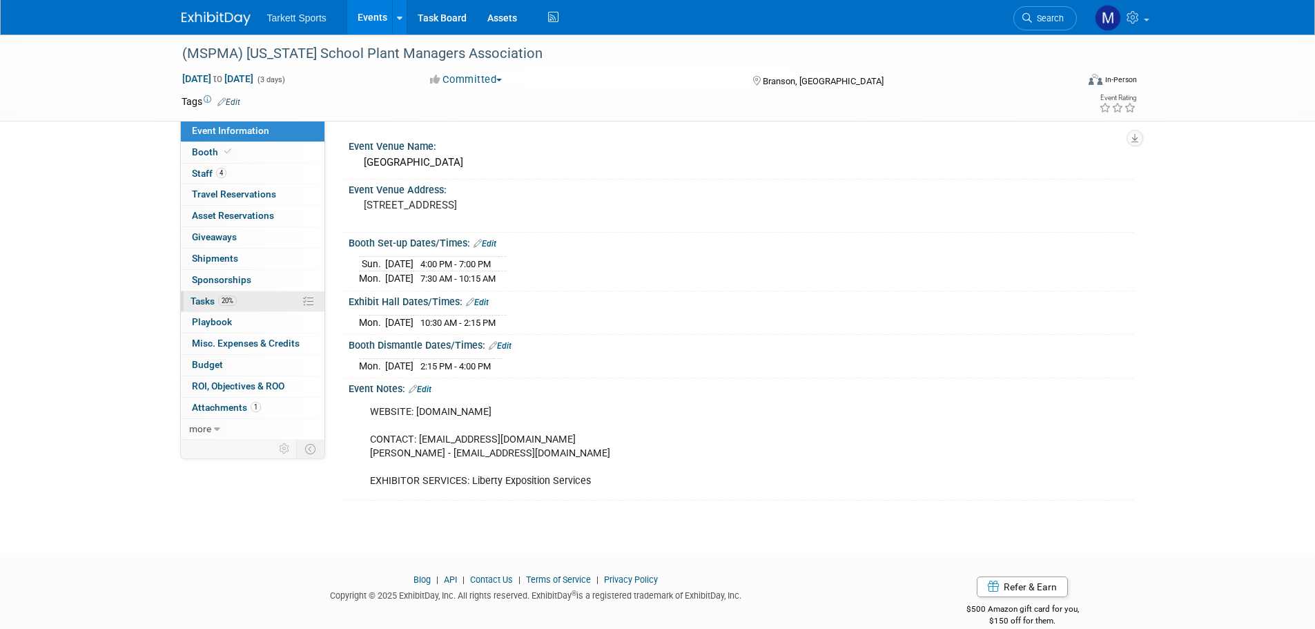
click at [277, 309] on link "20% Tasks 20%" at bounding box center [253, 301] width 144 height 21
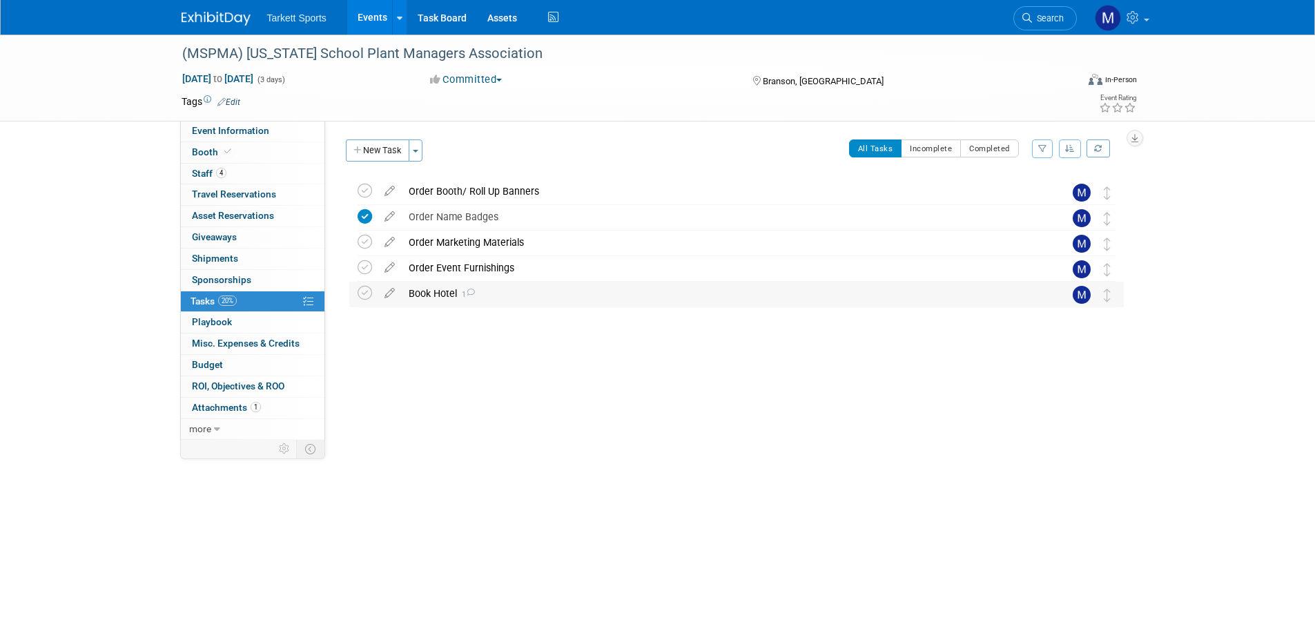
click at [411, 302] on div "Book Hotel 1" at bounding box center [723, 293] width 643 height 23
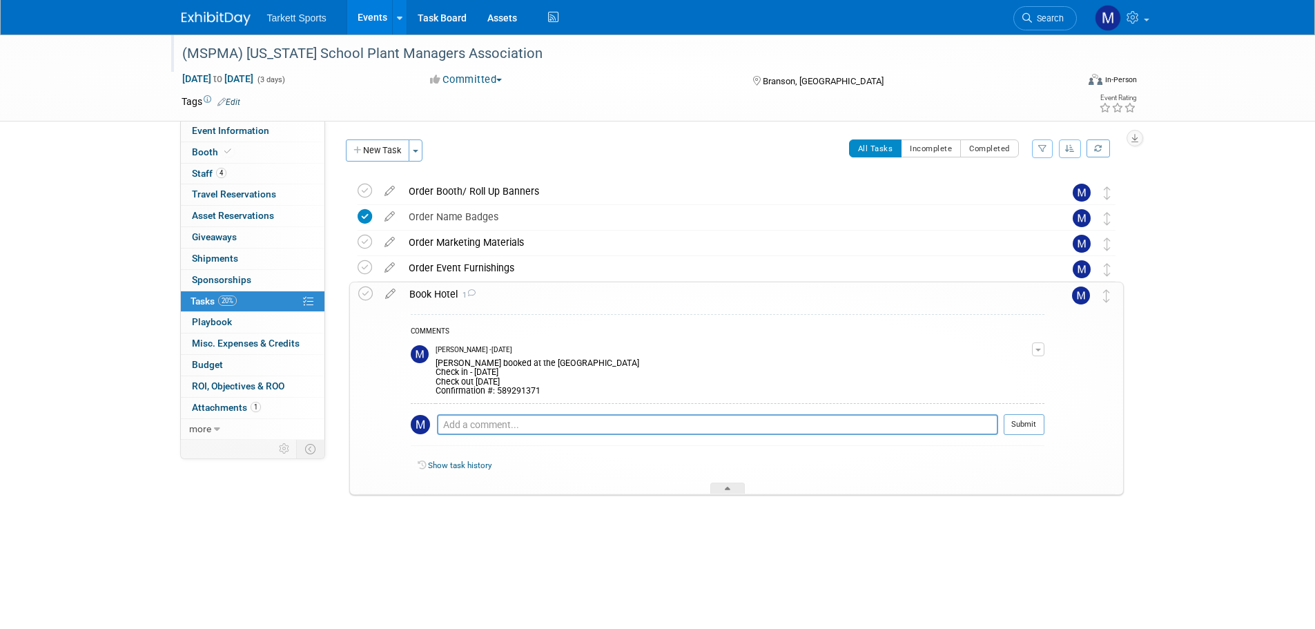
click at [516, 65] on div "(MSPMA) [US_STATE] School Plant Managers Association" at bounding box center [616, 53] width 879 height 25
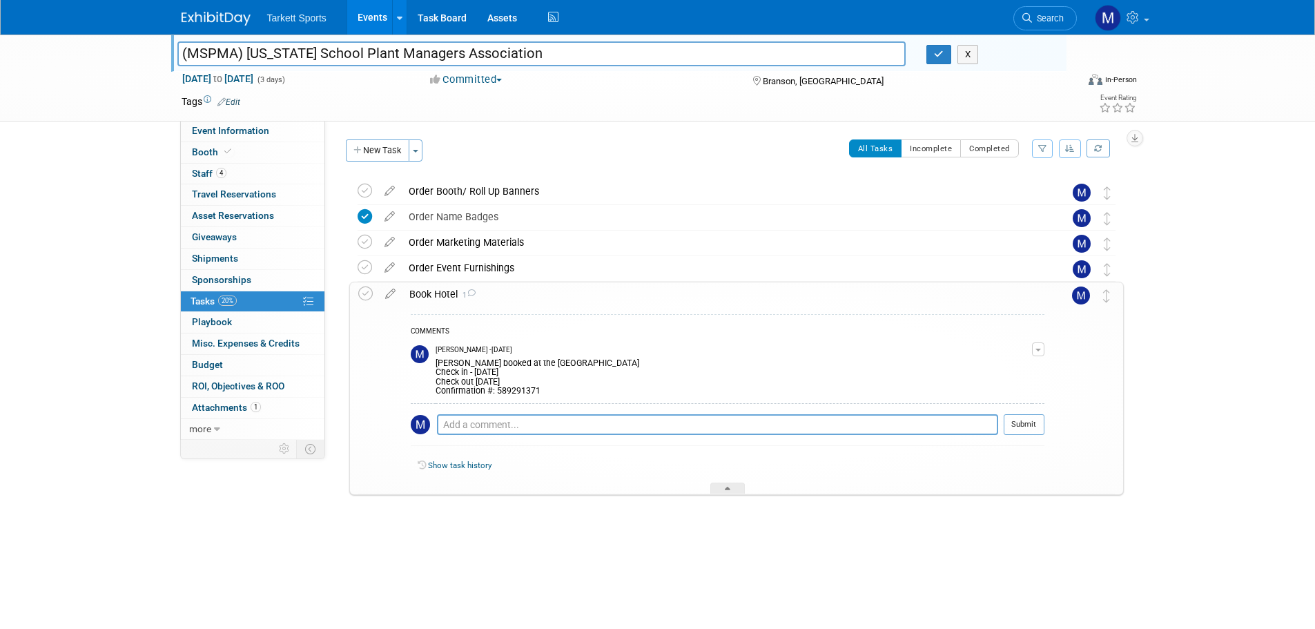
drag, startPoint x: 536, startPoint y: 46, endPoint x: -12, endPoint y: 26, distance: 547.7
click at [0, 26] on html "Tarkett Sports Events Add Event Bulk Upload Events Shareable Event Boards Recen…" at bounding box center [657, 314] width 1315 height 629
click at [239, 130] on span "Event Information" at bounding box center [230, 130] width 77 height 11
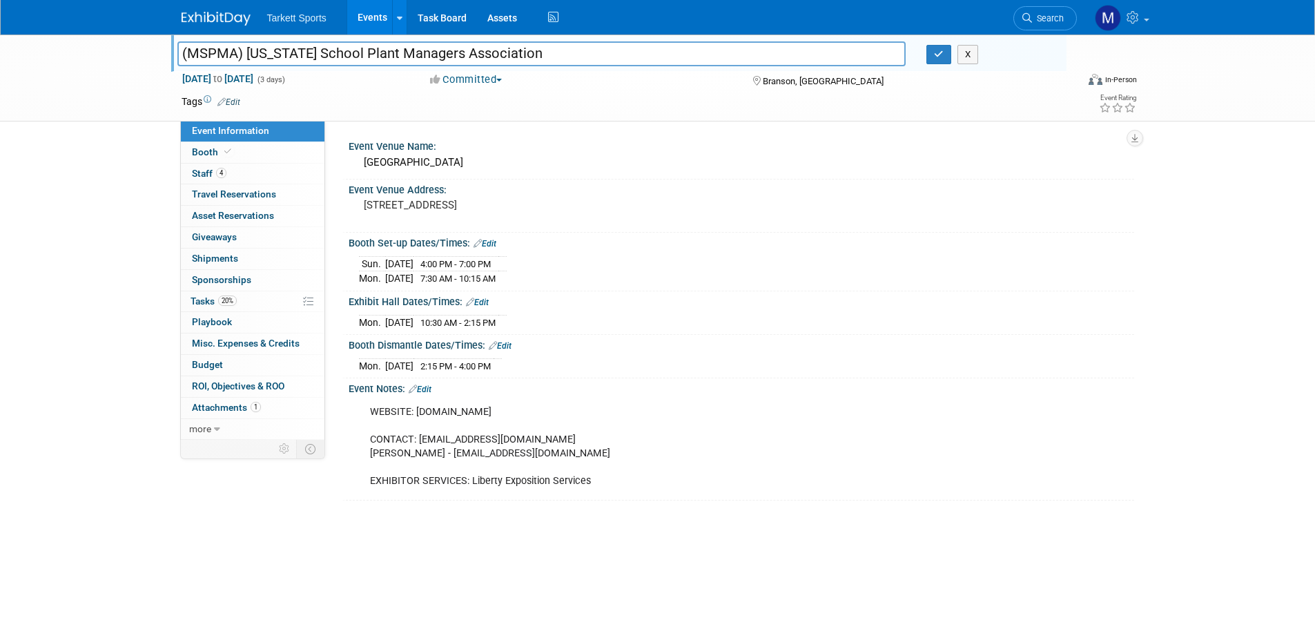
drag, startPoint x: 565, startPoint y: 202, endPoint x: 340, endPoint y: 148, distance: 230.8
click at [340, 148] on div "Event Venue Name: Branson Convention Center Event Venue Address: 200 S Sycamore…" at bounding box center [729, 280] width 809 height 319
copy div "Event Venue Name: Branson Convention Center Event Venue Address: 200 S Sycamore…"
drag, startPoint x: 526, startPoint y: 364, endPoint x: 344, endPoint y: 262, distance: 208.6
click at [346, 262] on div "Event Venue Name: Branson Convention Center Event Venue Address: 200 S Sycamore…" at bounding box center [735, 318] width 778 height 364
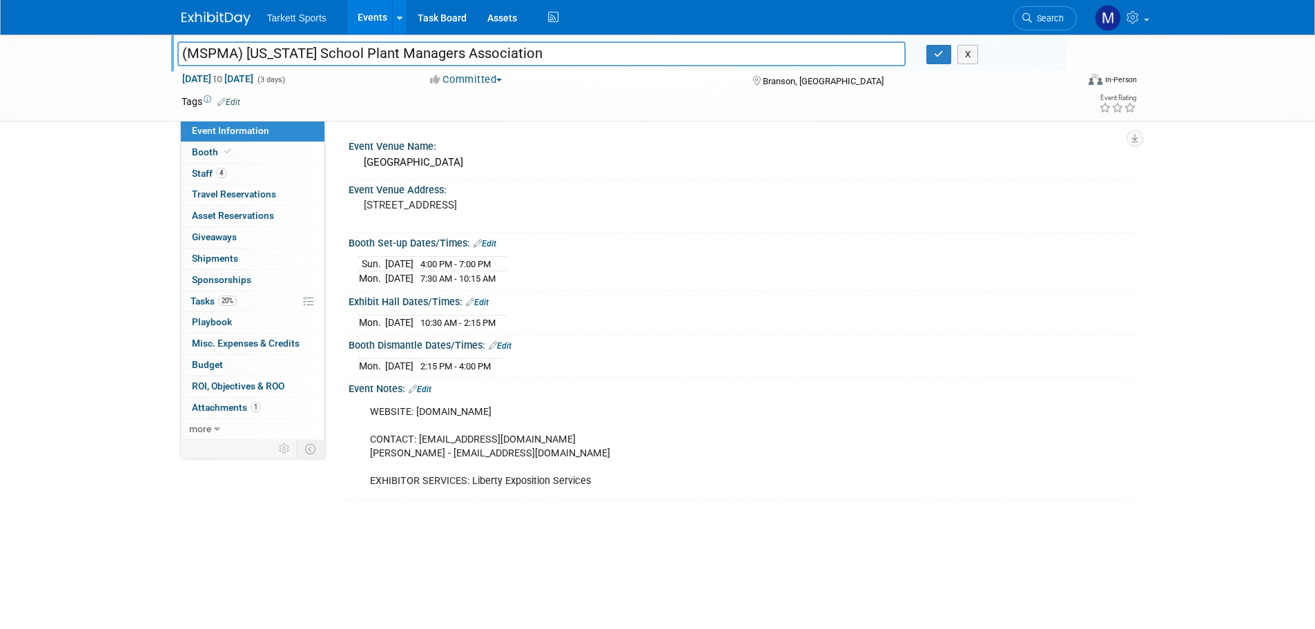
copy div "Booth Set-up Dates/Times: Edit Sun. Sep 28, 2025 4:00 PM - 7:00 PM Mon. Sep 29,…"
click at [1032, 6] on li "Search" at bounding box center [1044, 17] width 63 height 34
click at [1039, 12] on link "Search" at bounding box center [1044, 18] width 63 height 24
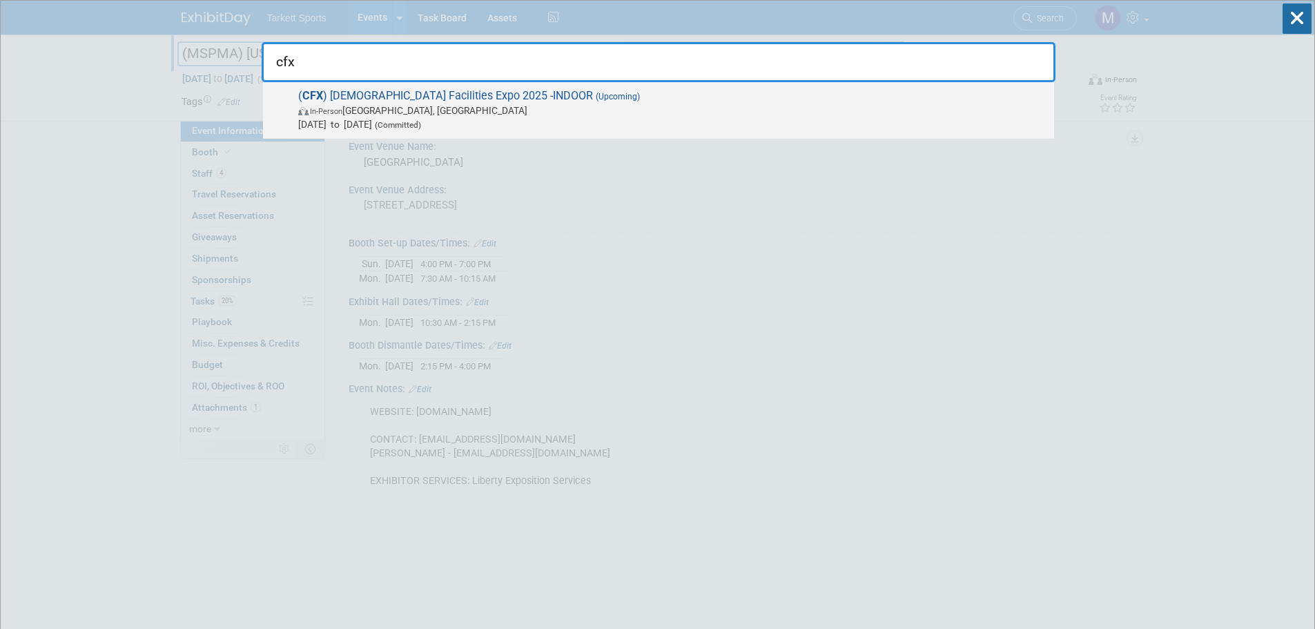
type input "cfx"
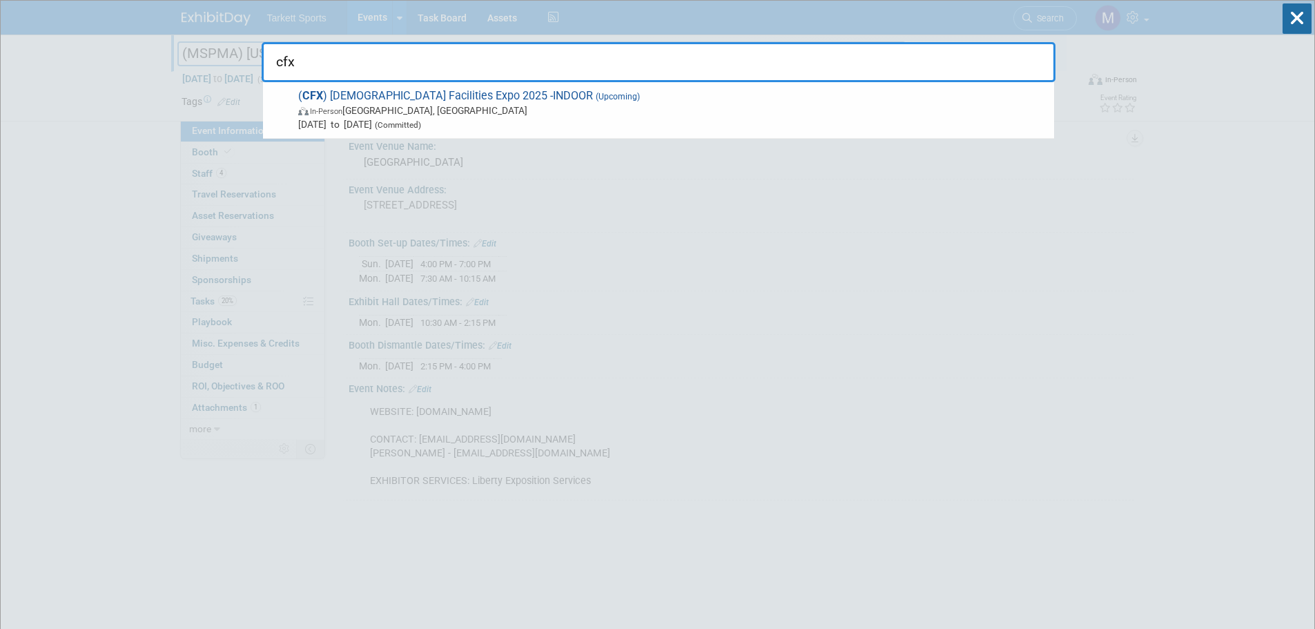
click at [582, 106] on span "In-Person Chattanooga, TN" at bounding box center [672, 111] width 749 height 14
